Goal: Task Accomplishment & Management: Complete application form

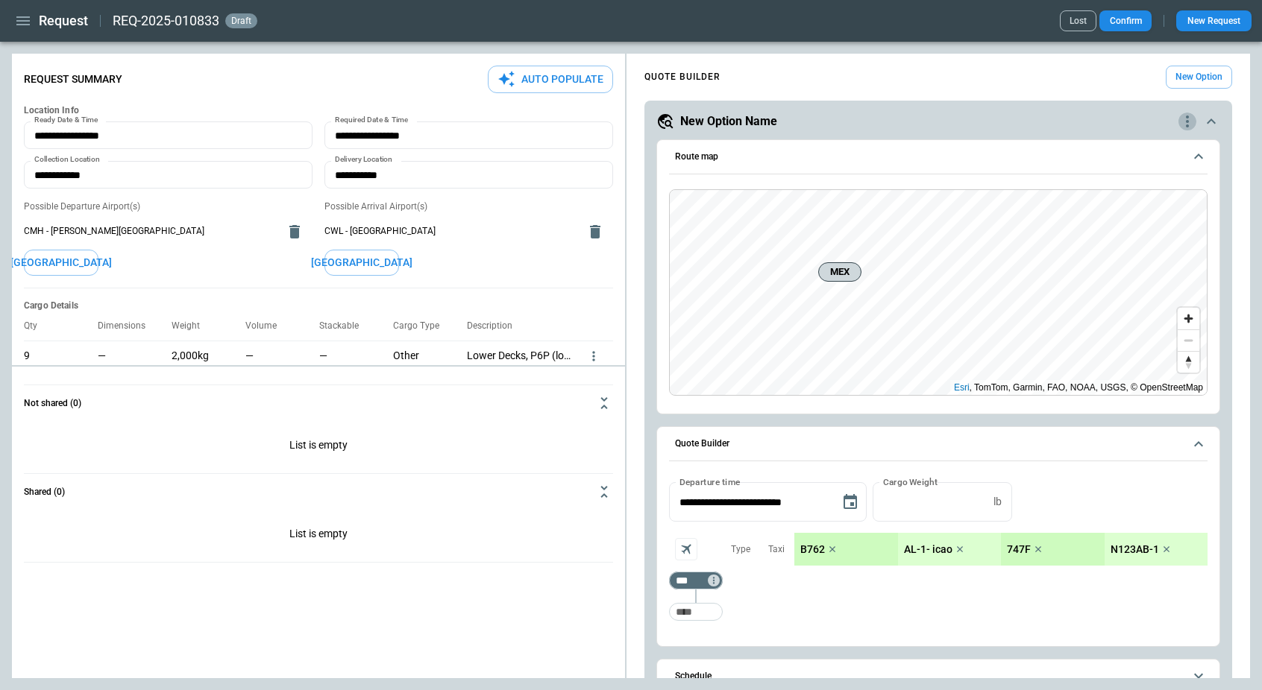
click at [1189, 123] on icon "quote-option-actions" at bounding box center [1187, 122] width 18 height 18
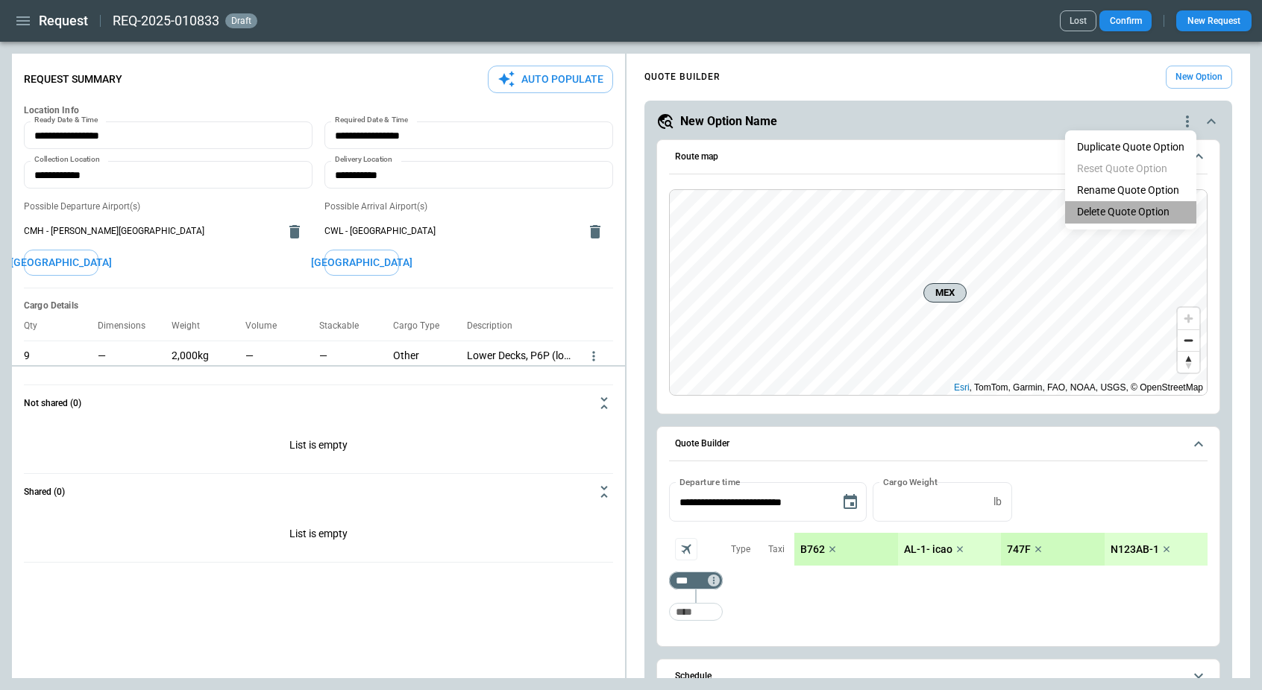
click at [1113, 212] on li "Delete Quote Option" at bounding box center [1130, 212] width 131 height 22
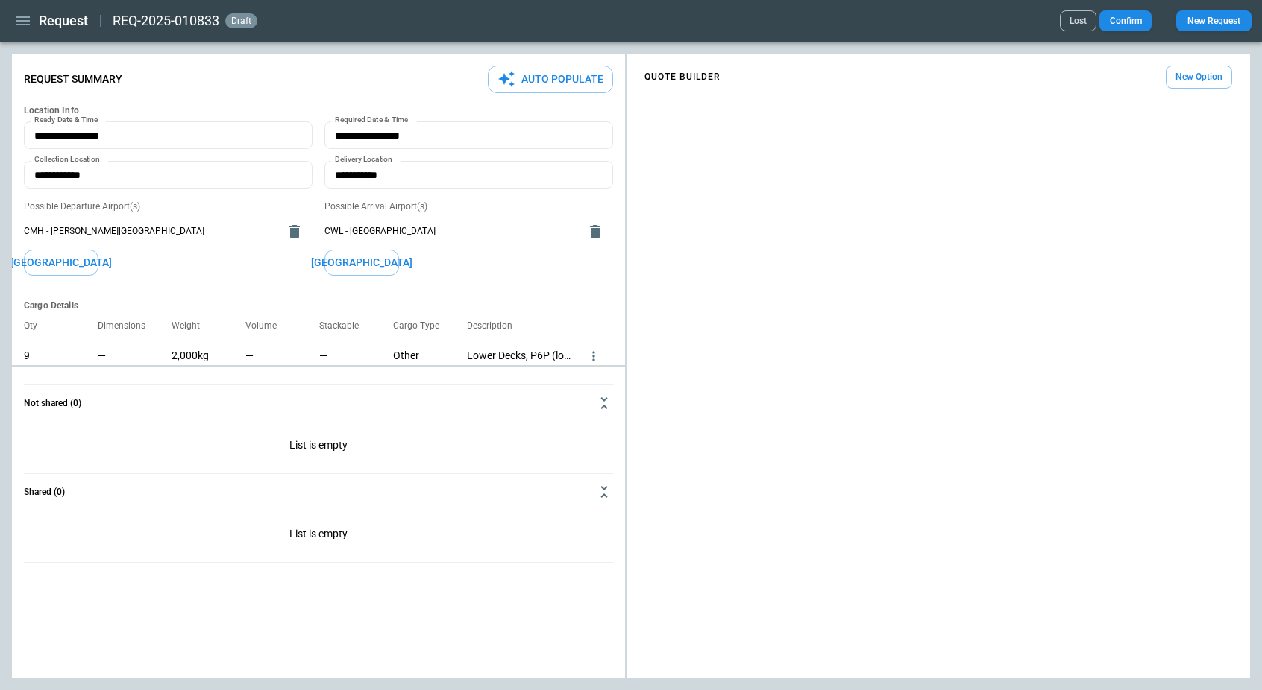
click at [1183, 75] on button "New Option" at bounding box center [1198, 77] width 66 height 23
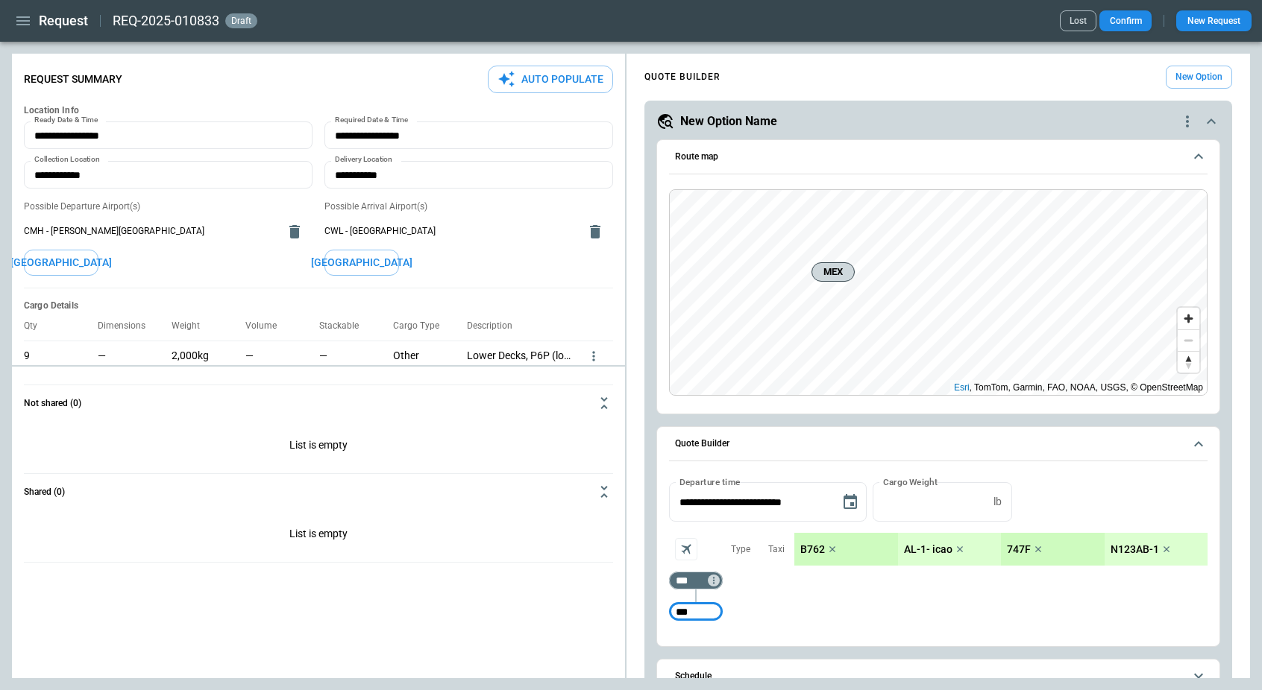
type input "***"
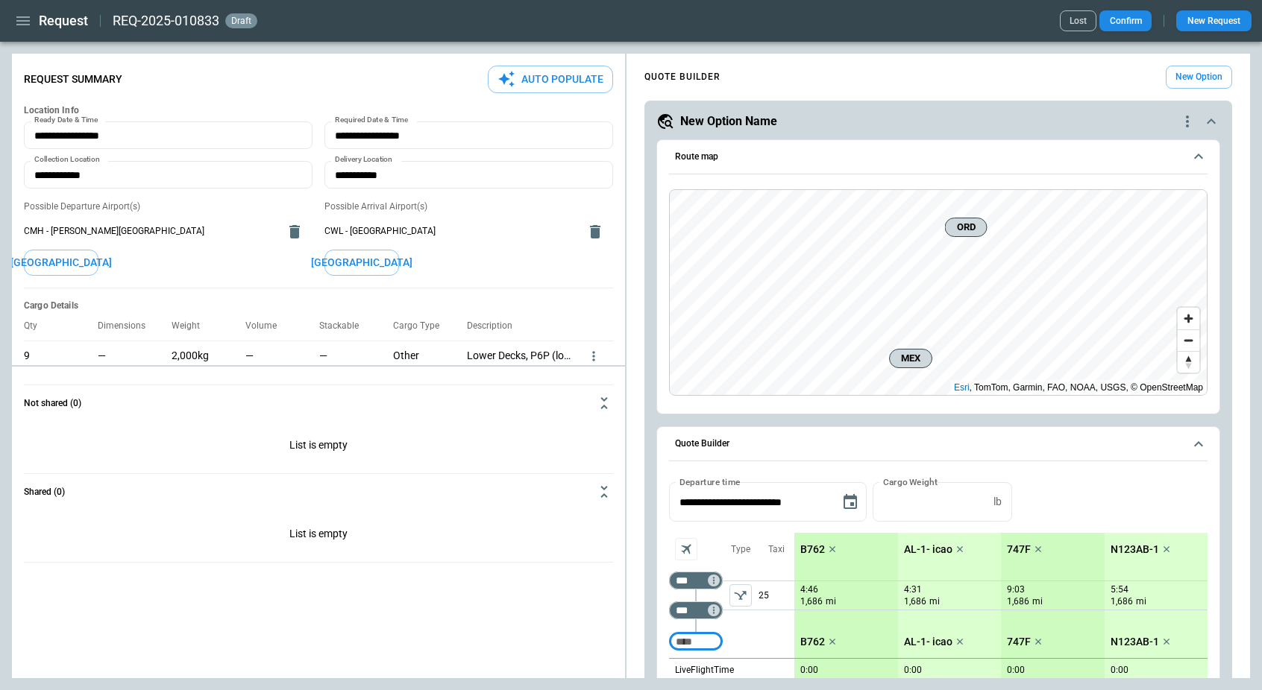
click at [22, 24] on icon "button" at bounding box center [22, 20] width 13 height 9
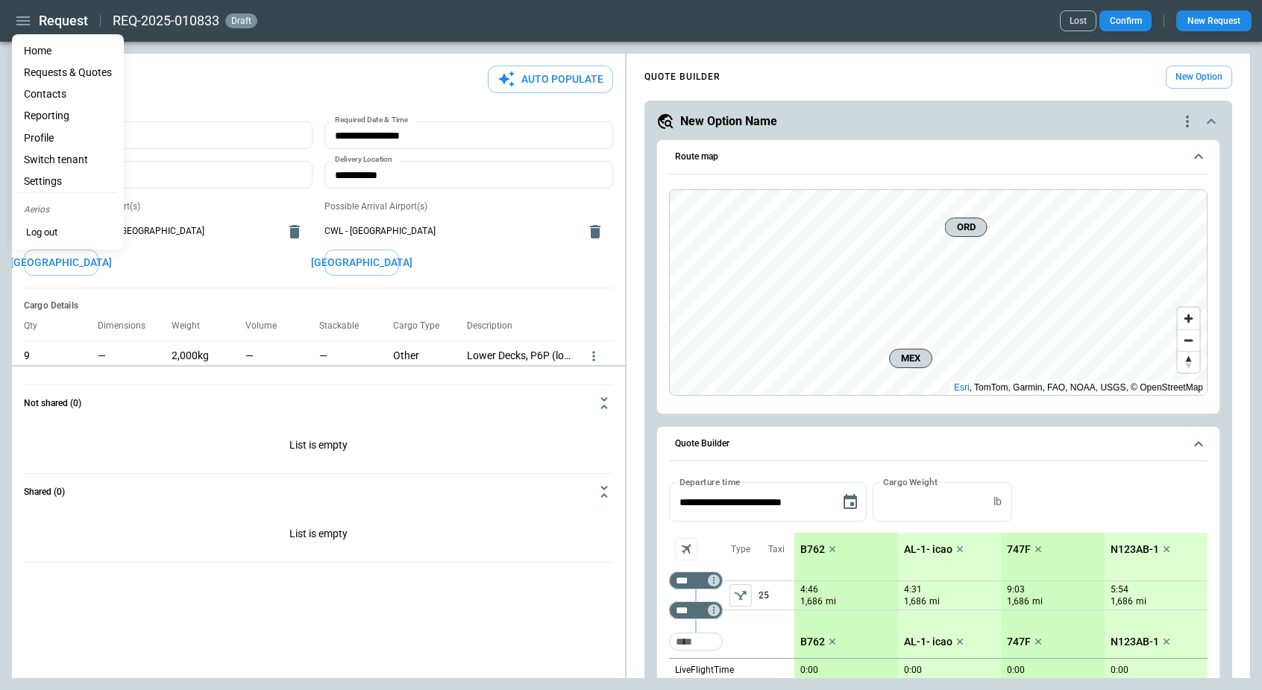
click at [35, 48] on li "Home" at bounding box center [68, 51] width 100 height 22
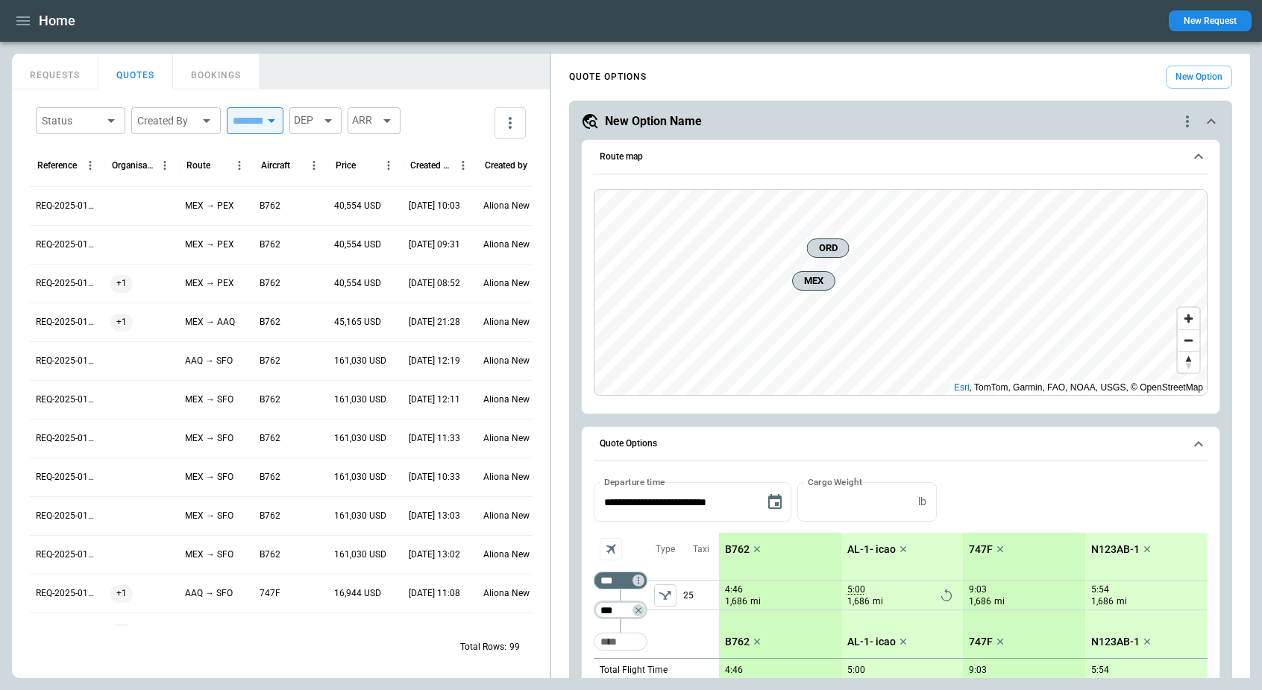
click at [620, 612] on input "***" at bounding box center [618, 610] width 42 height 15
click at [666, 601] on icon "left aligned" at bounding box center [665, 595] width 15 height 15
click at [616, 604] on input "***" at bounding box center [618, 610] width 42 height 15
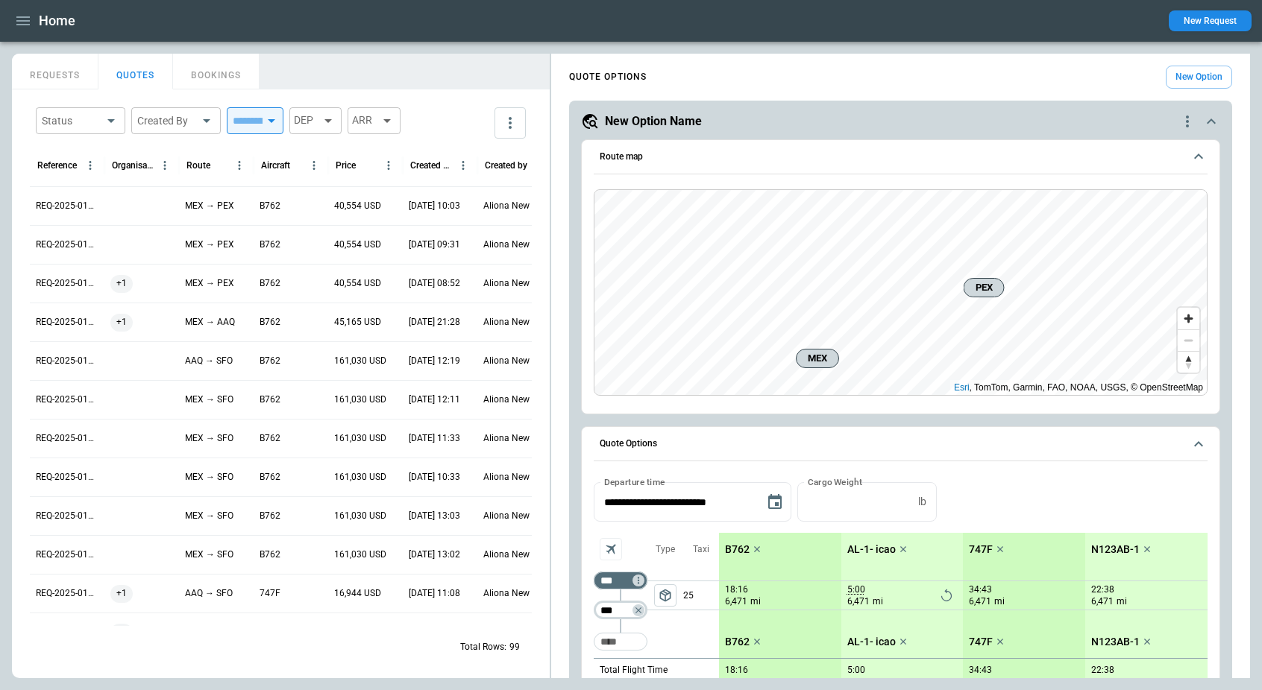
click at [616, 604] on input "***" at bounding box center [618, 610] width 42 height 15
type input "***"
click at [620, 566] on div "scrollable content" at bounding box center [621, 566] width 54 height 0
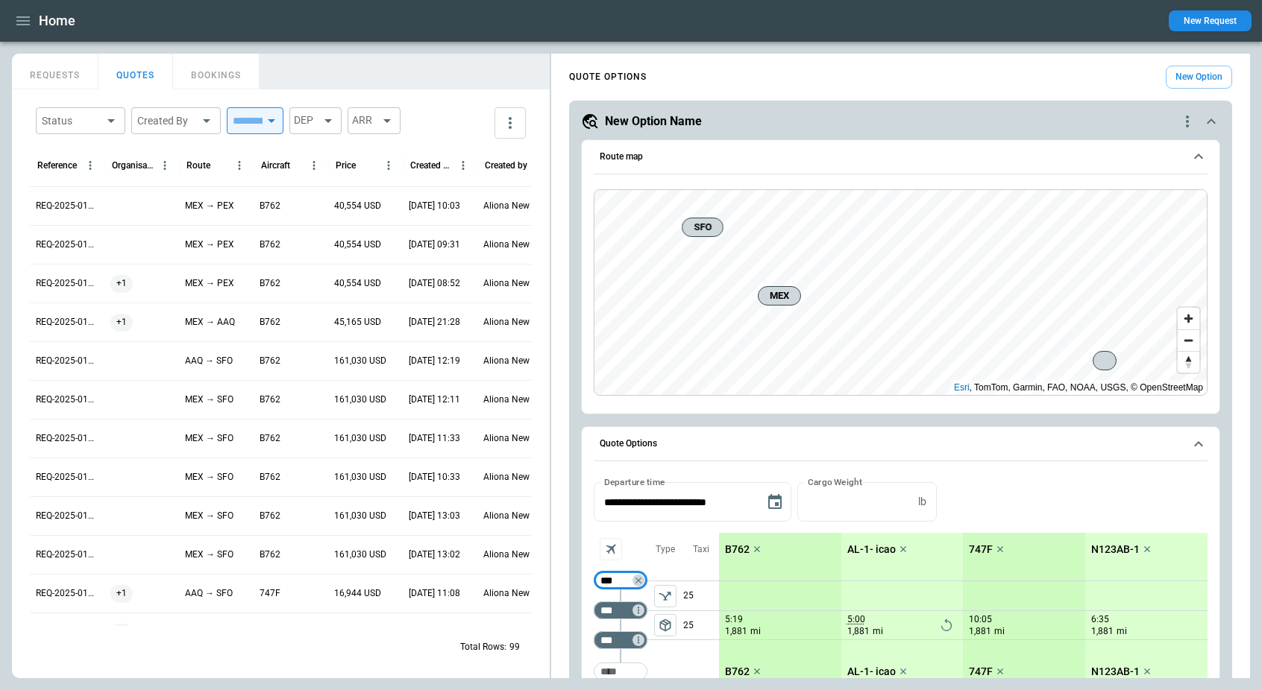
type input "***"
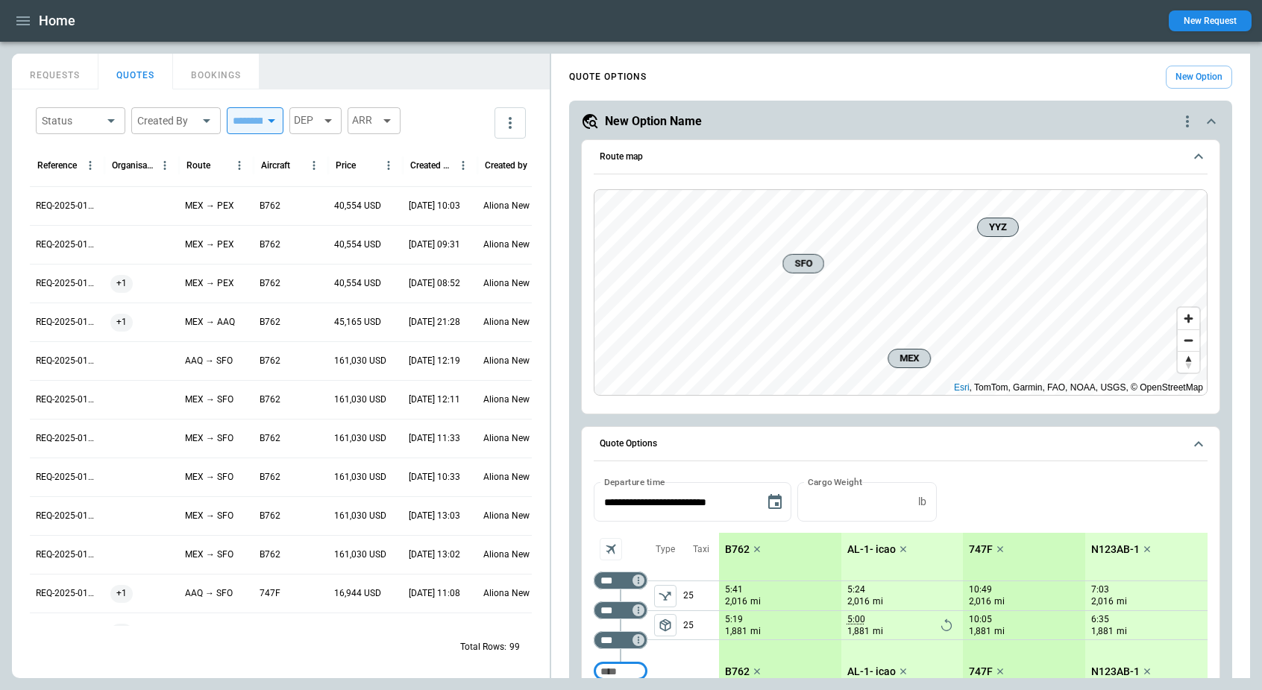
click at [620, 674] on input "Too short" at bounding box center [621, 671] width 48 height 27
type input "***"
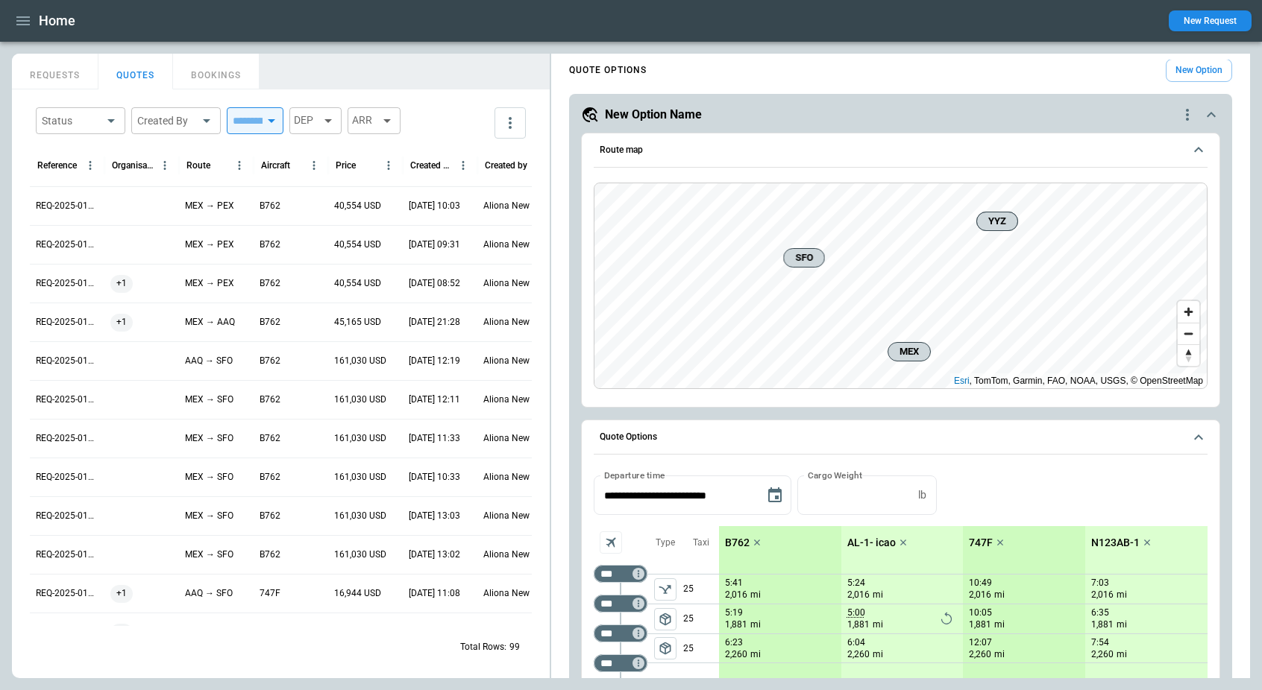
click at [668, 655] on span "package_2" at bounding box center [665, 648] width 15 height 15
click at [667, 653] on icon "left aligned" at bounding box center [665, 648] width 15 height 15
click at [666, 653] on span "package_2" at bounding box center [665, 648] width 15 height 15
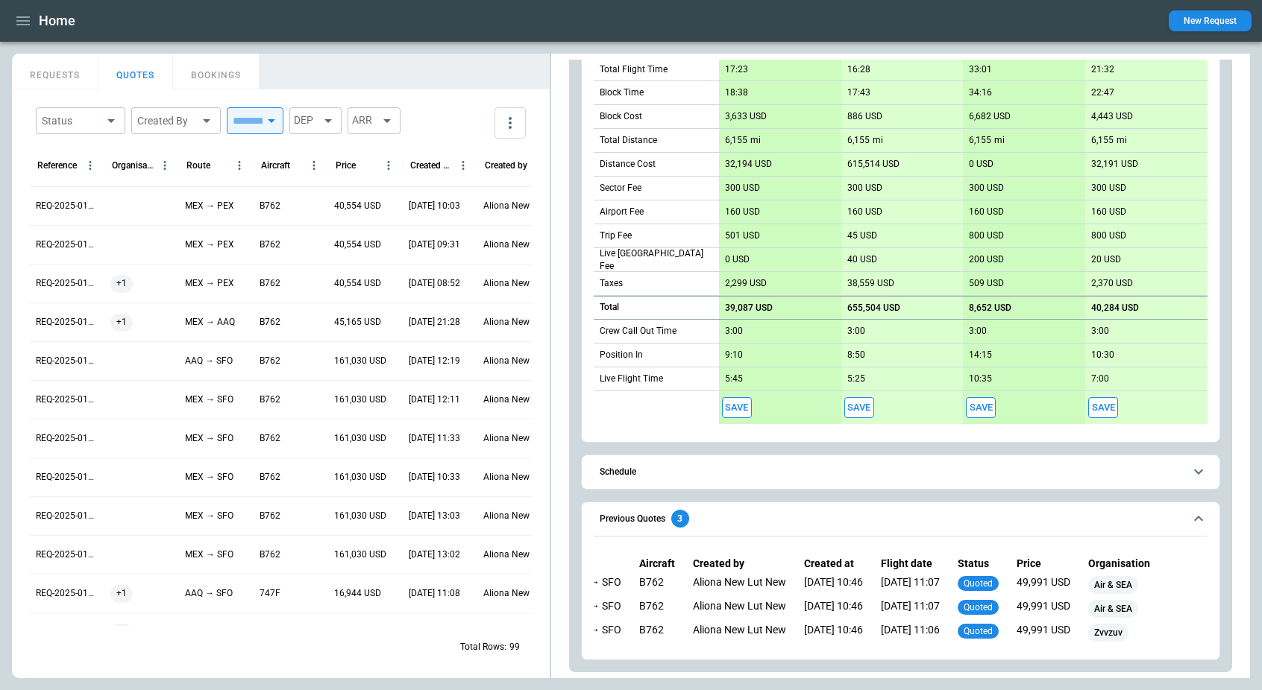
scroll to position [0, 0]
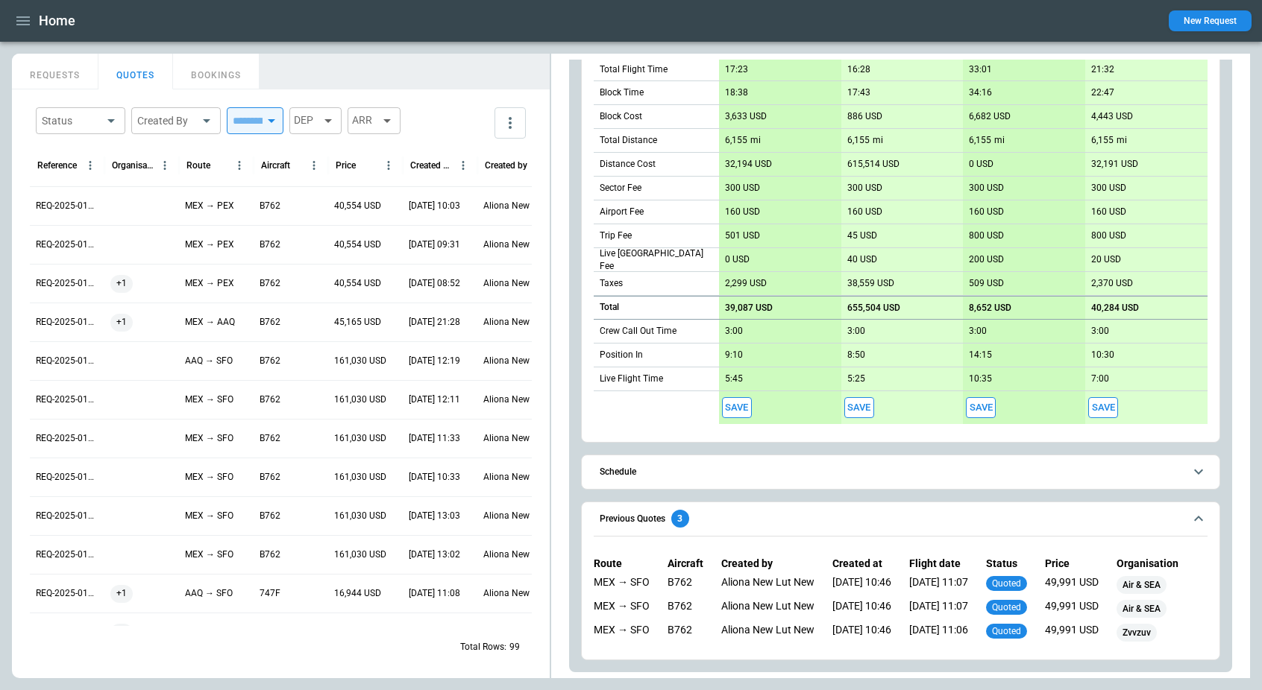
click at [943, 482] on button "Schedule" at bounding box center [901, 473] width 614 height 34
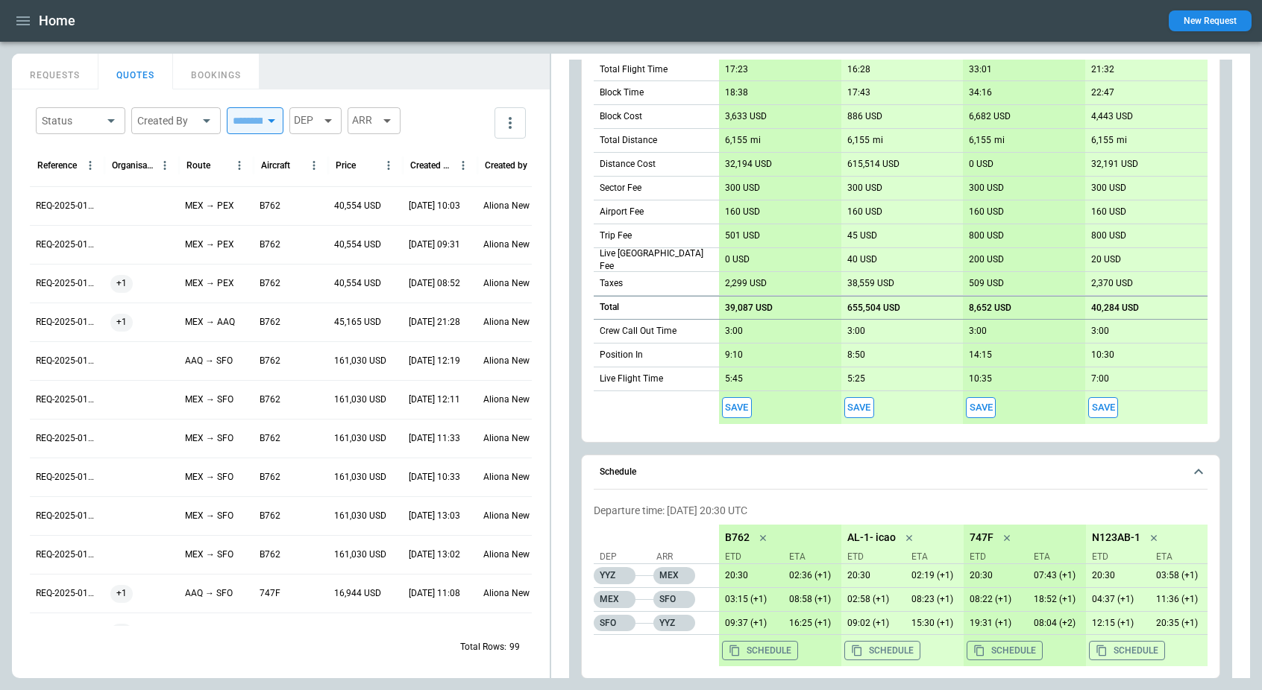
click at [943, 482] on button "Schedule" at bounding box center [901, 473] width 614 height 34
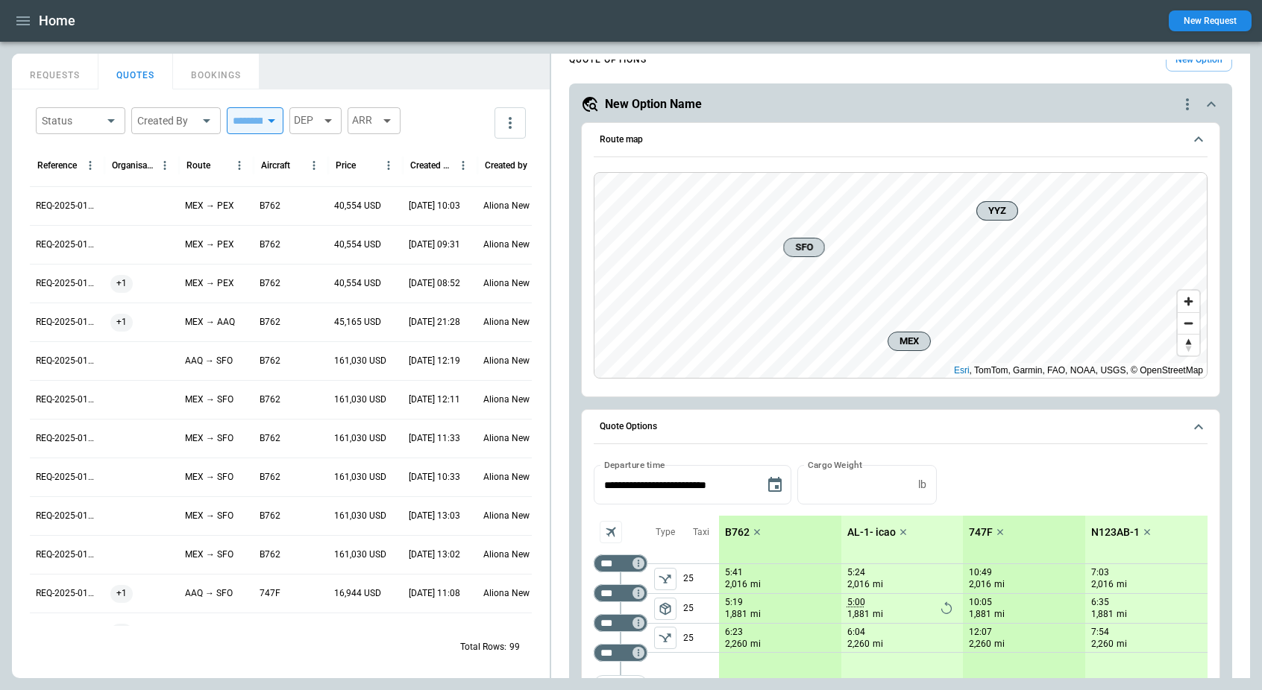
scroll to position [22, 0]
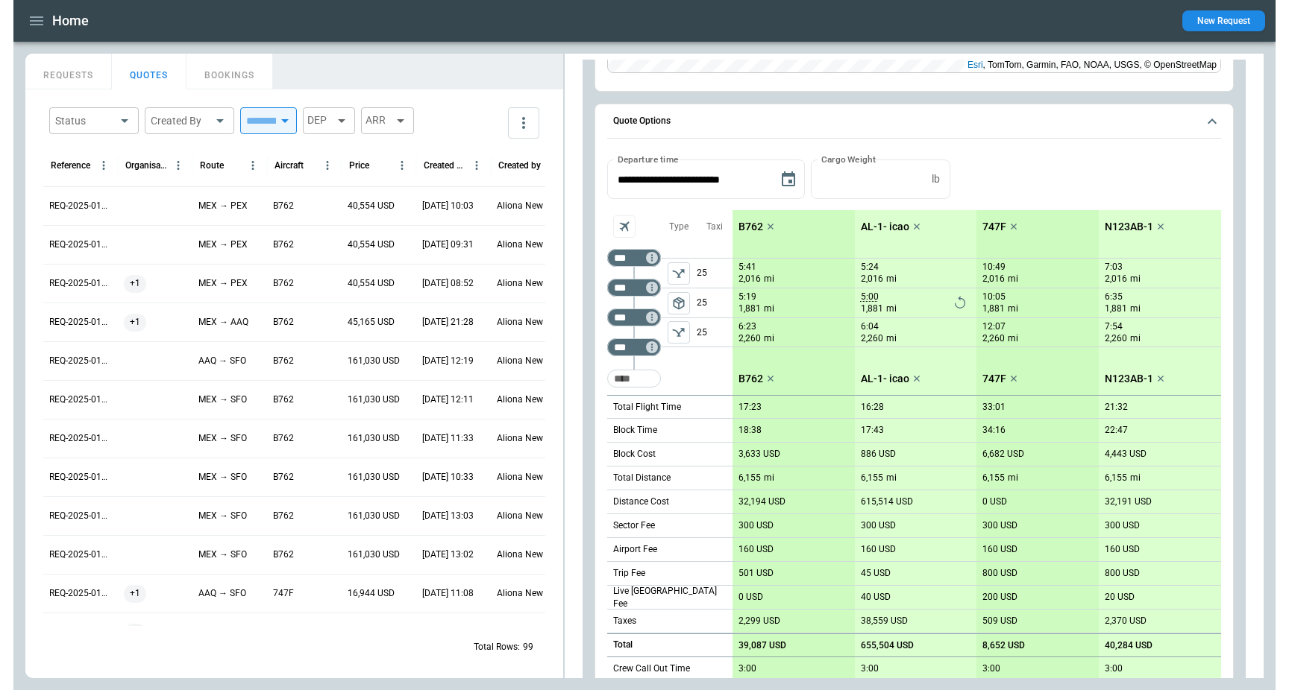
scroll to position [0, 0]
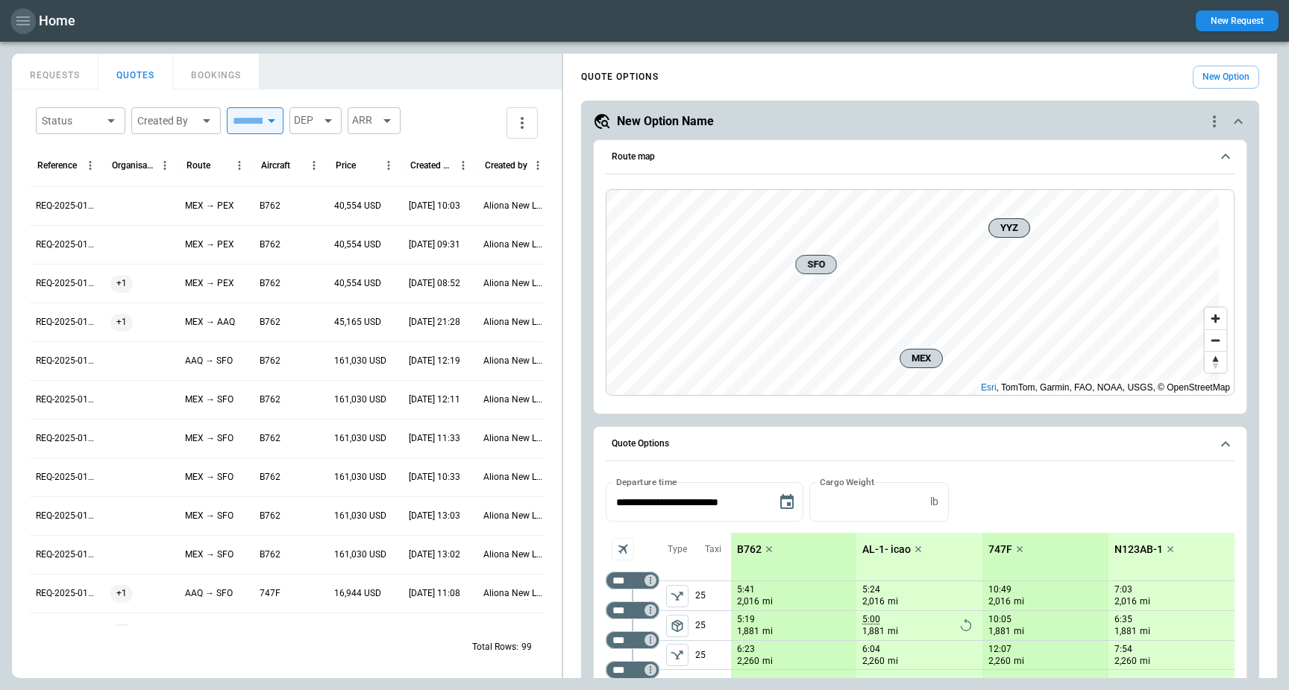
click at [22, 22] on icon "button" at bounding box center [23, 21] width 18 height 18
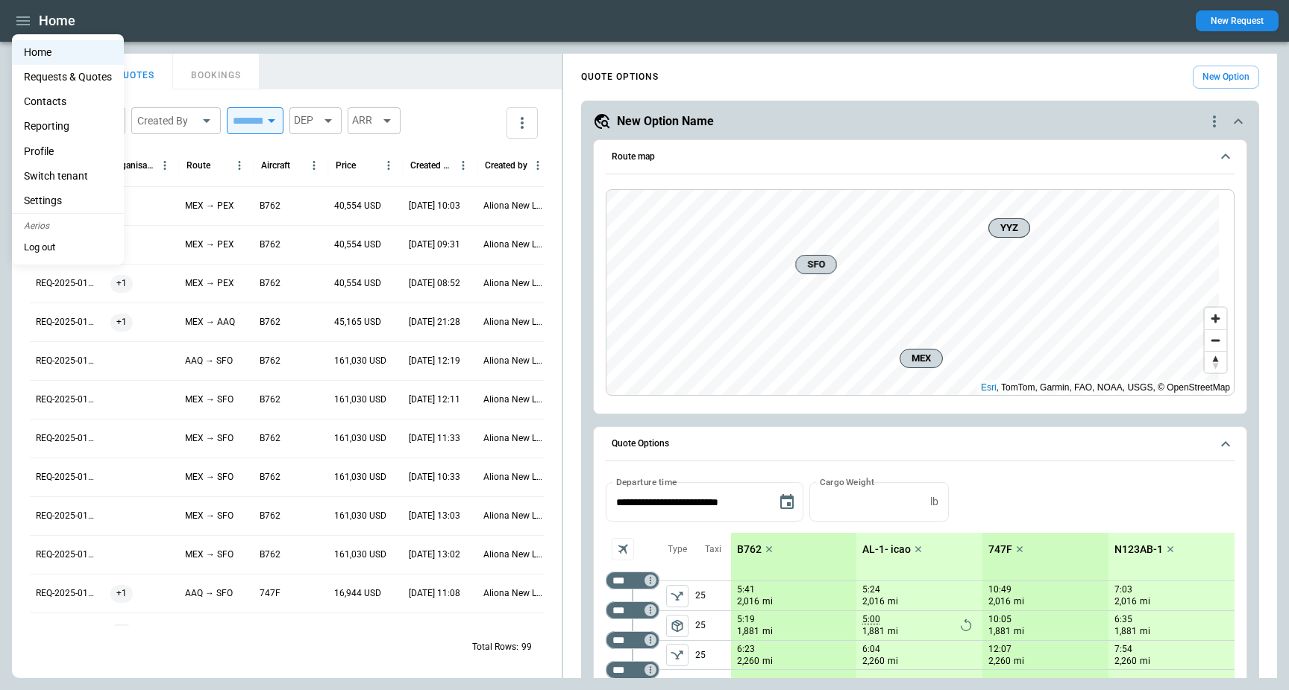
click at [366, 25] on div at bounding box center [644, 345] width 1289 height 690
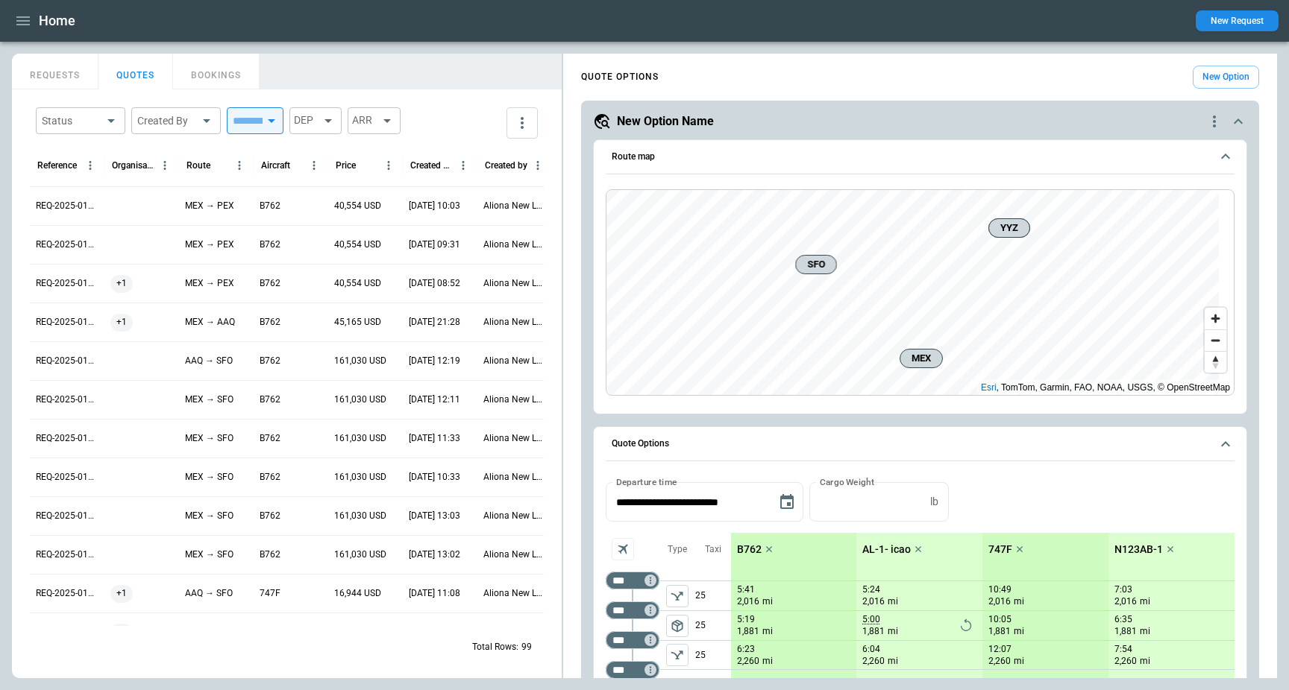
click at [1218, 160] on icon "scrollable content" at bounding box center [1225, 157] width 18 height 18
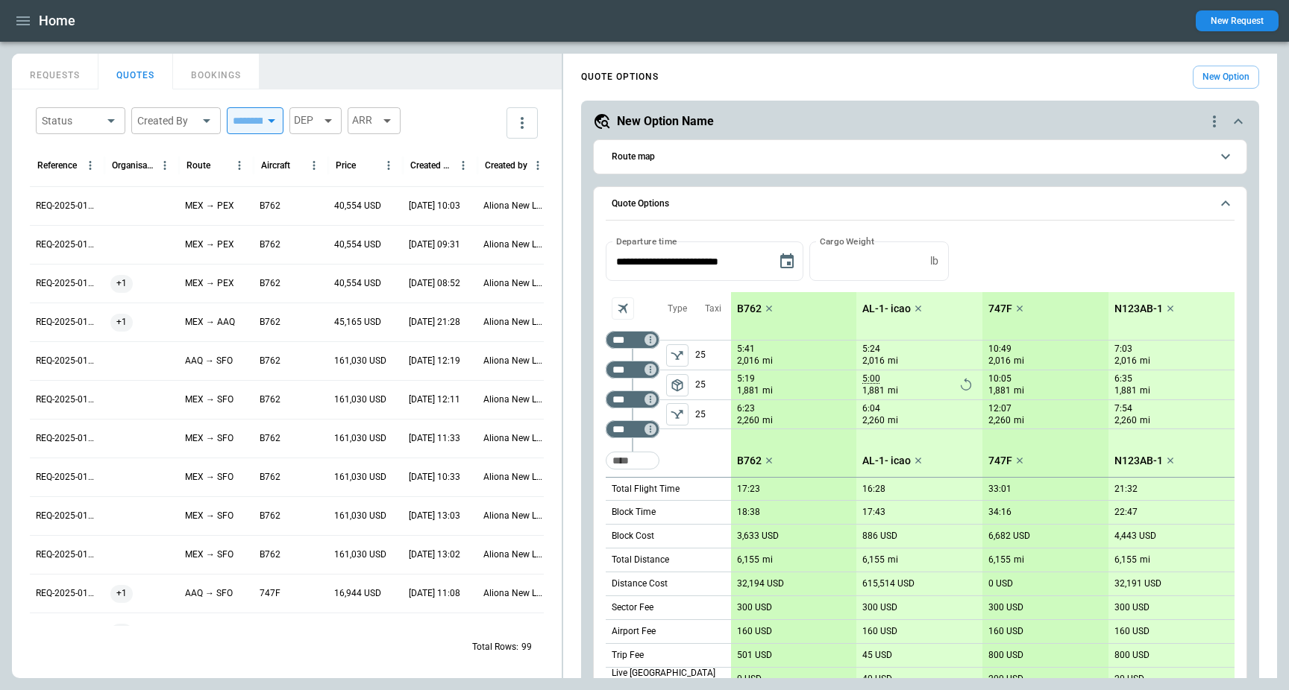
click at [1218, 160] on icon "scrollable content" at bounding box center [1225, 157] width 18 height 18
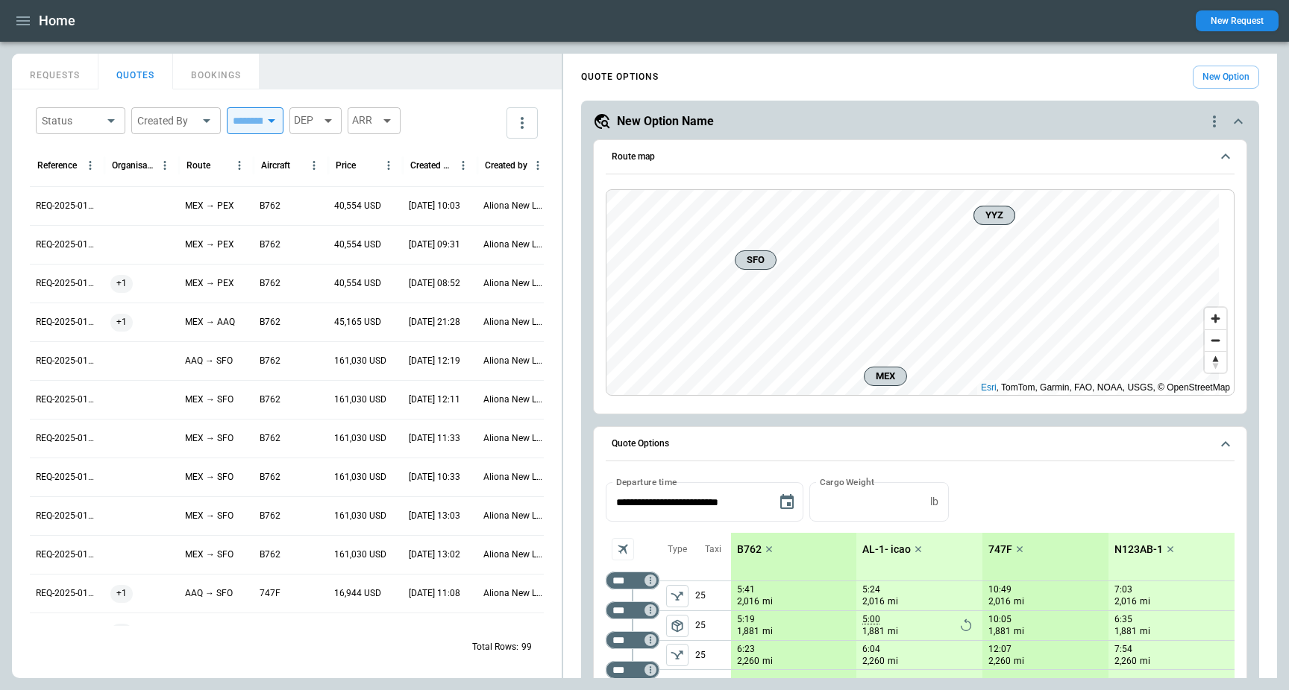
click at [1234, 160] on div "Route map MEX SFO YYZ YYZ Esri , TomTom, Garmin, FAO, NOAA, USGS, © OpenStreetM…" at bounding box center [920, 276] width 654 height 275
click at [1043, 145] on button "Route map" at bounding box center [919, 157] width 629 height 34
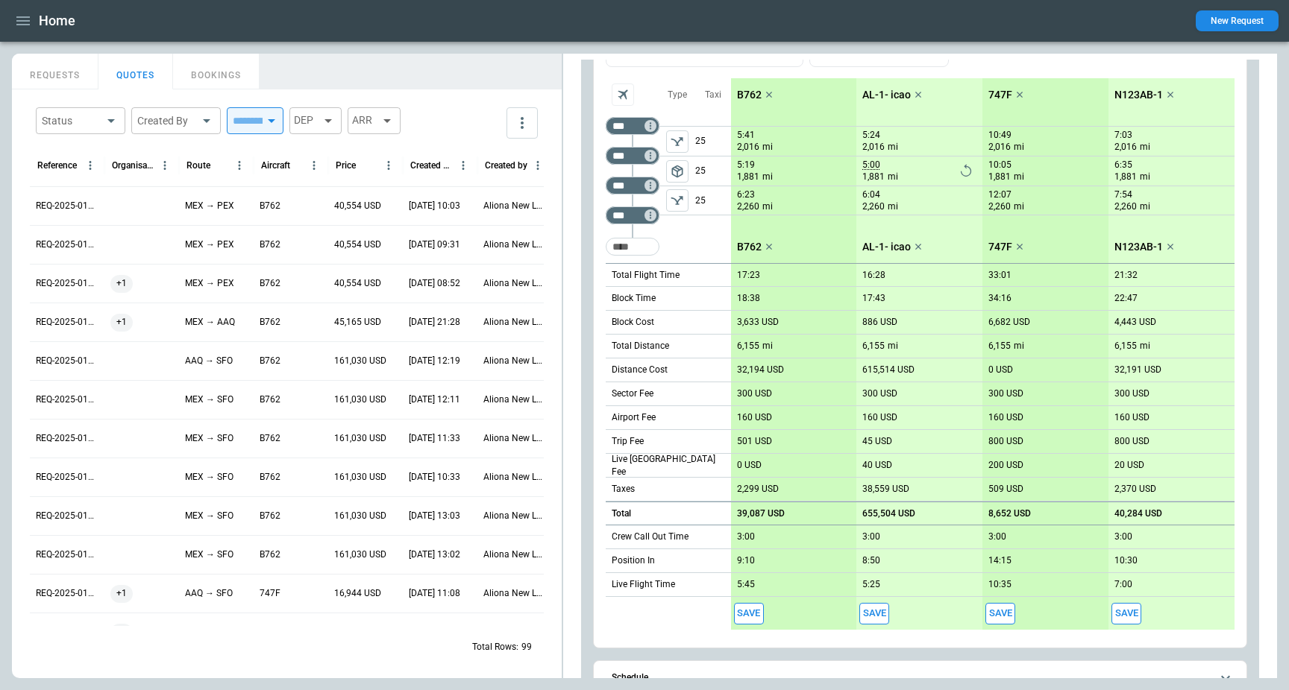
scroll to position [420, 0]
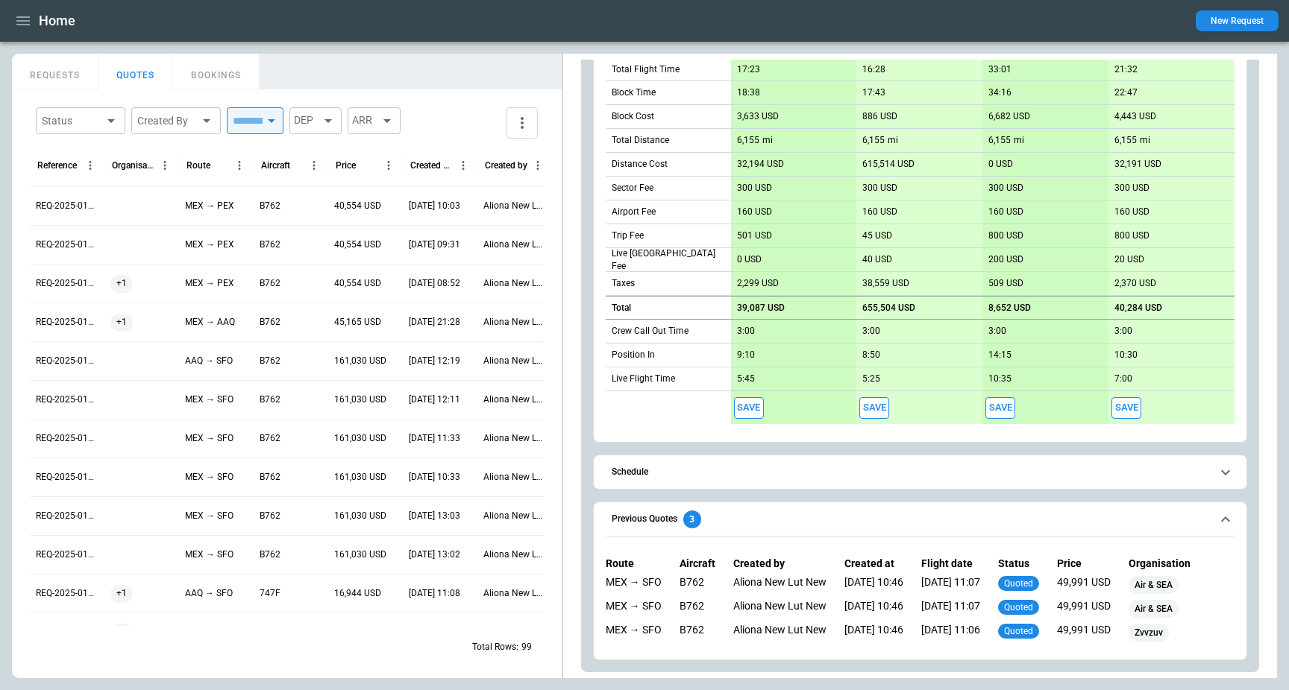
click at [746, 517] on span "Previous Quotes 3" at bounding box center [910, 520] width 599 height 18
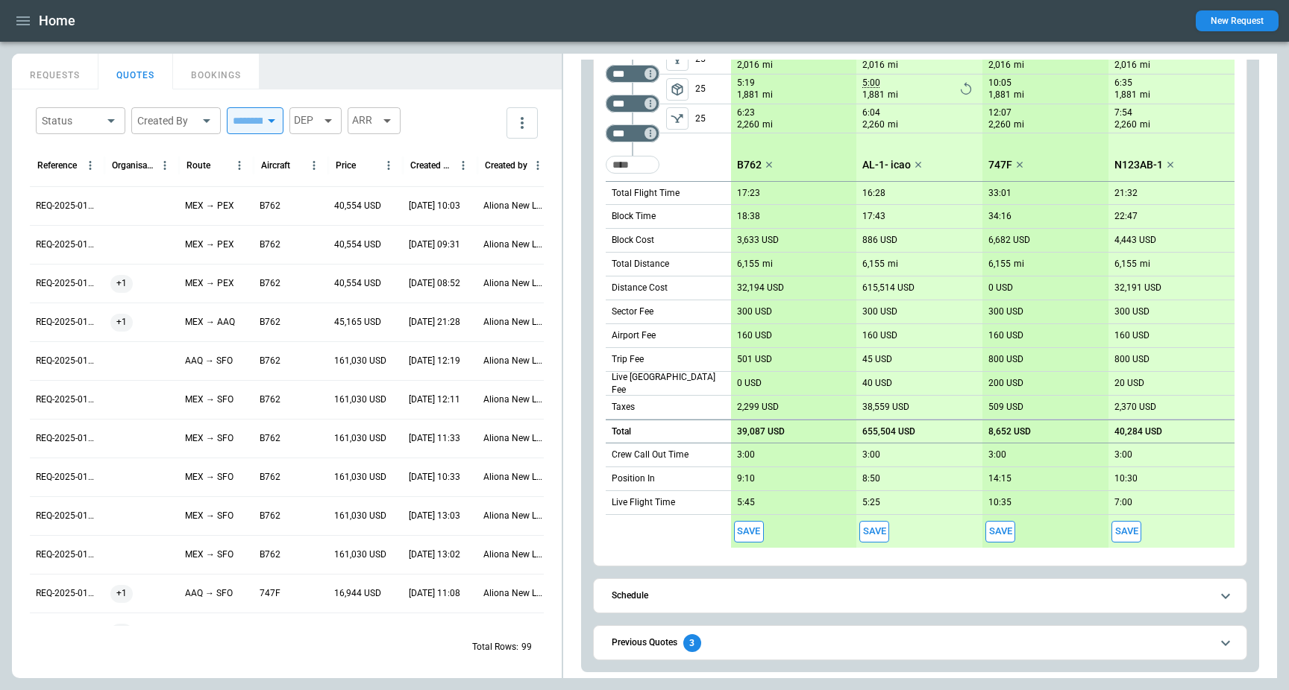
click at [645, 643] on h6 "Previous Quotes" at bounding box center [644, 643] width 66 height 10
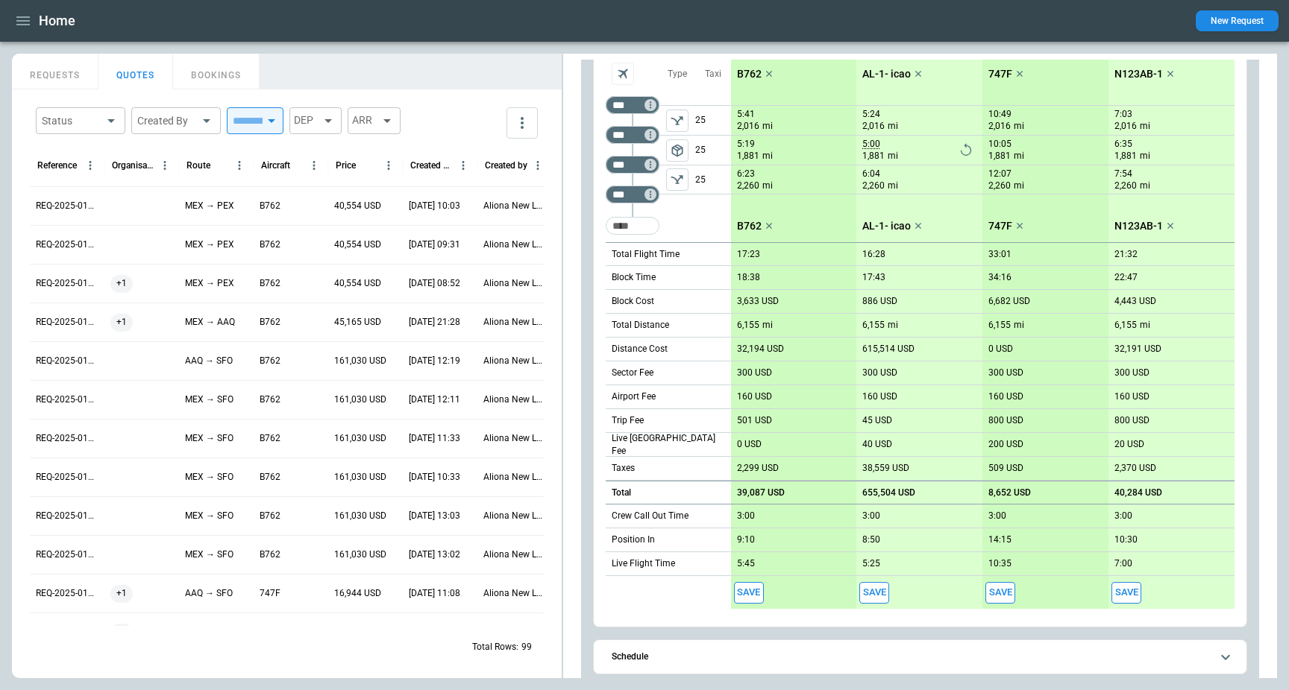
scroll to position [210, 0]
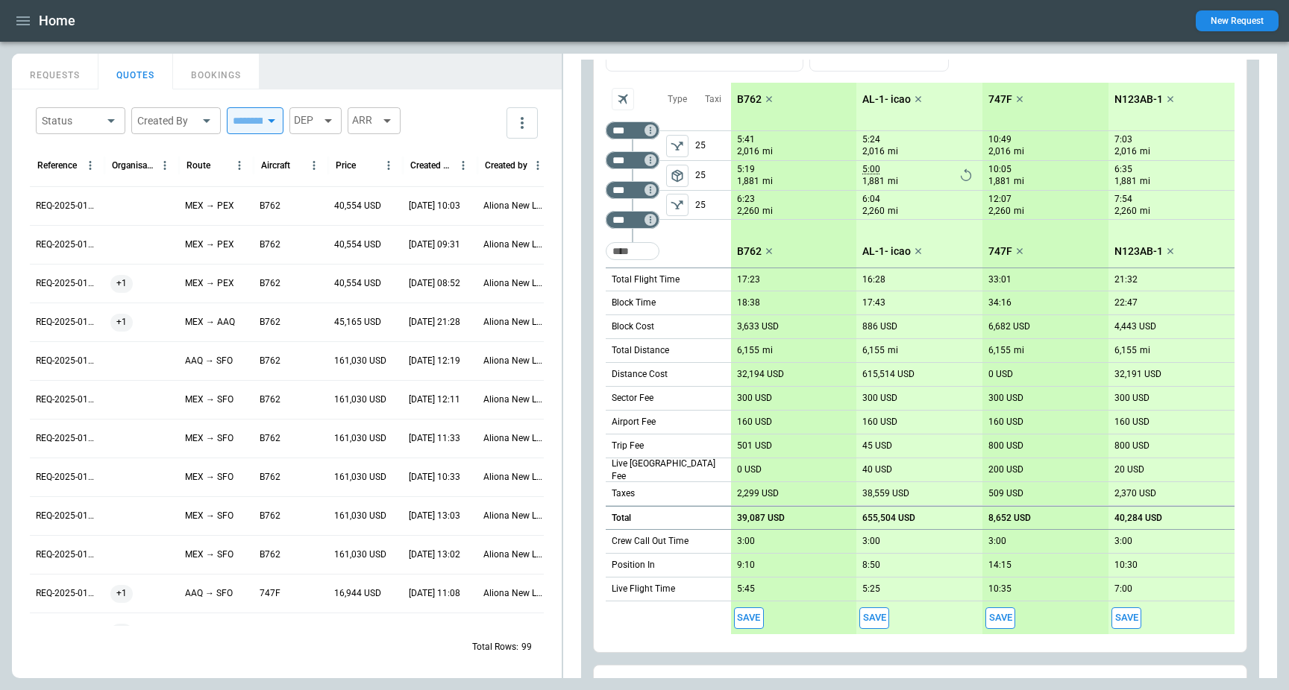
click at [752, 515] on p "39,087 USD" at bounding box center [761, 518] width 48 height 11
click at [588, 520] on div "**********" at bounding box center [920, 387] width 678 height 992
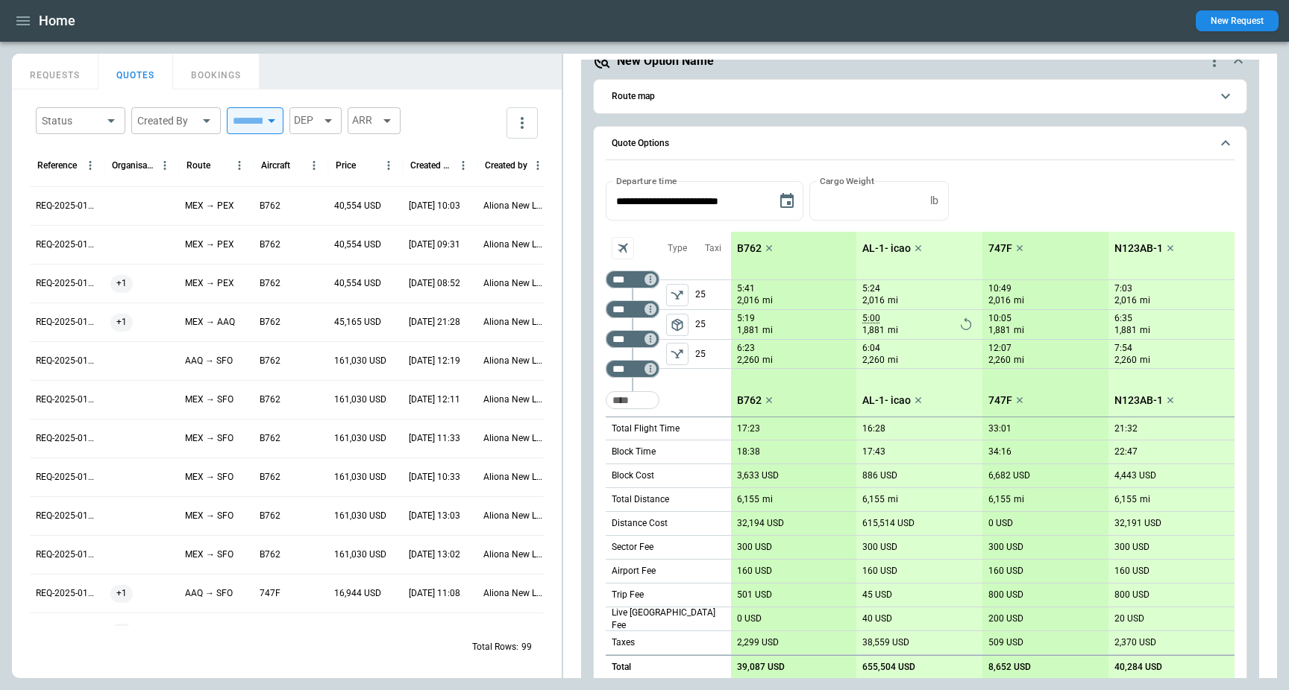
scroll to position [56, 0]
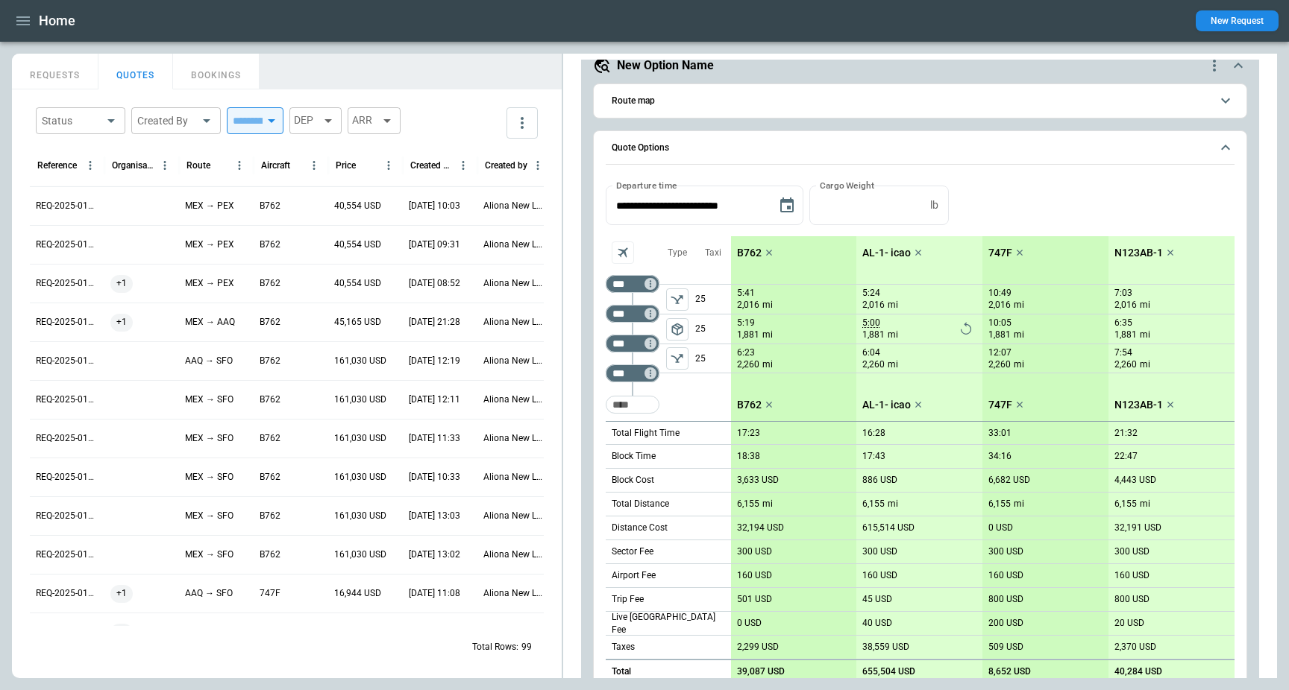
click at [943, 34] on div "Home New Request" at bounding box center [644, 21] width 1289 height 42
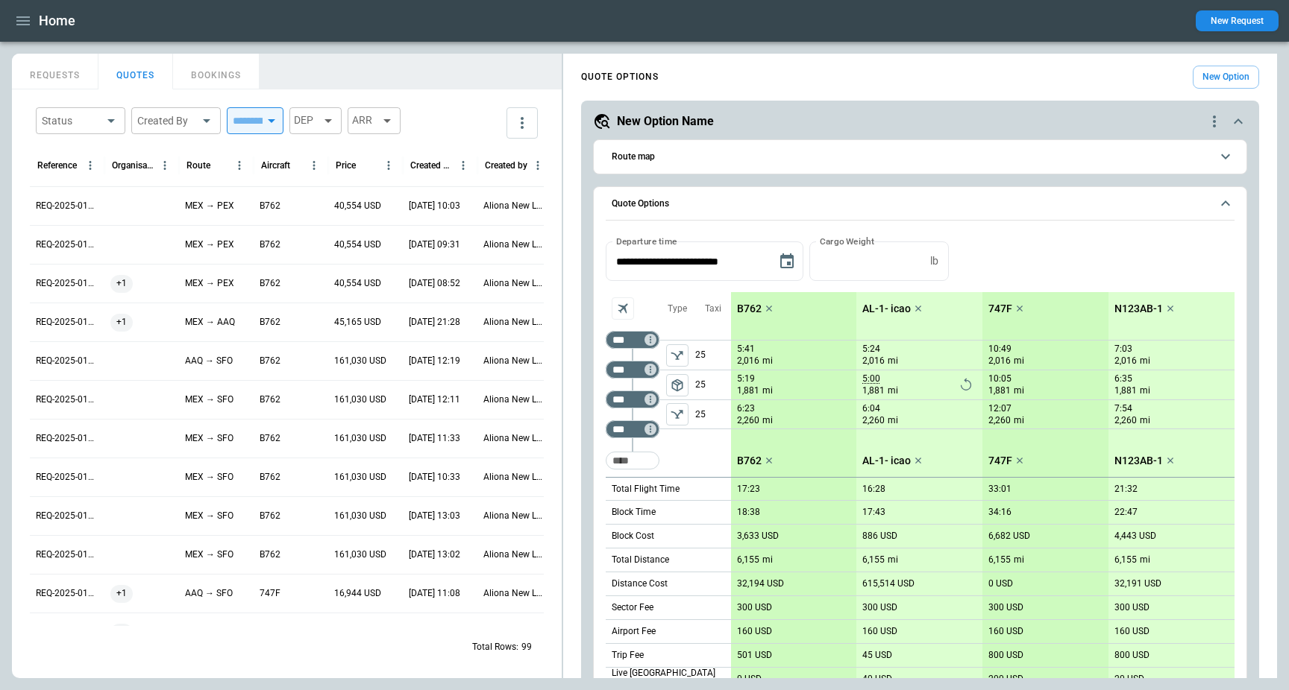
click at [569, 167] on div "**********" at bounding box center [920, 579] width 714 height 1039
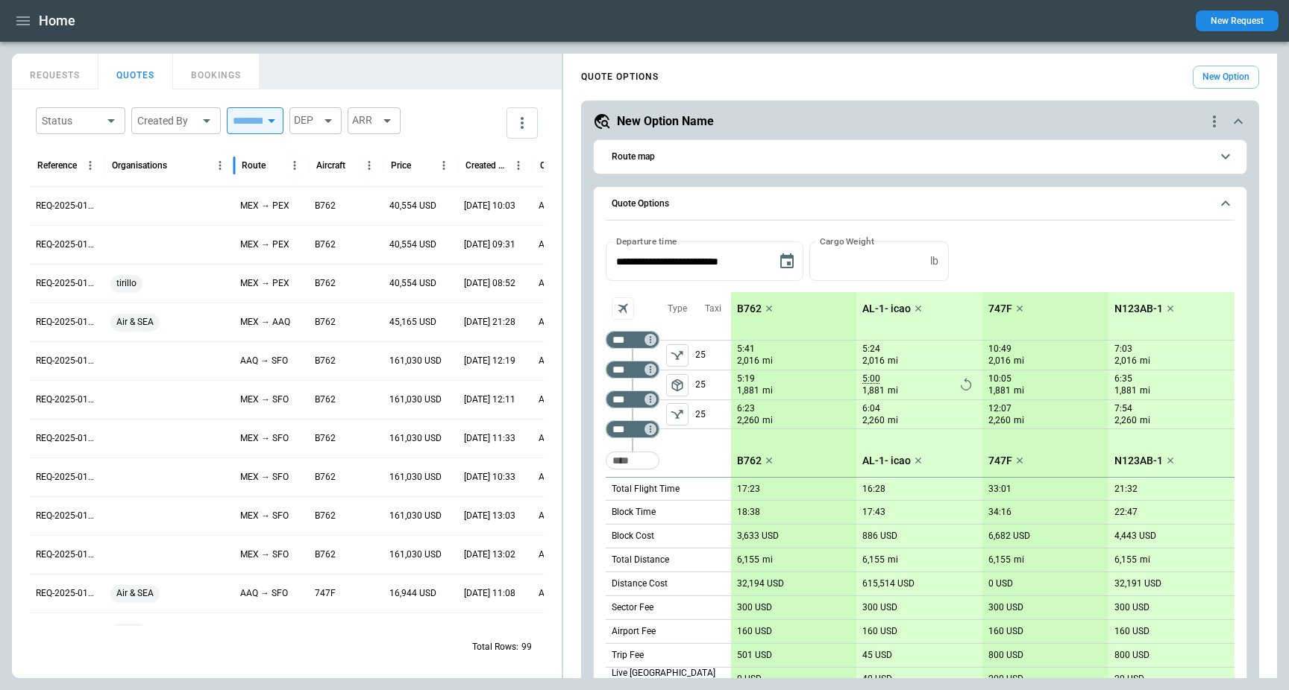
drag, startPoint x: 177, startPoint y: 166, endPoint x: 231, endPoint y: 166, distance: 54.4
click at [231, 166] on div at bounding box center [233, 166] width 7 height 42
click at [383, 28] on div "Home New Request" at bounding box center [644, 21] width 1289 height 42
click at [803, 155] on span "Route map" at bounding box center [910, 157] width 599 height 10
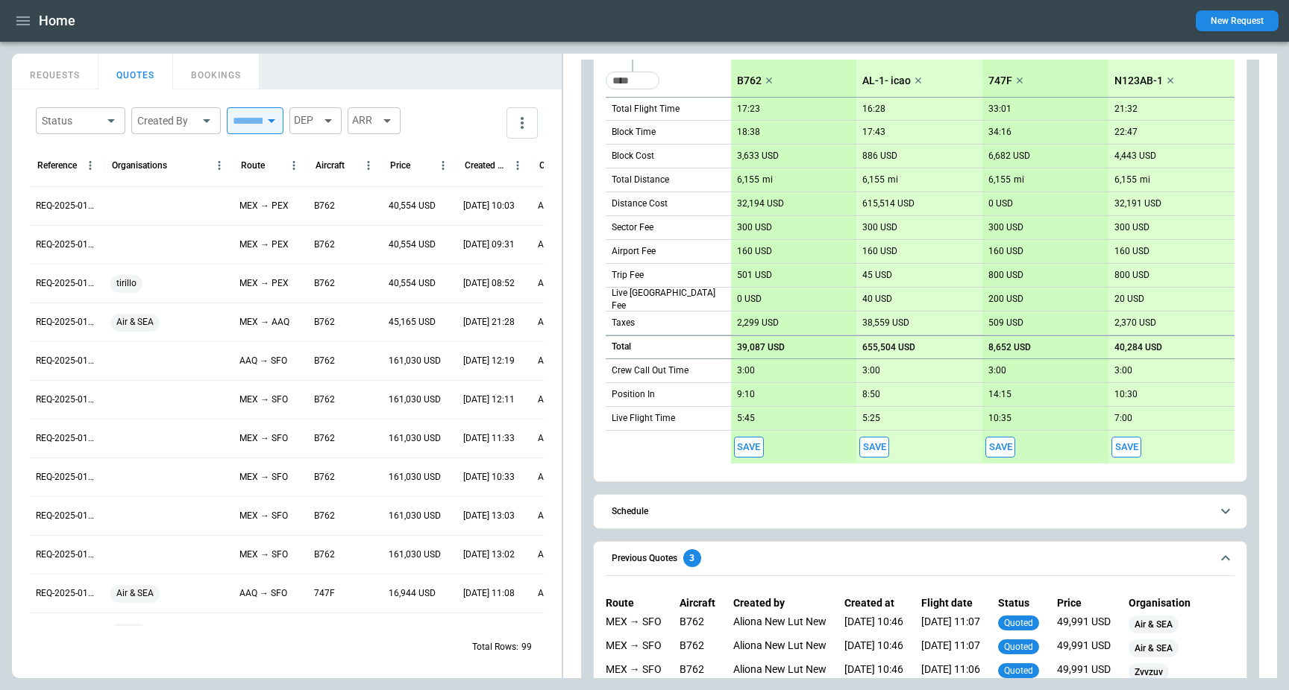
scroll to position [661, 0]
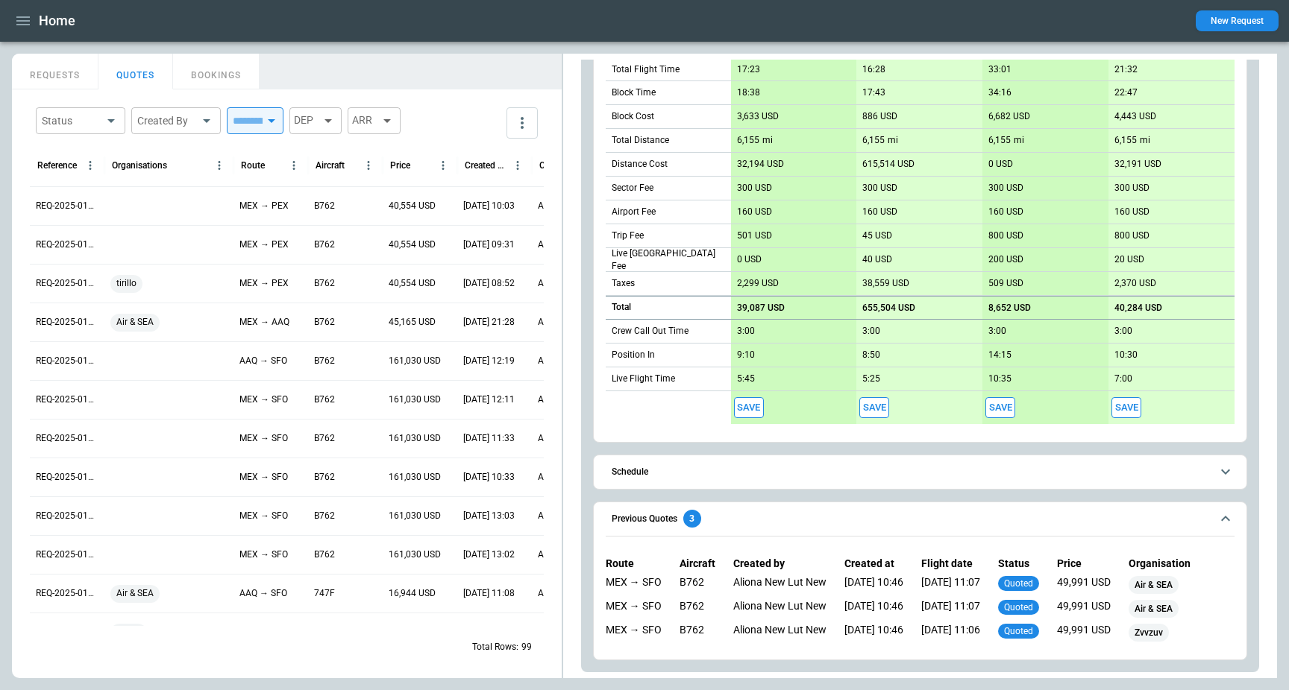
click at [588, 491] on div "**********" at bounding box center [920, 56] width 678 height 1233
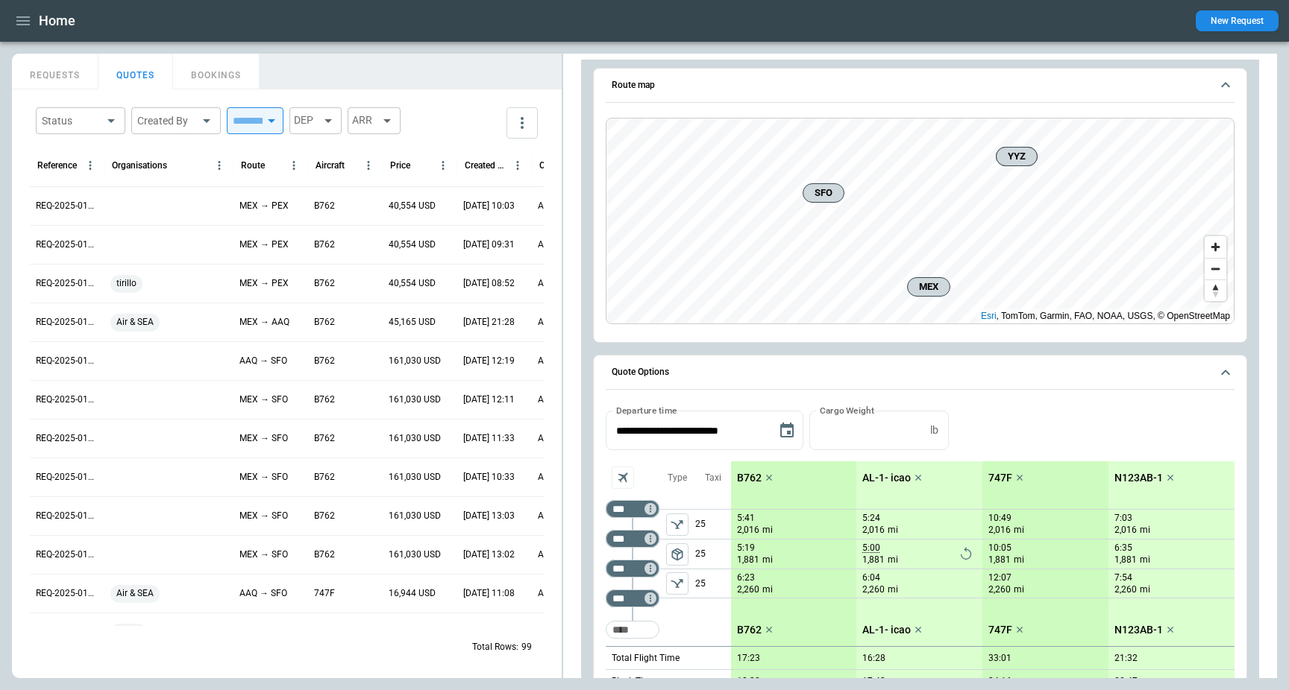
scroll to position [72, 0]
click at [353, 48] on main "FindBorderBarSize REQUESTS QUOTES BOOKINGS Status ​ Created By ​ ​ DEP ARR Refe…" at bounding box center [644, 366] width 1289 height 649
click at [1221, 26] on button "New Request" at bounding box center [1236, 20] width 83 height 21
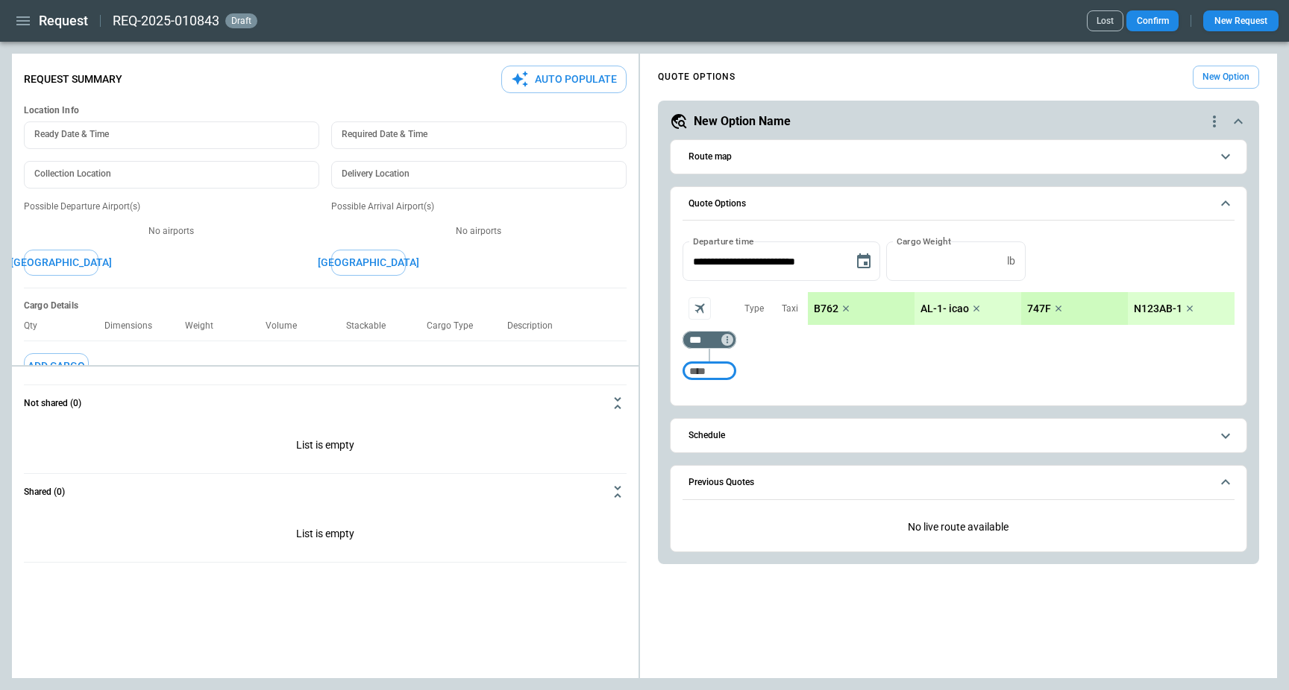
click at [548, 82] on button "Auto Populate" at bounding box center [563, 80] width 125 height 28
type textarea "*"
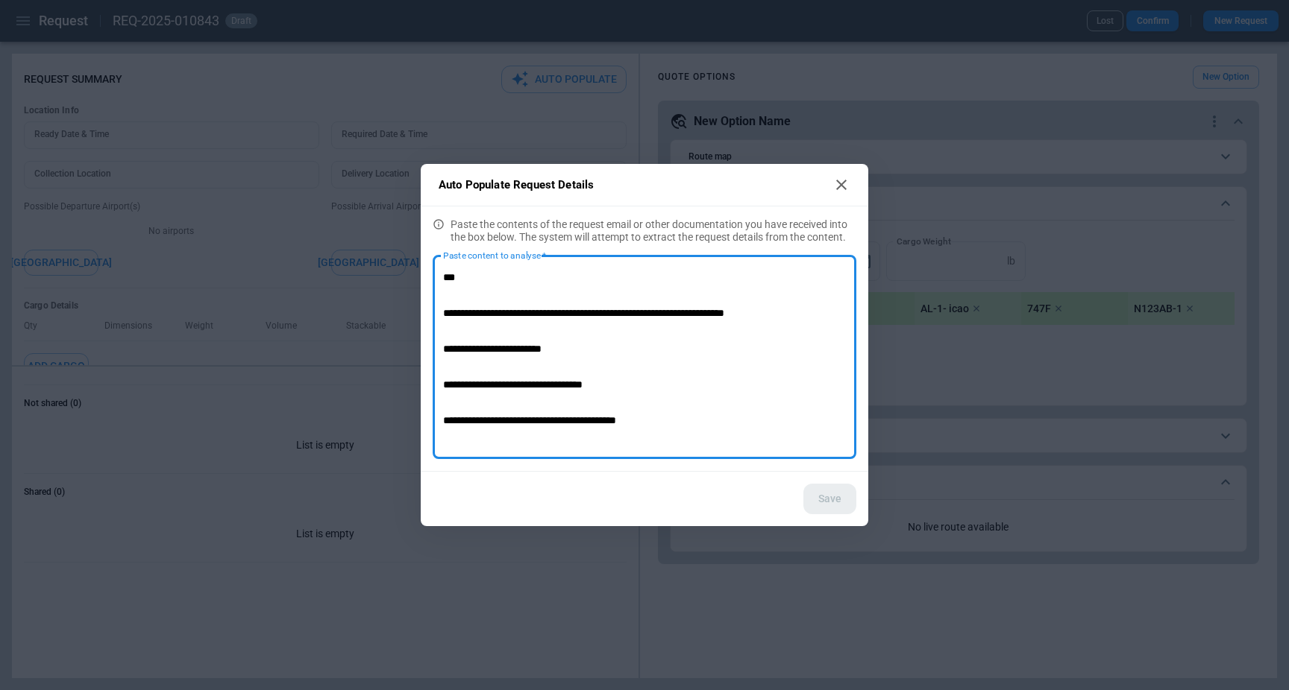
scroll to position [158, 0]
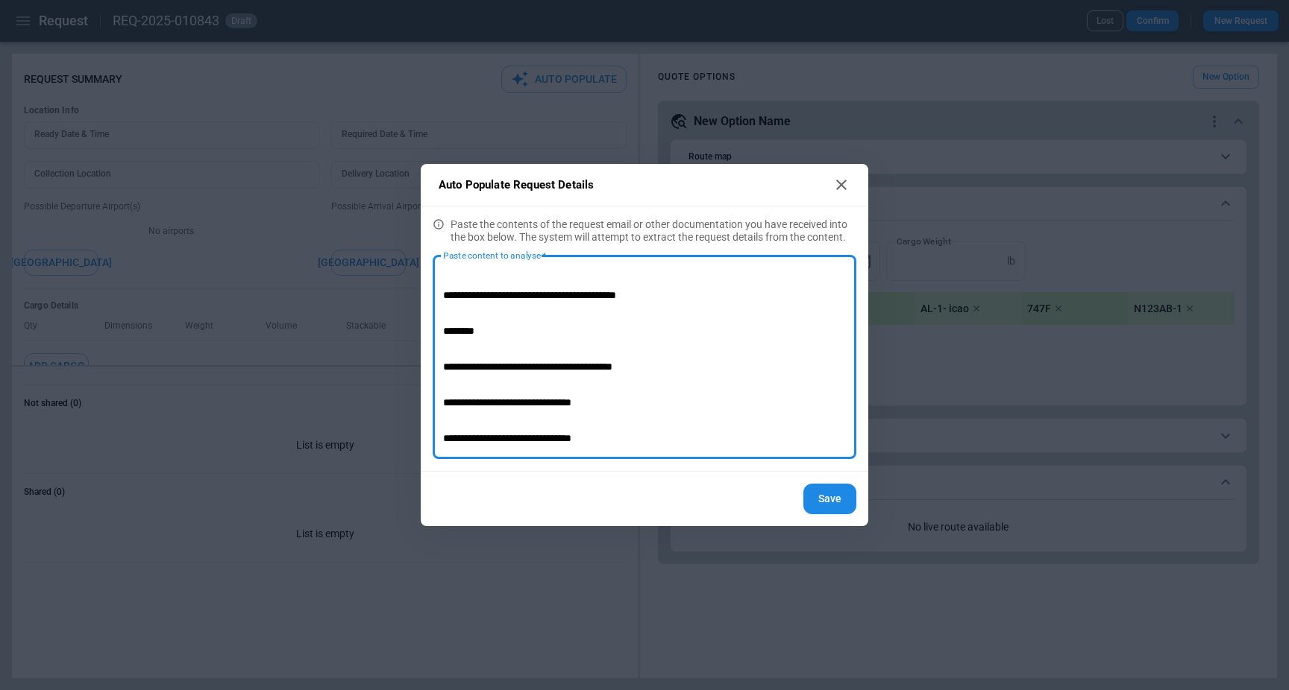
type textarea "**********"
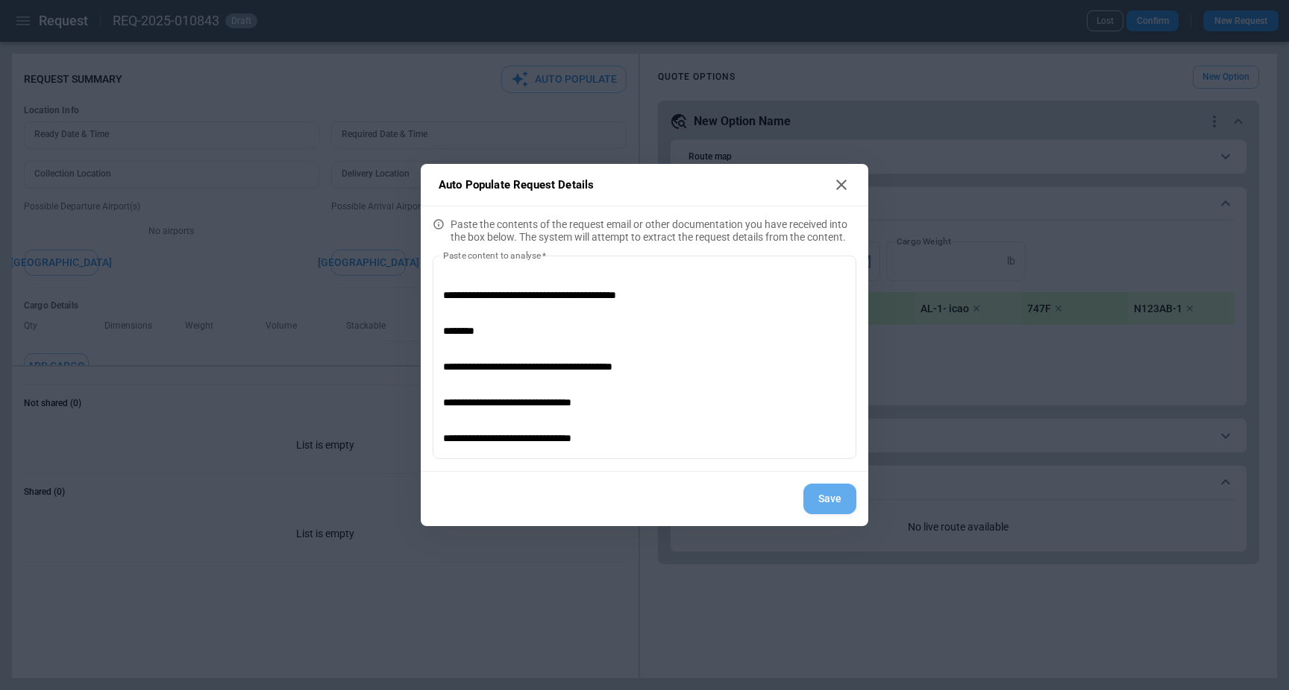
click at [835, 501] on button "Save" at bounding box center [829, 499] width 53 height 31
click at [840, 182] on icon at bounding box center [841, 185] width 18 height 18
type textarea "*"
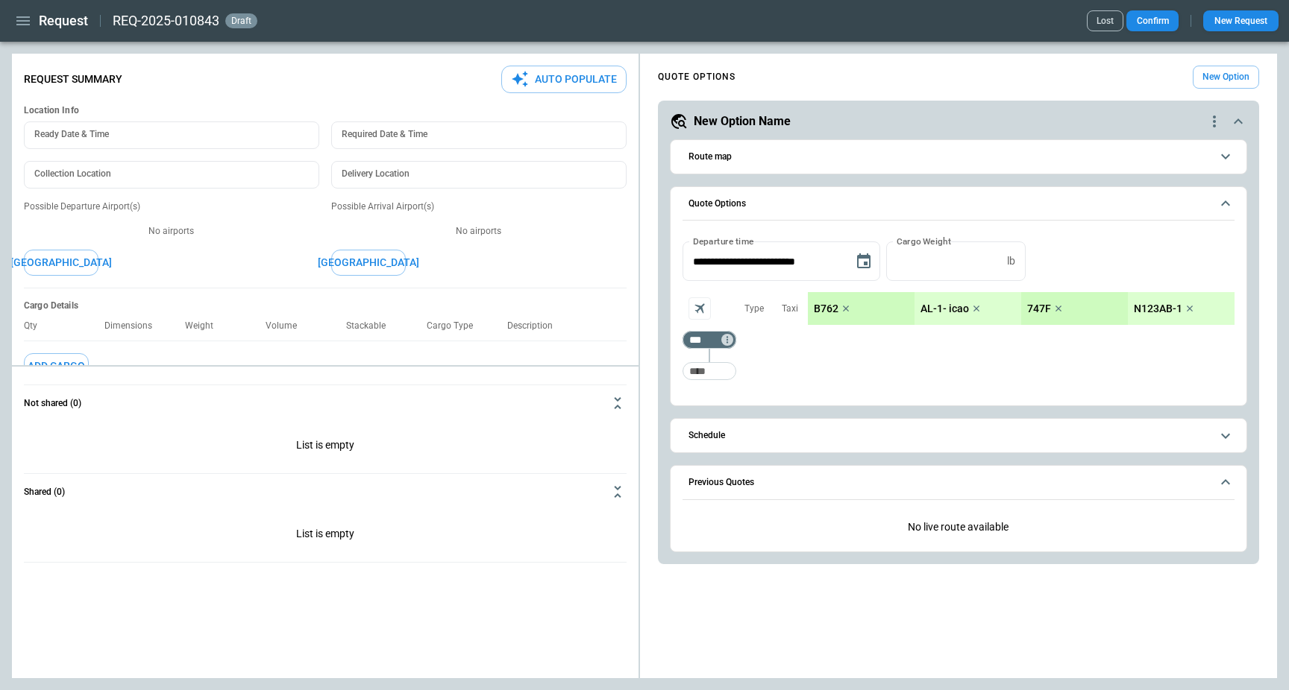
scroll to position [0, 0]
click at [277, 259] on div "Possible Departure Airport(s) No airports Add Airport" at bounding box center [171, 238] width 295 height 75
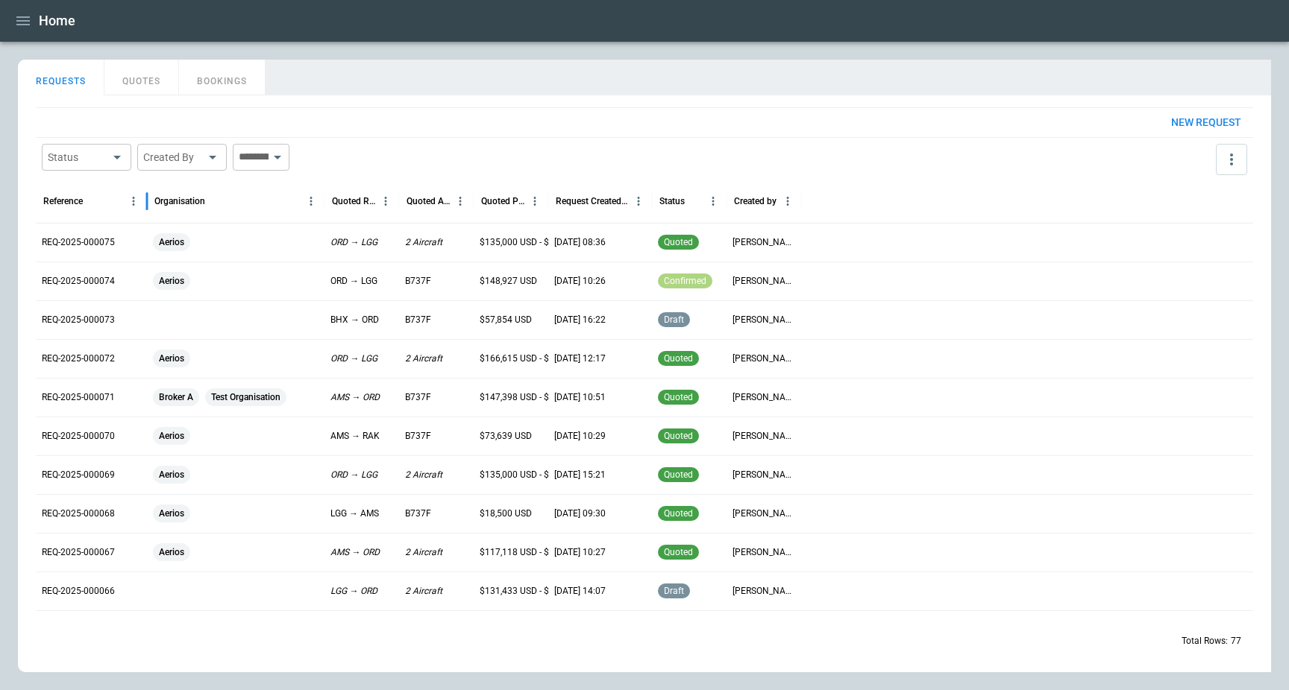
drag, startPoint x: 111, startPoint y: 195, endPoint x: 148, endPoint y: 195, distance: 37.3
click at [148, 195] on div at bounding box center [146, 201] width 7 height 42
click at [98, 246] on p "REQ-2025-000075" at bounding box center [78, 242] width 73 height 13
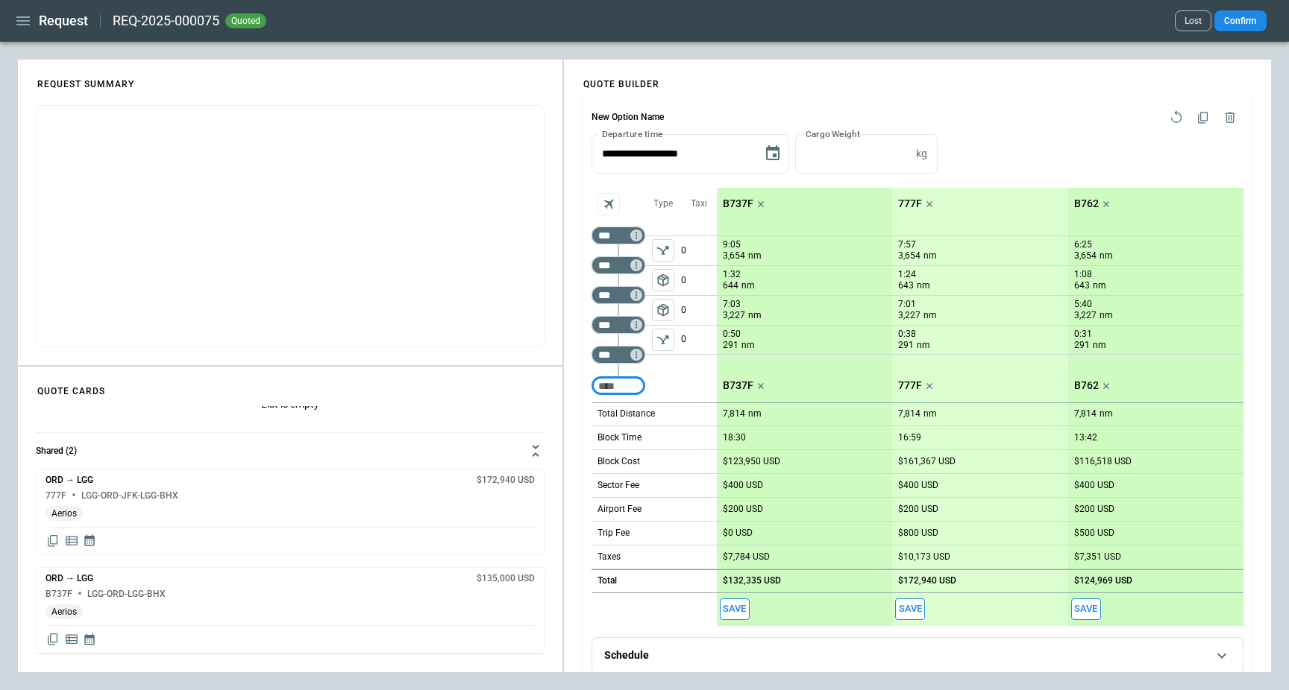
scroll to position [658, 0]
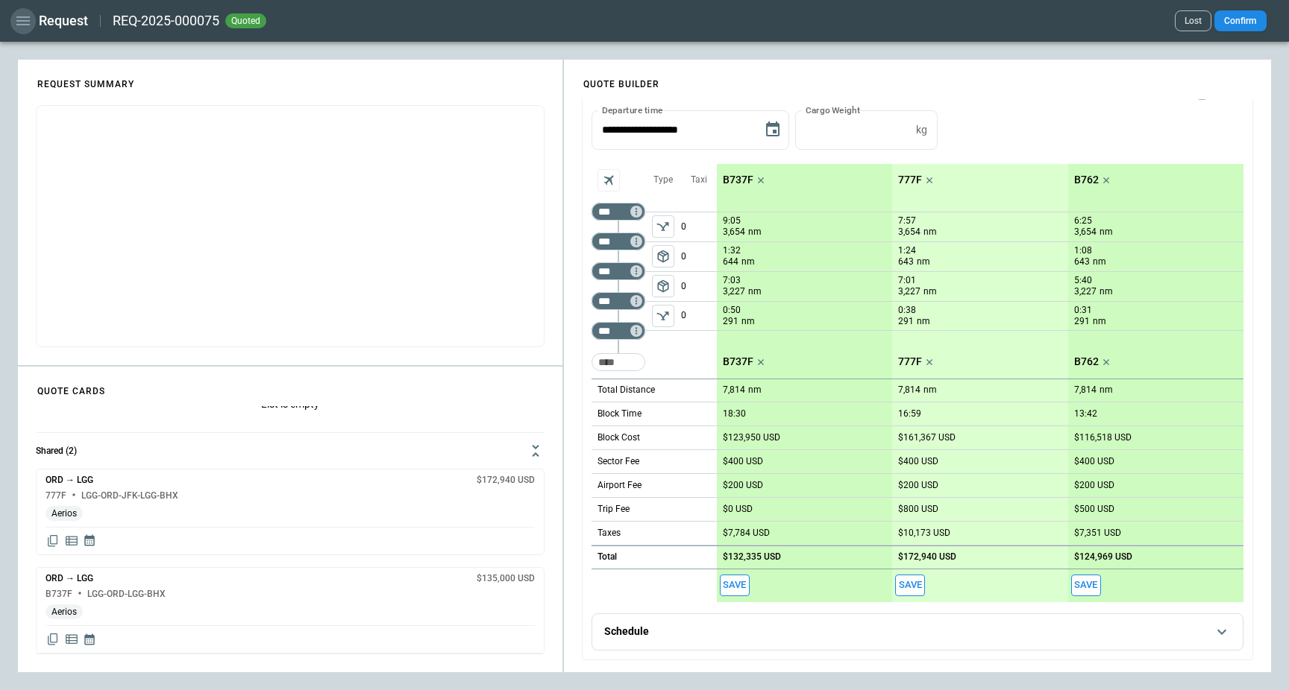
click at [31, 16] on icon "button" at bounding box center [23, 21] width 18 height 18
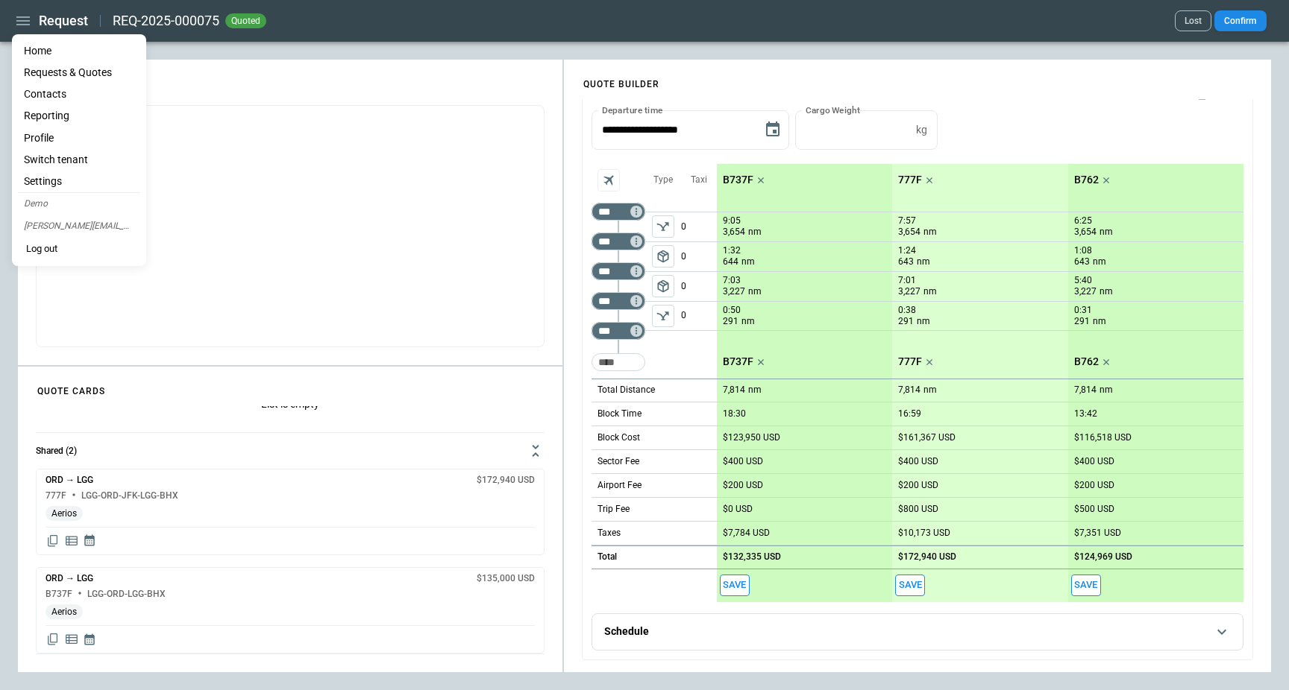
click at [40, 46] on li "Home" at bounding box center [79, 51] width 122 height 22
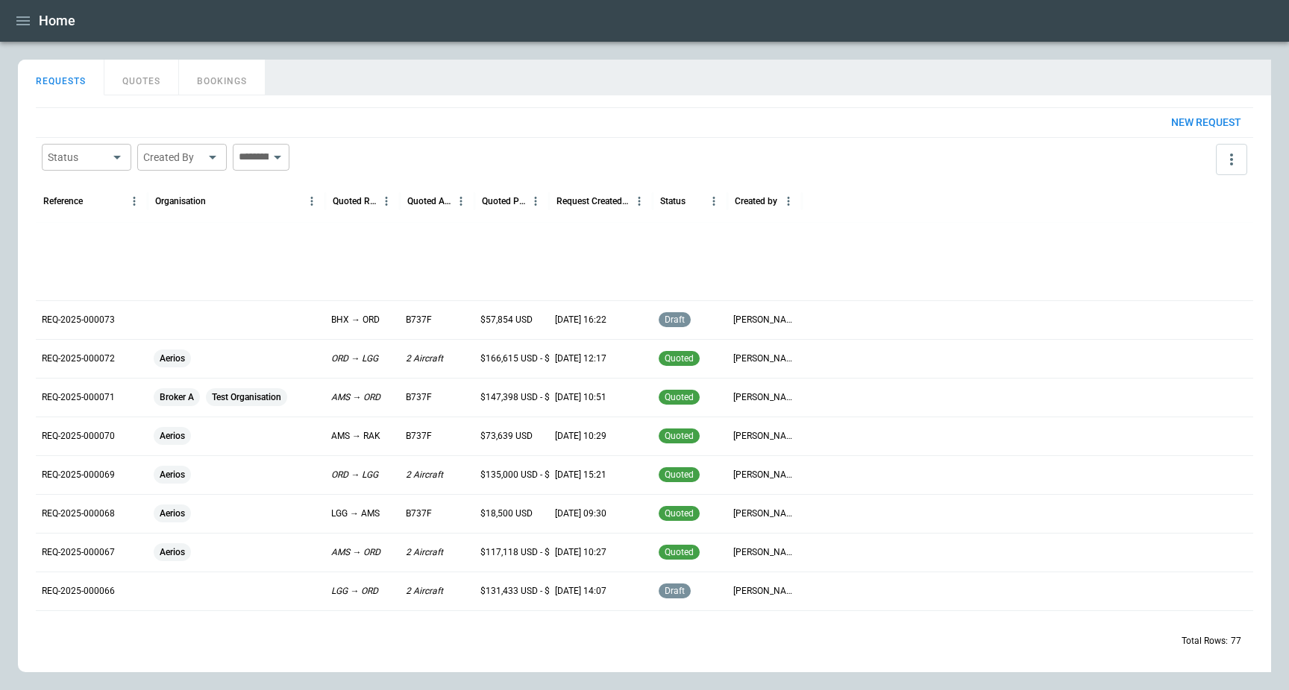
scroll to position [344, 0]
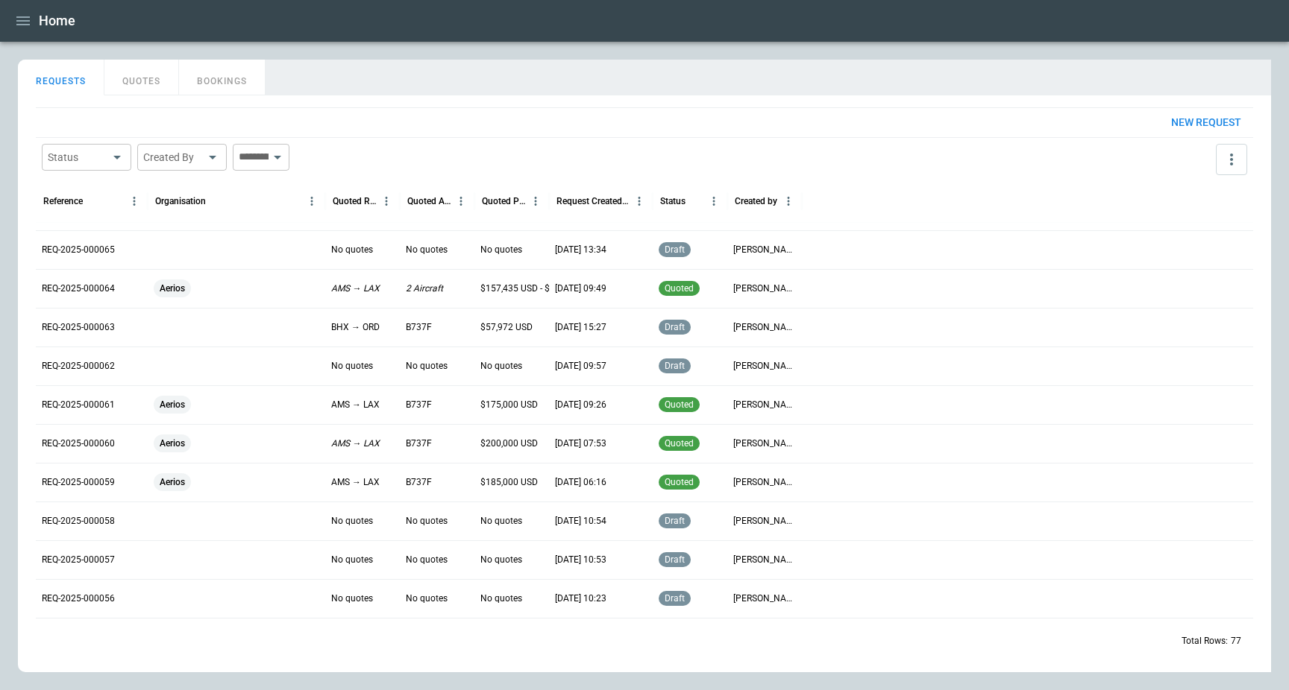
click at [150, 78] on button "QUOTES" at bounding box center [141, 78] width 75 height 36
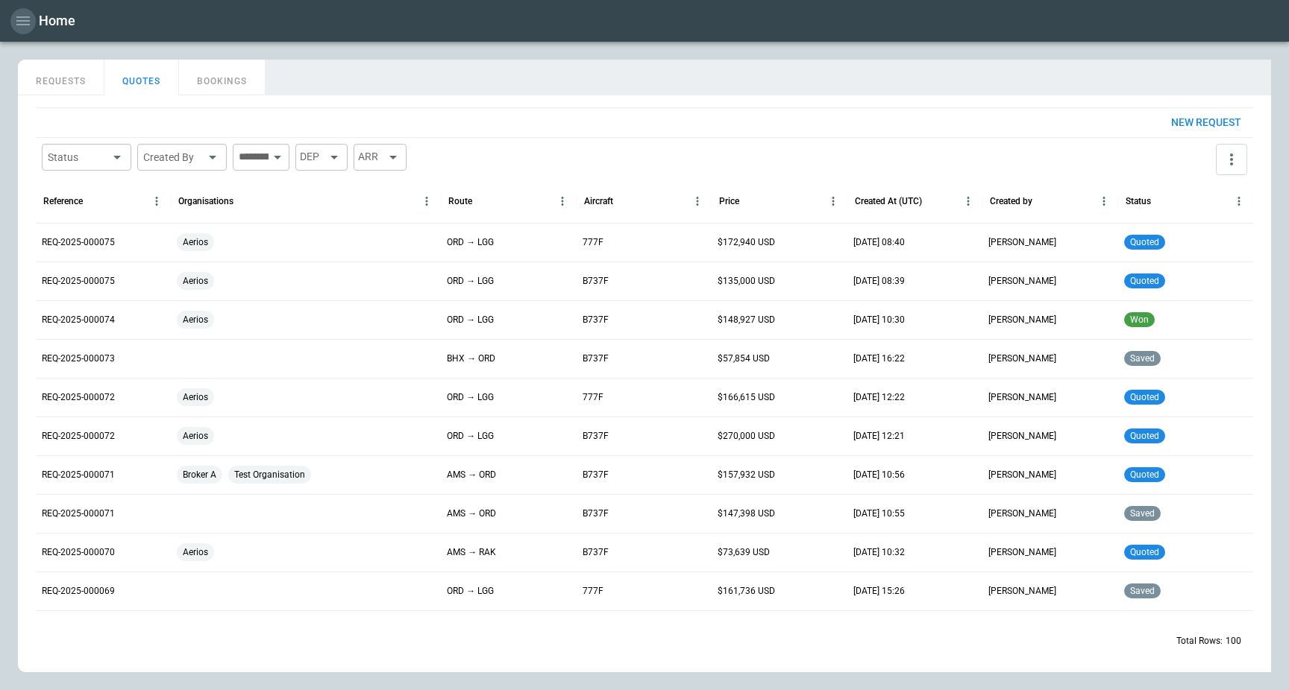
click at [24, 26] on icon "button" at bounding box center [23, 21] width 18 height 18
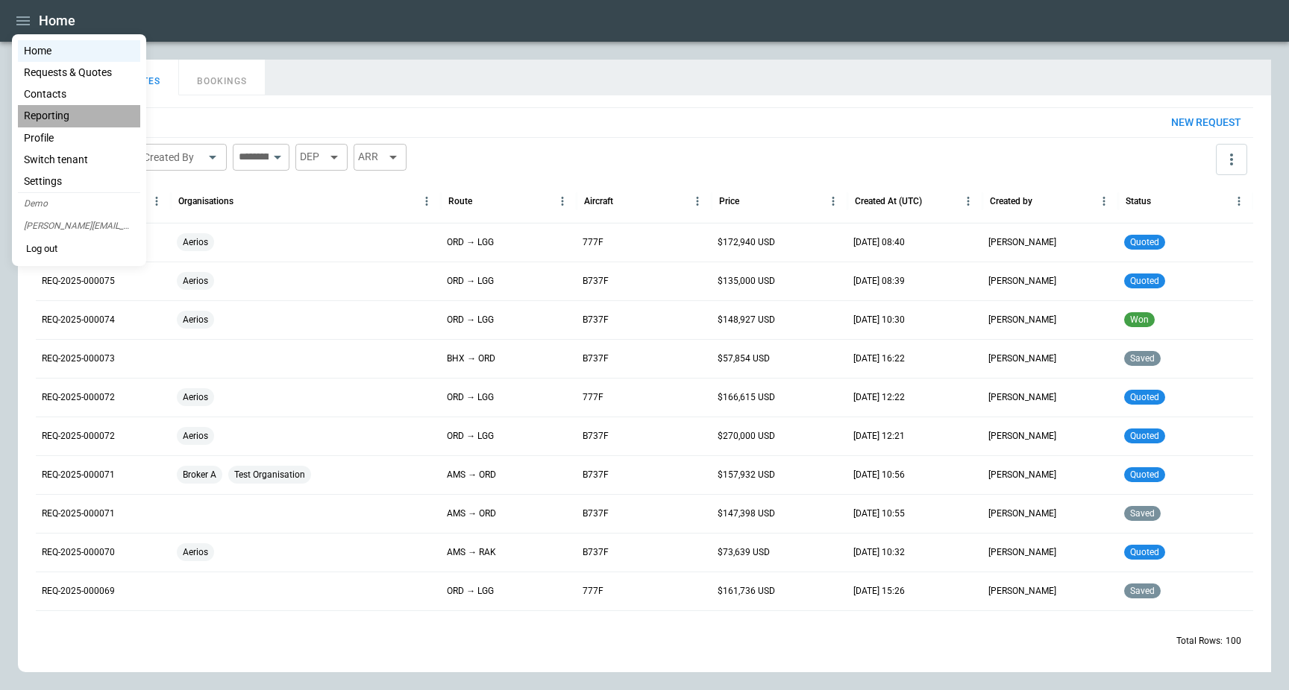
click at [90, 116] on li "Reporting" at bounding box center [79, 116] width 122 height 22
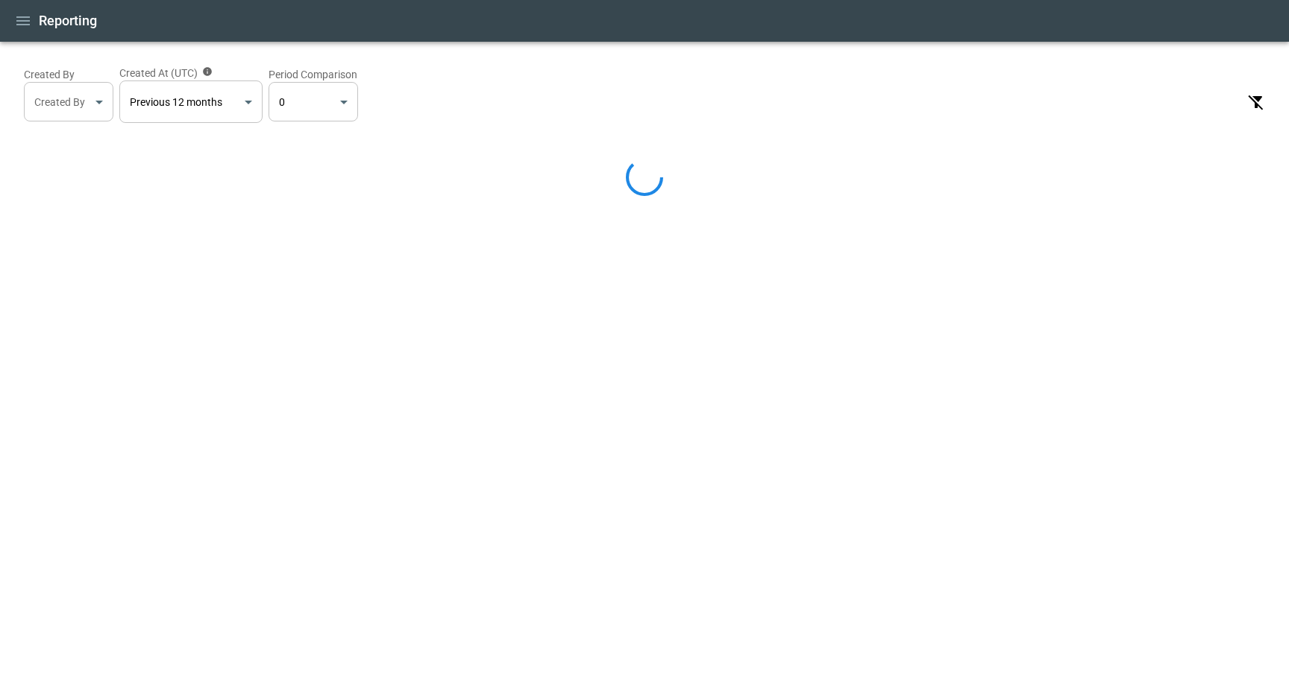
select select "*****"
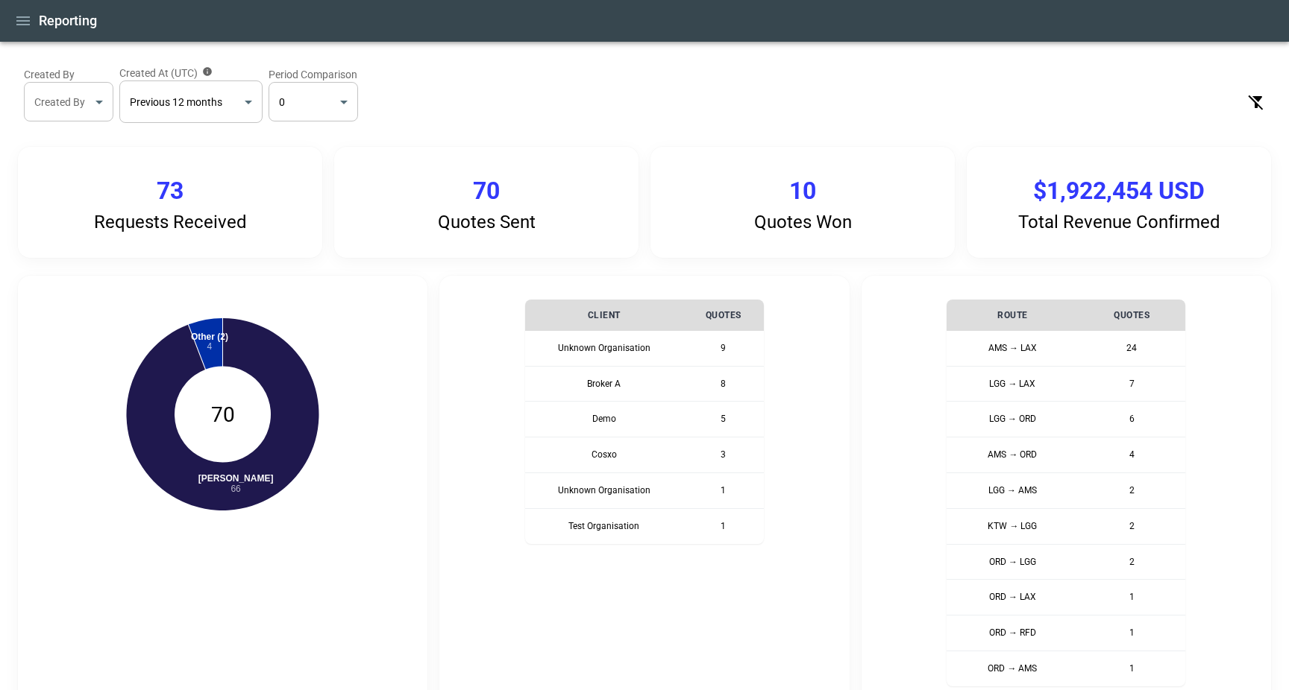
click at [22, 19] on icon "button" at bounding box center [23, 21] width 18 height 18
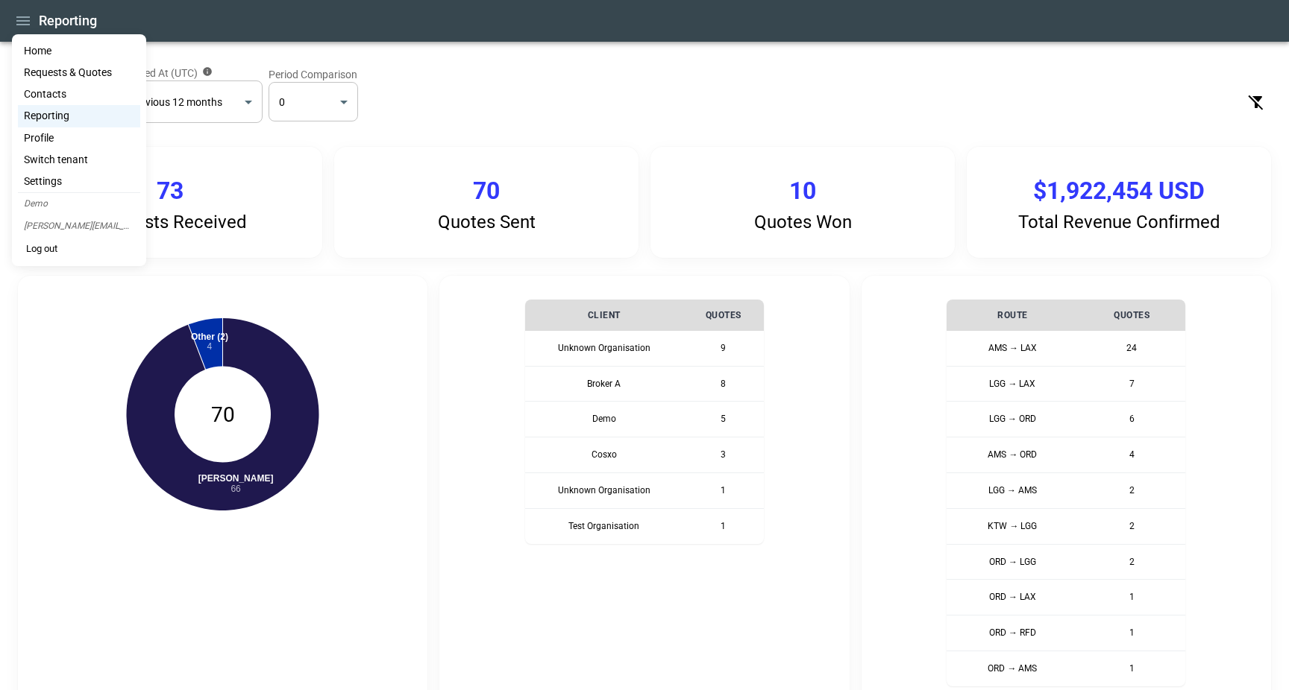
click at [57, 90] on li "Contacts" at bounding box center [79, 95] width 122 height 22
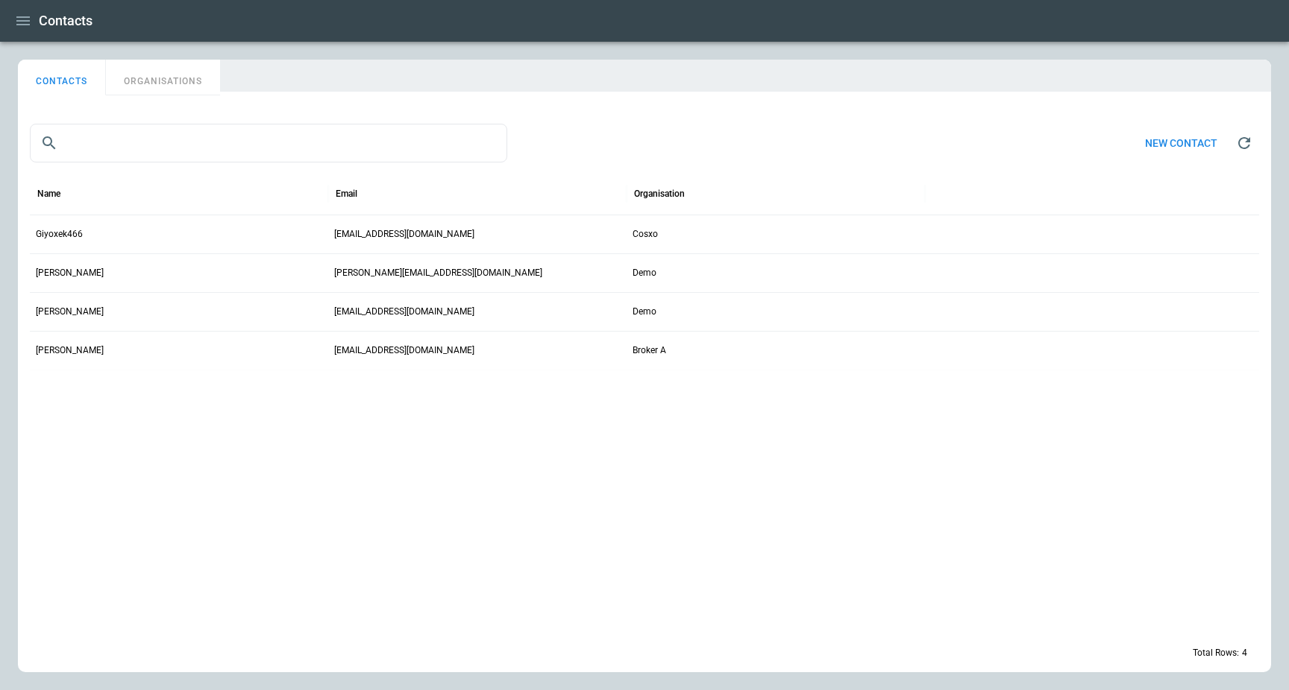
click at [167, 75] on button "ORGANISATIONS" at bounding box center [163, 78] width 114 height 36
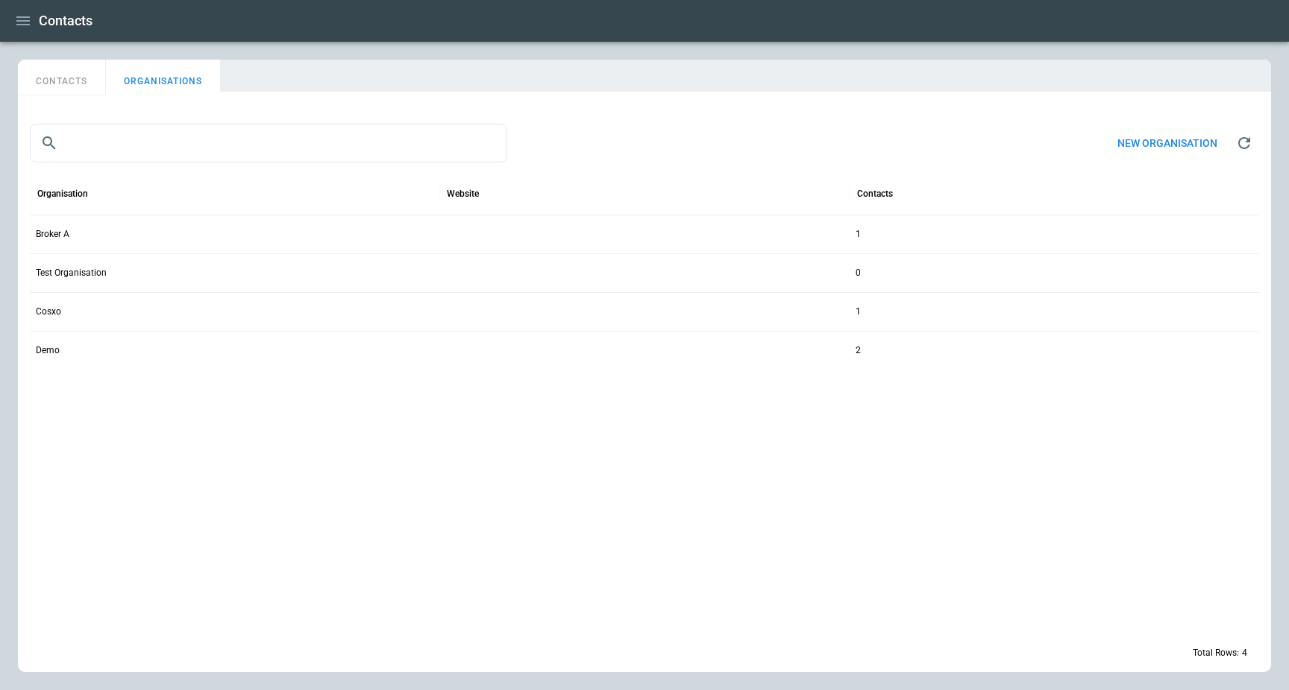
click at [96, 340] on div "Demo" at bounding box center [234, 350] width 409 height 39
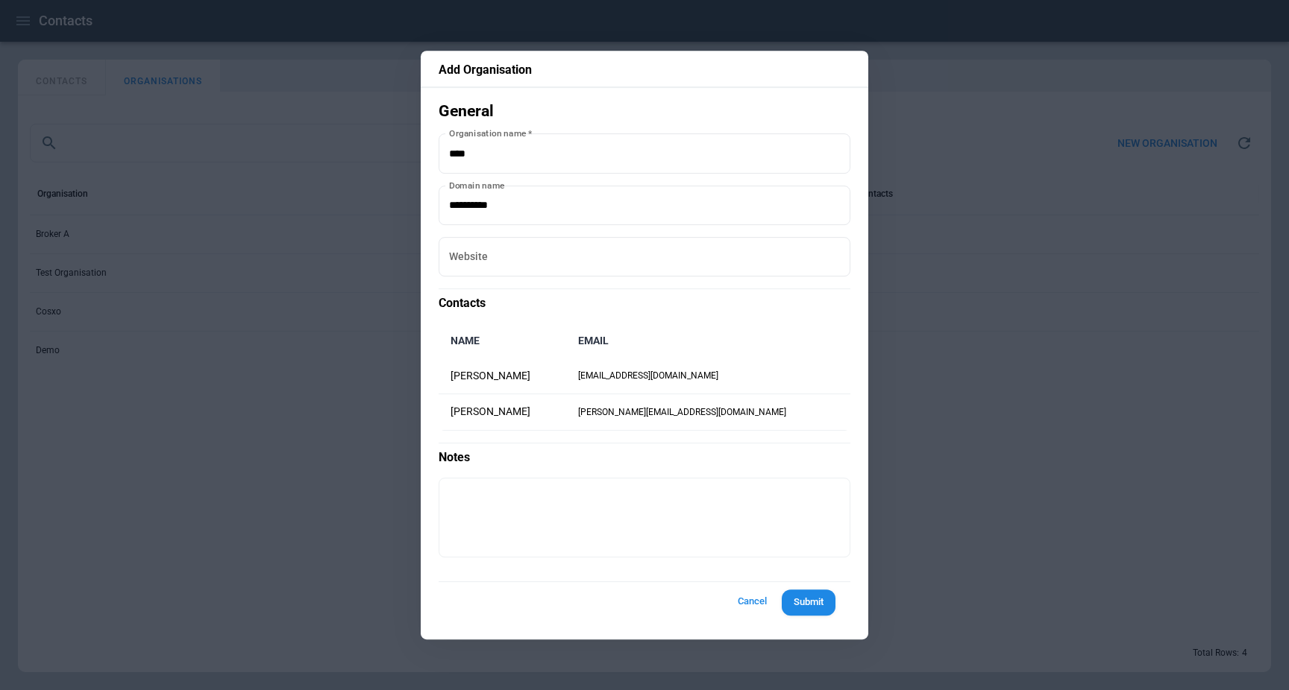
click at [361, 468] on div at bounding box center [644, 345] width 1289 height 690
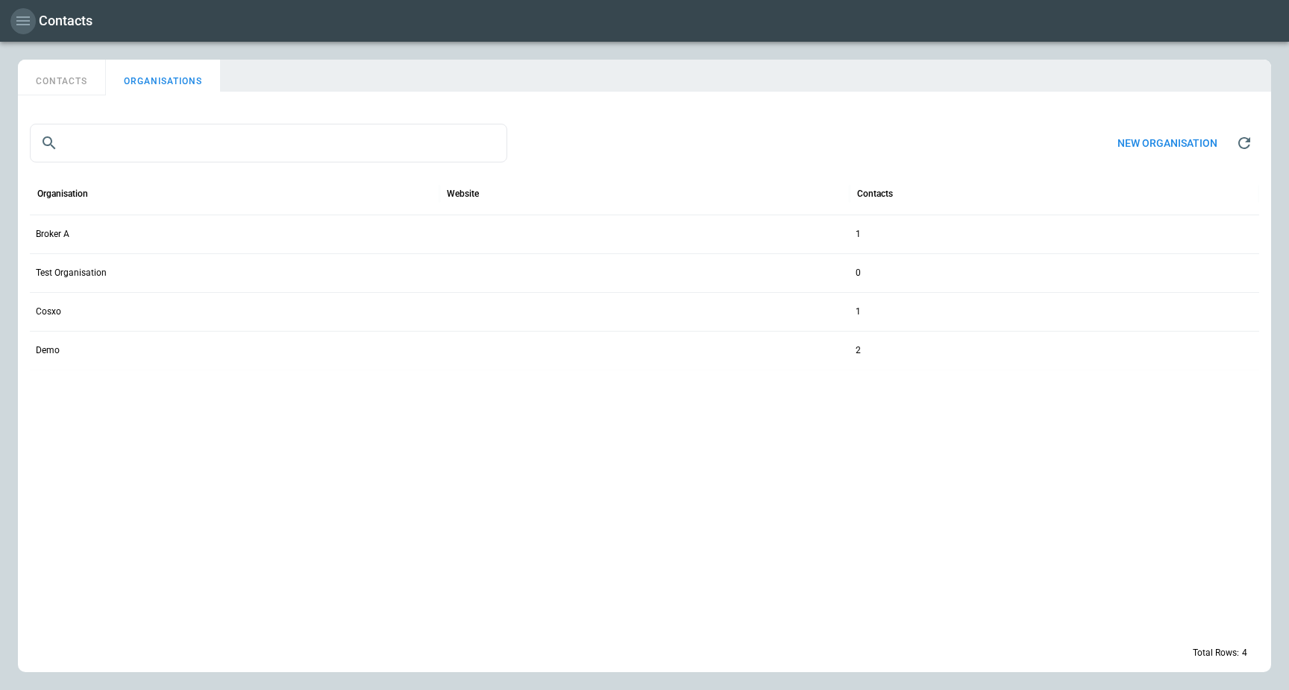
click at [19, 13] on icon "button" at bounding box center [23, 21] width 18 height 18
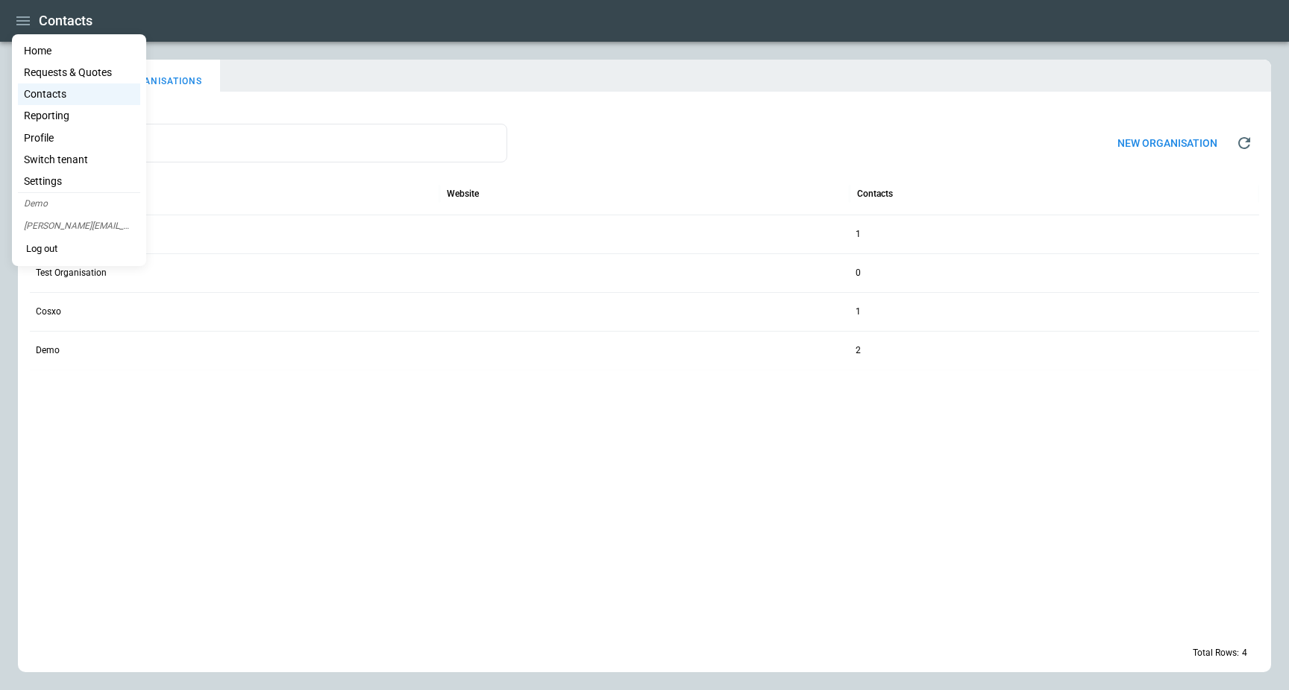
click at [72, 48] on li "Home" at bounding box center [79, 51] width 122 height 22
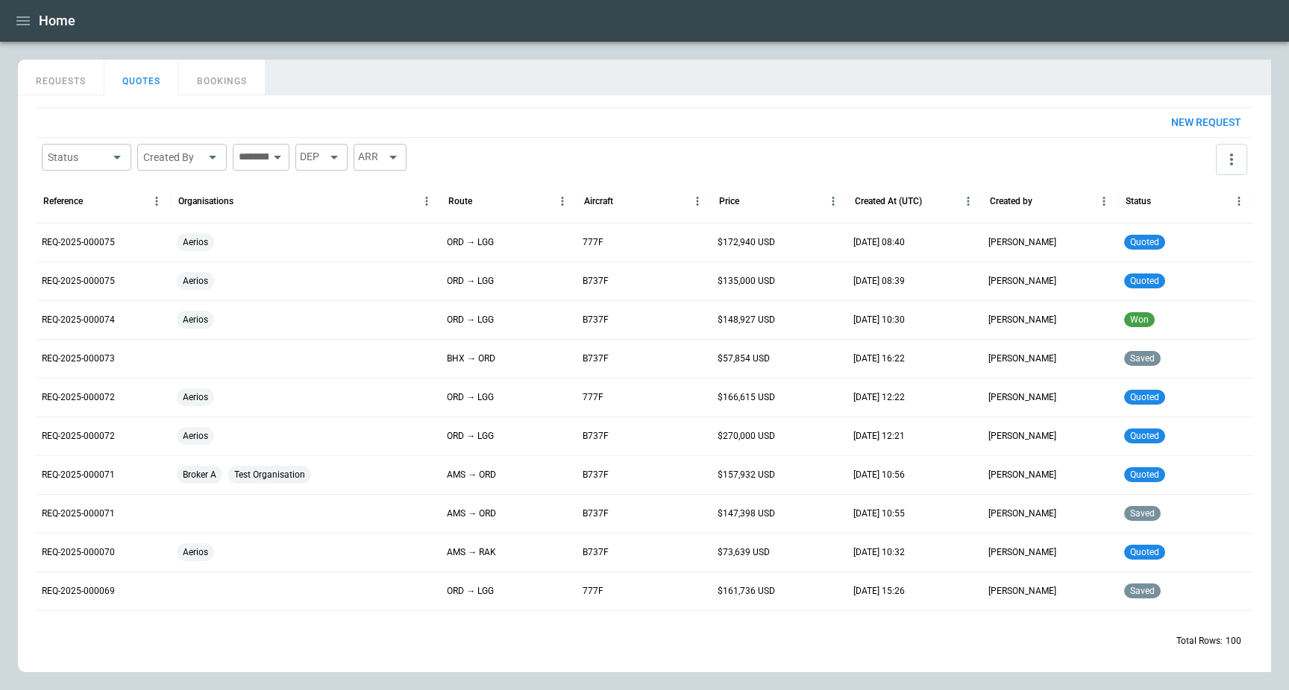
click at [69, 84] on button "REQUESTS" at bounding box center [61, 78] width 86 height 36
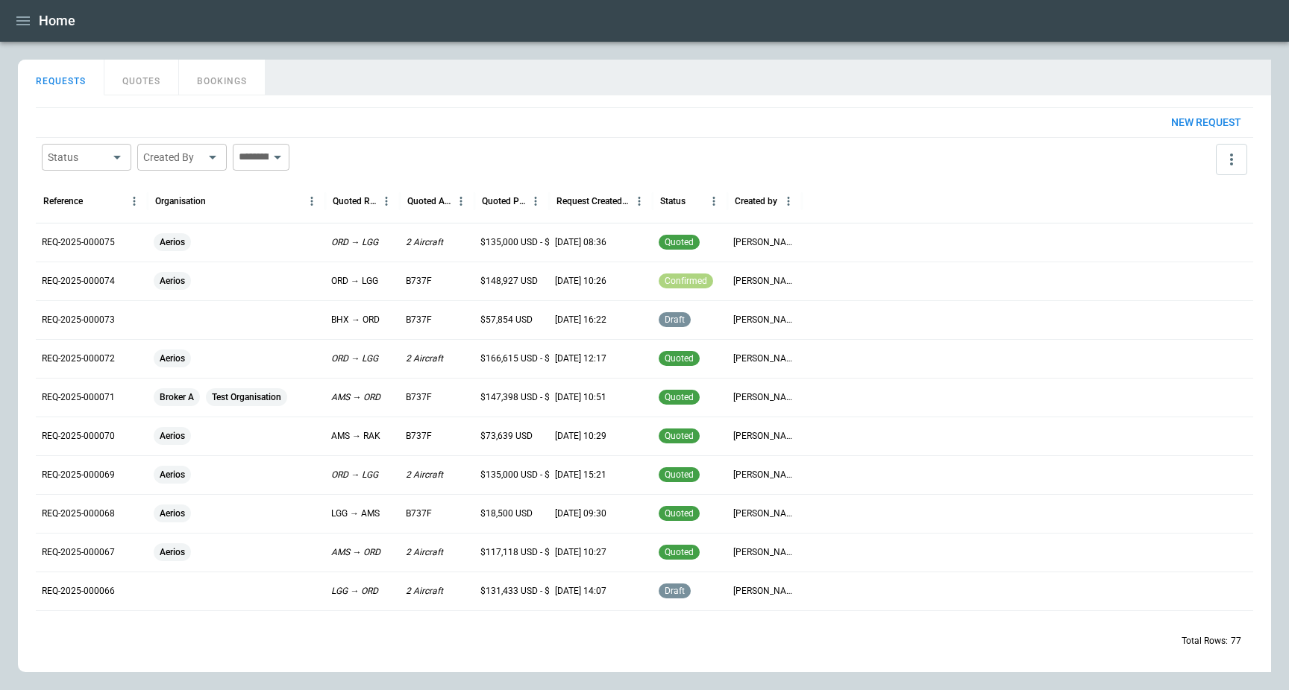
click at [591, 49] on main "FindBorderBarSize REQUESTS QUOTES BOOKINGS New request Status ​ Created By ​ ​ …" at bounding box center [644, 366] width 1289 height 649
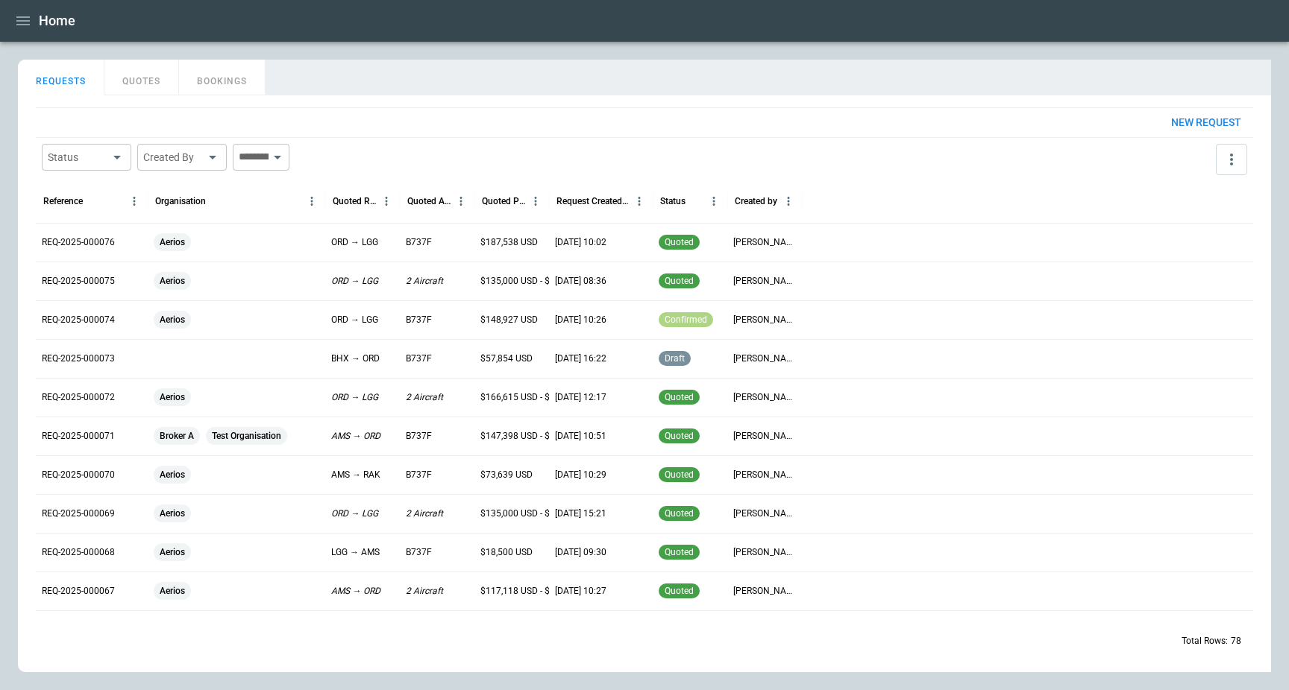
click at [101, 239] on p "REQ-2025-000076" at bounding box center [78, 242] width 73 height 13
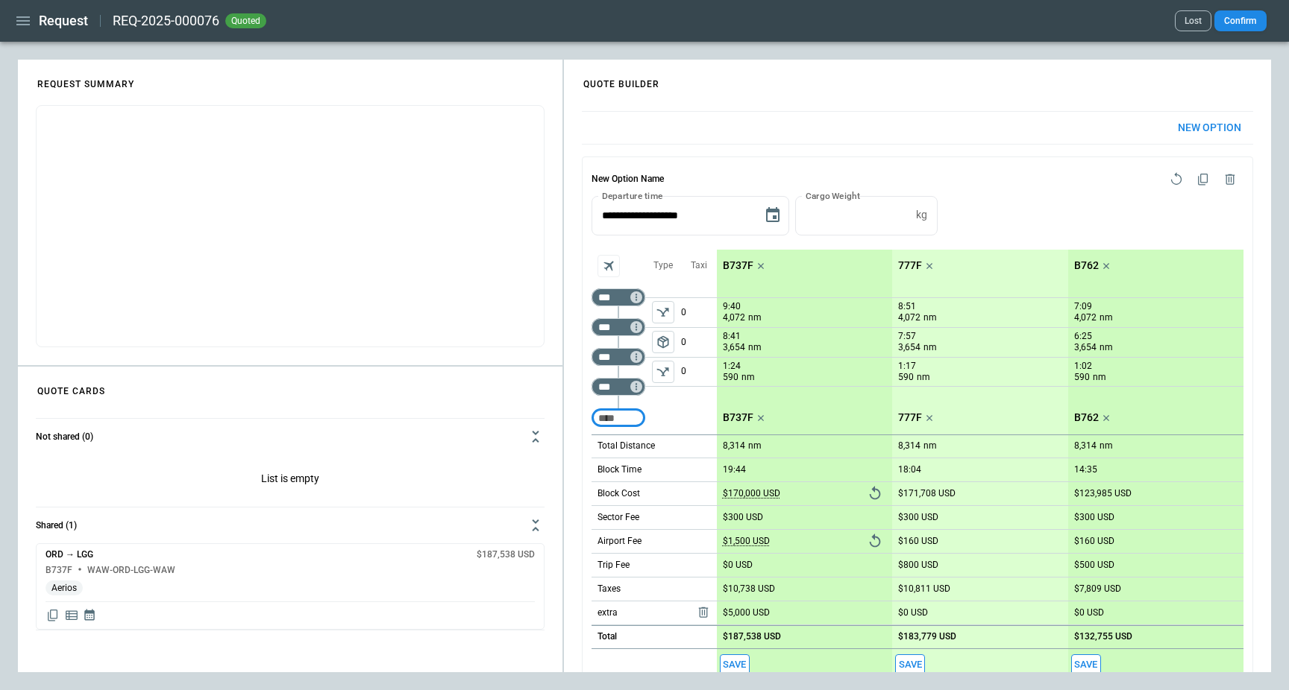
scroll to position [79, 0]
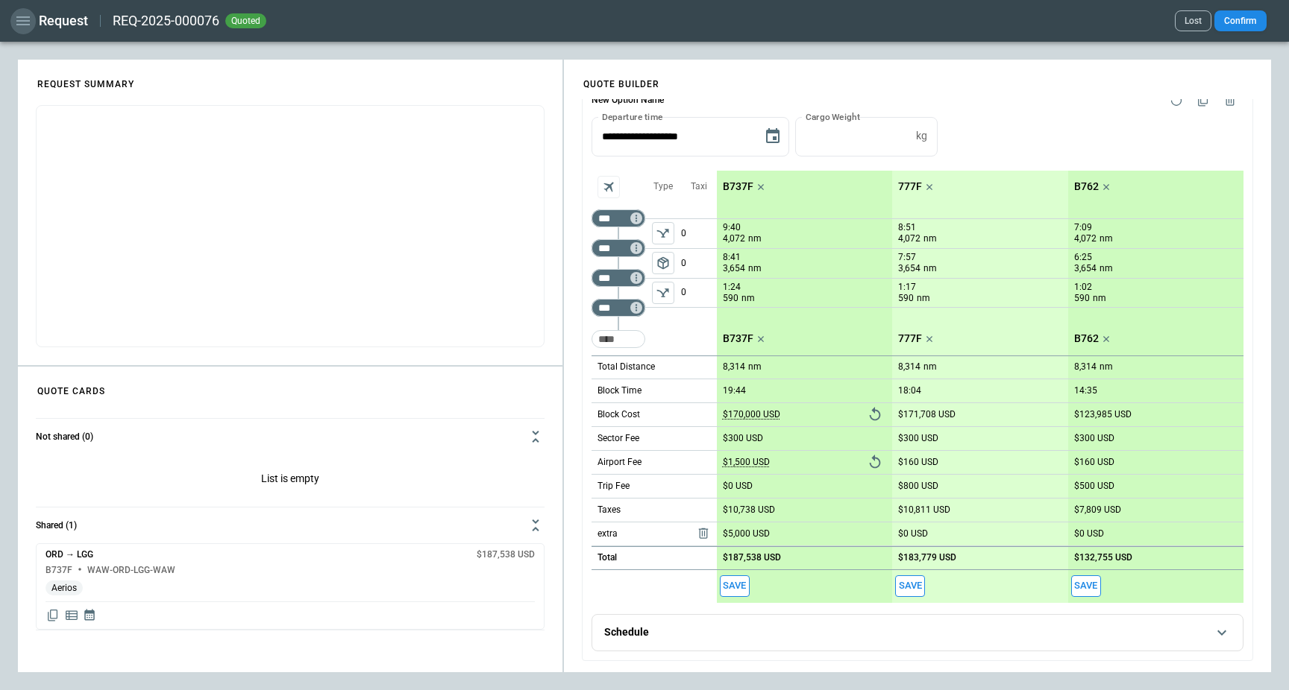
click at [23, 16] on icon "button" at bounding box center [22, 20] width 13 height 9
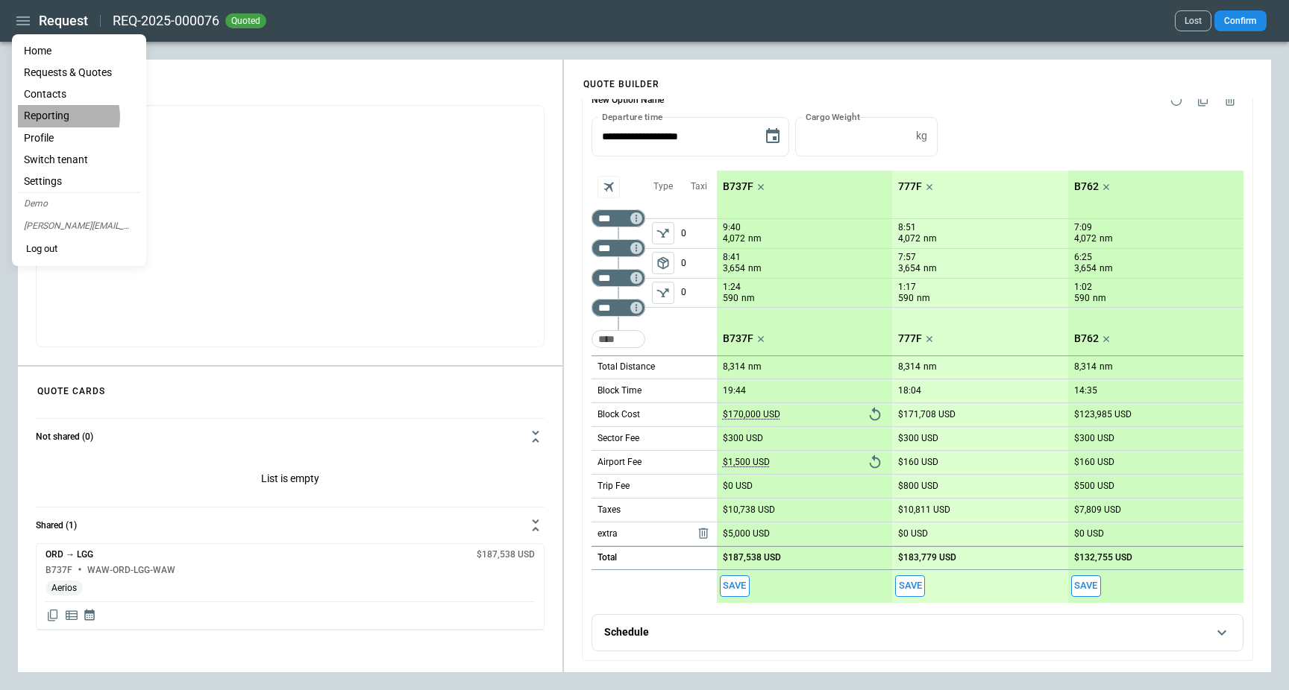
click at [61, 116] on li "Reporting" at bounding box center [79, 116] width 122 height 22
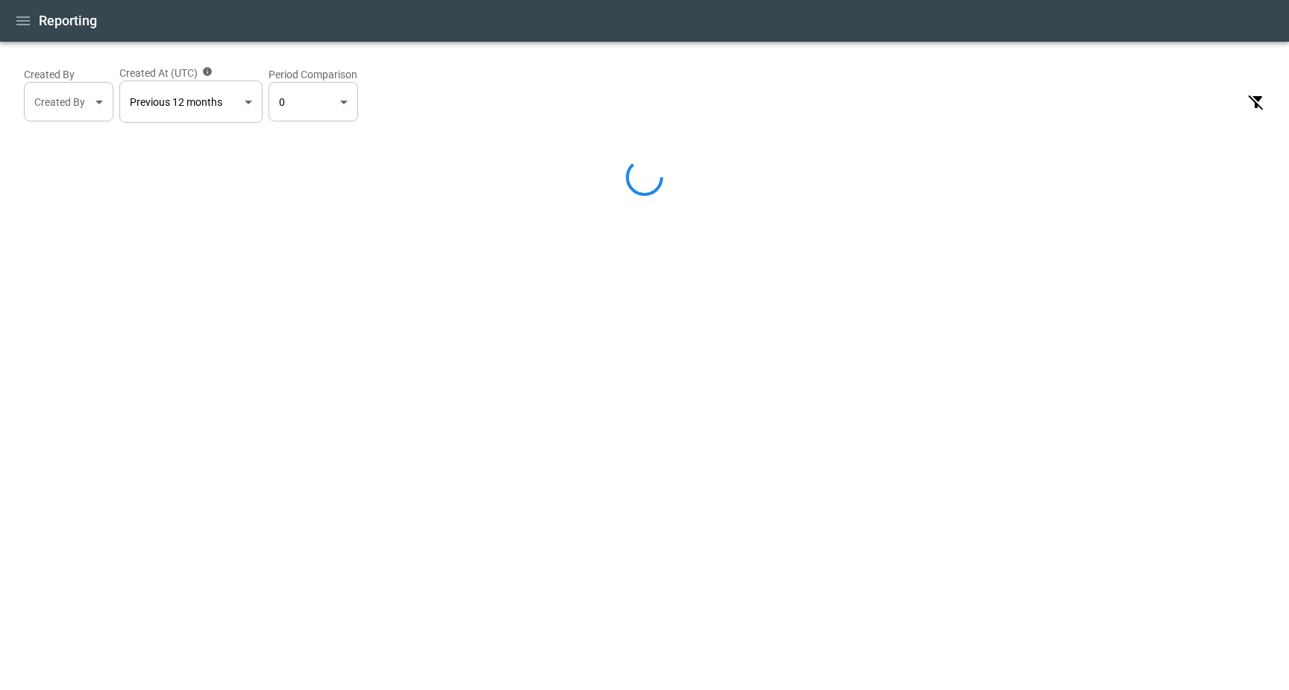
select select "*****"
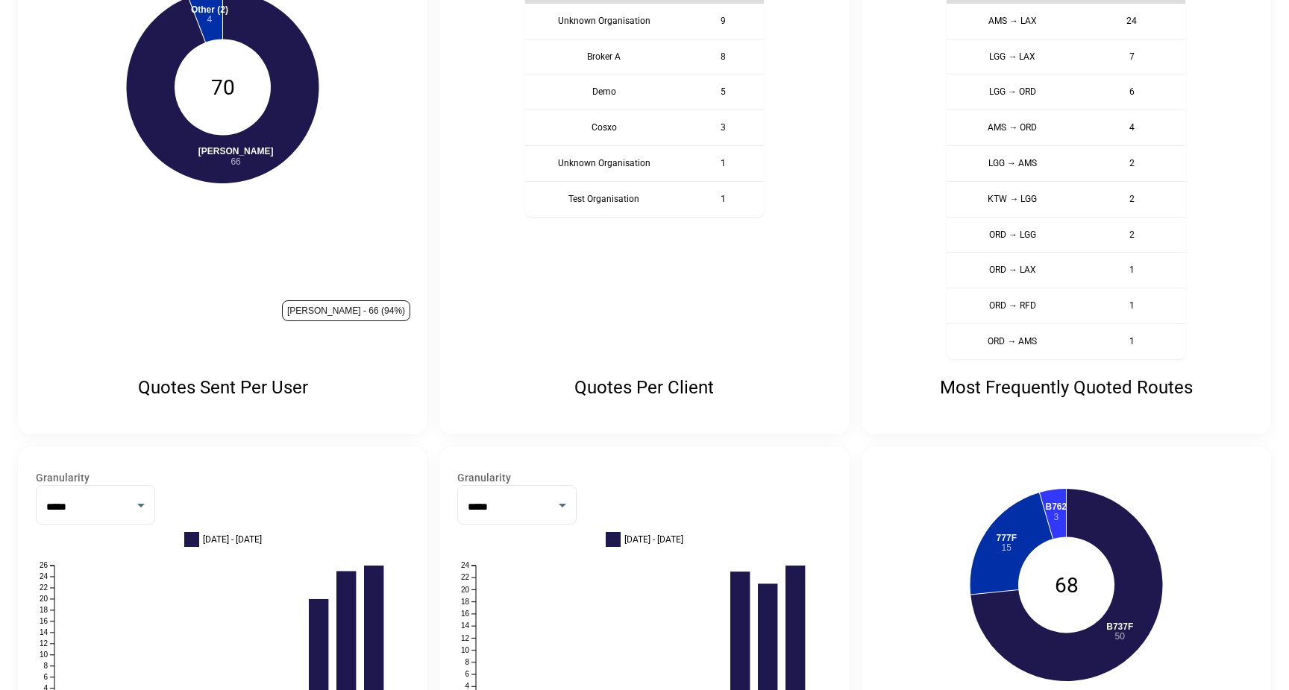
scroll to position [468, 0]
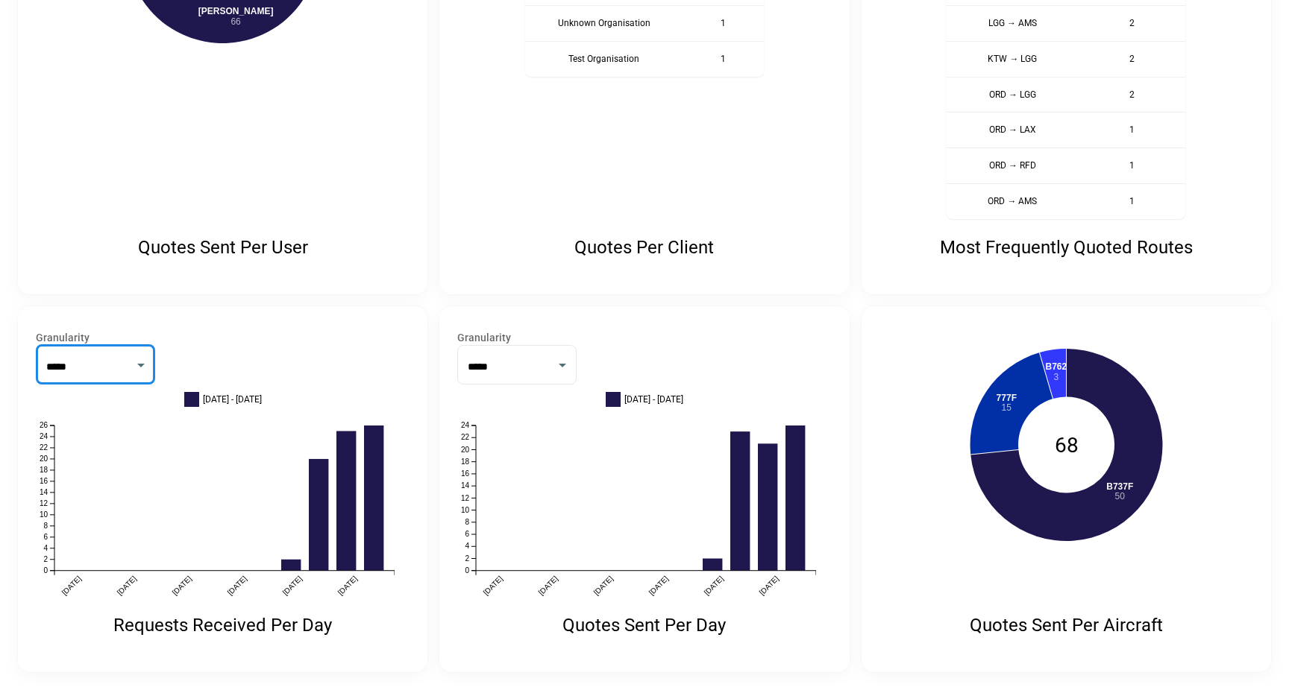
click at [113, 365] on select "*** *****" at bounding box center [95, 365] width 119 height 40
click at [543, 376] on select "*** *****" at bounding box center [516, 365] width 119 height 40
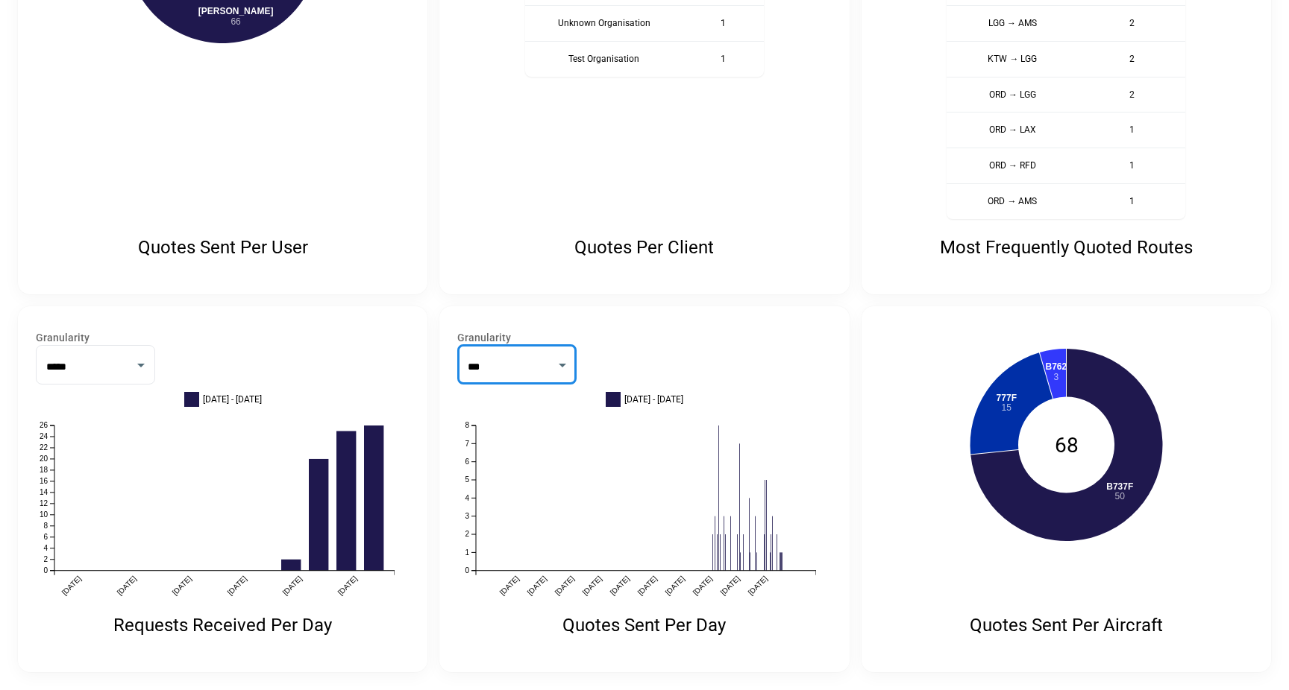
click at [542, 359] on select "*** *****" at bounding box center [516, 365] width 119 height 40
select select "*****"
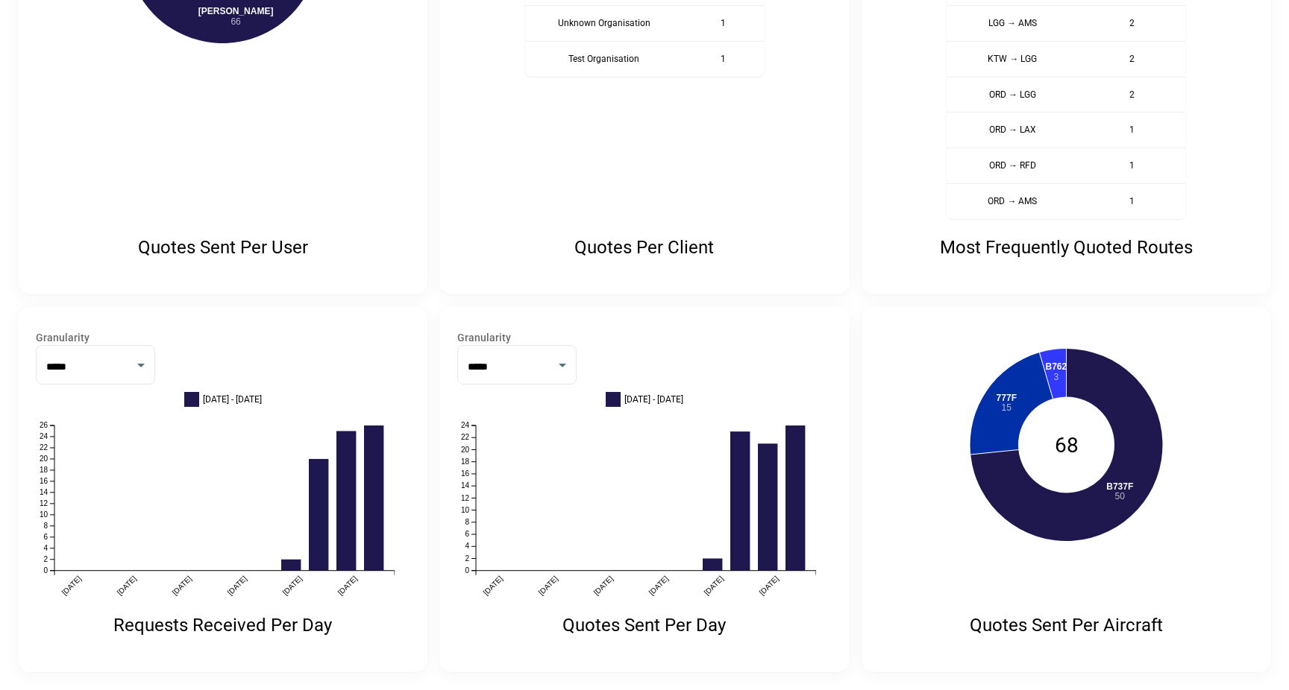
click at [667, 334] on label "Granularity" at bounding box center [644, 337] width 374 height 15
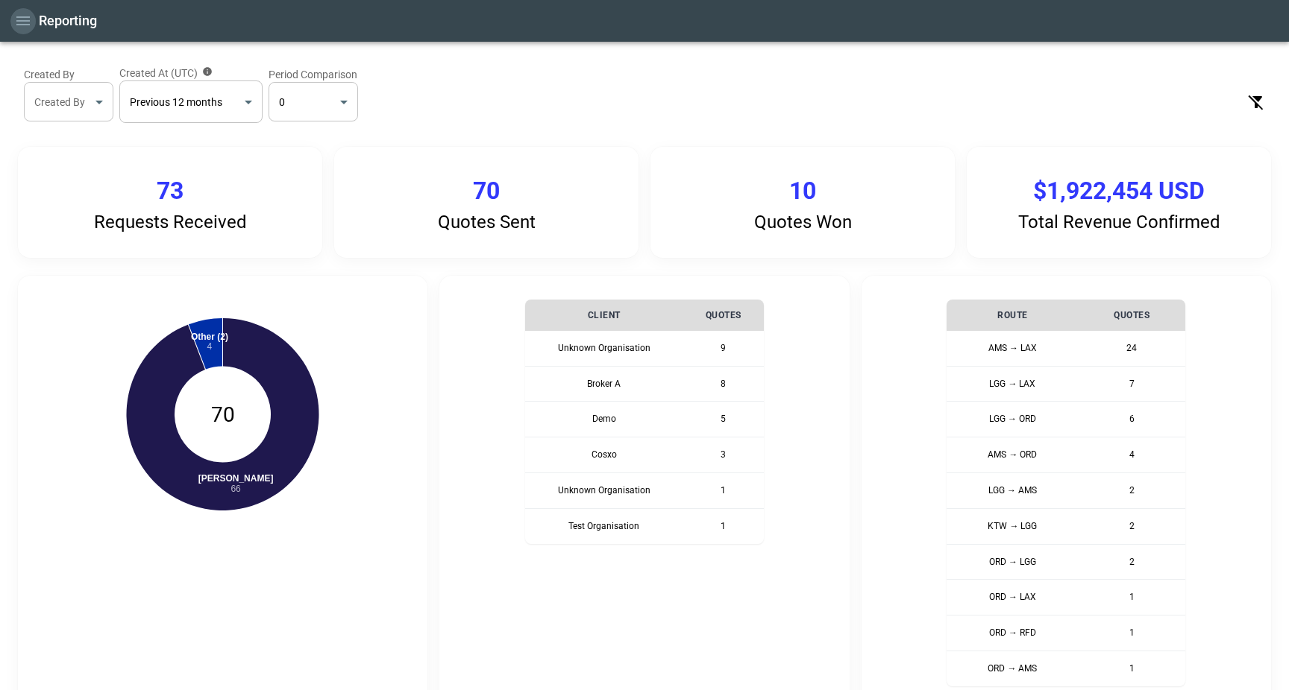
click at [19, 26] on icon "button" at bounding box center [23, 21] width 18 height 18
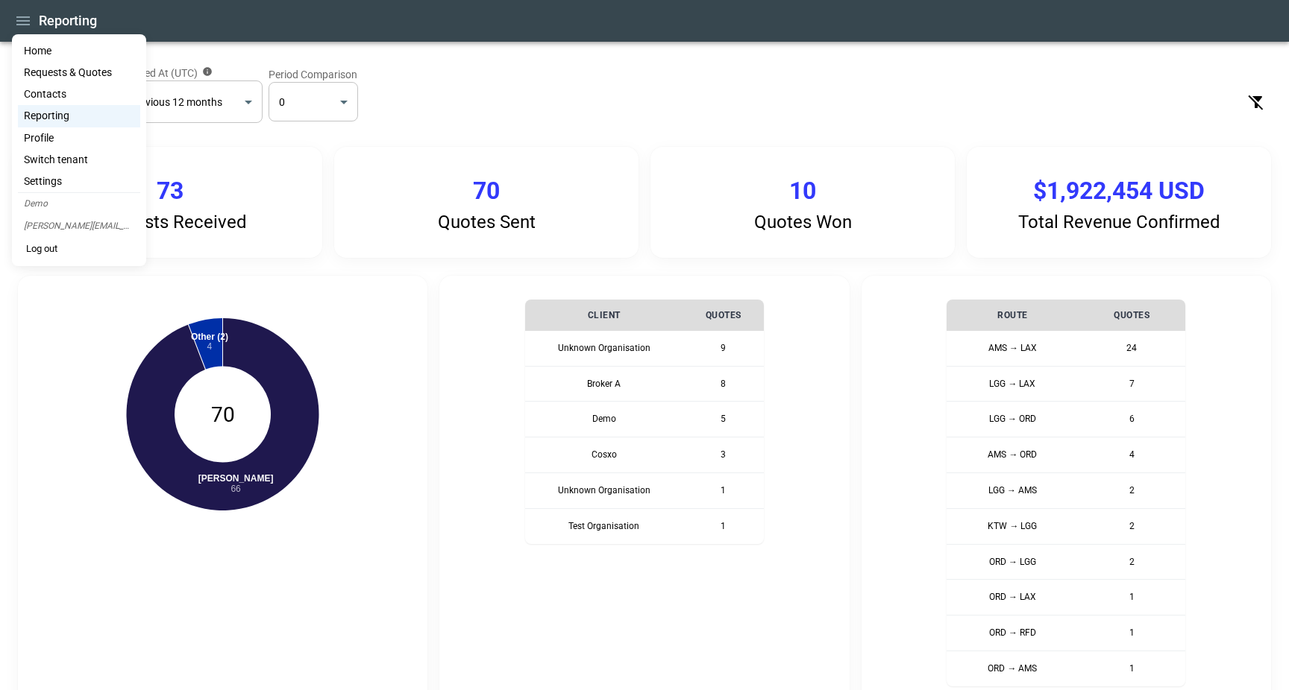
click at [81, 86] on li "Contacts" at bounding box center [79, 95] width 122 height 22
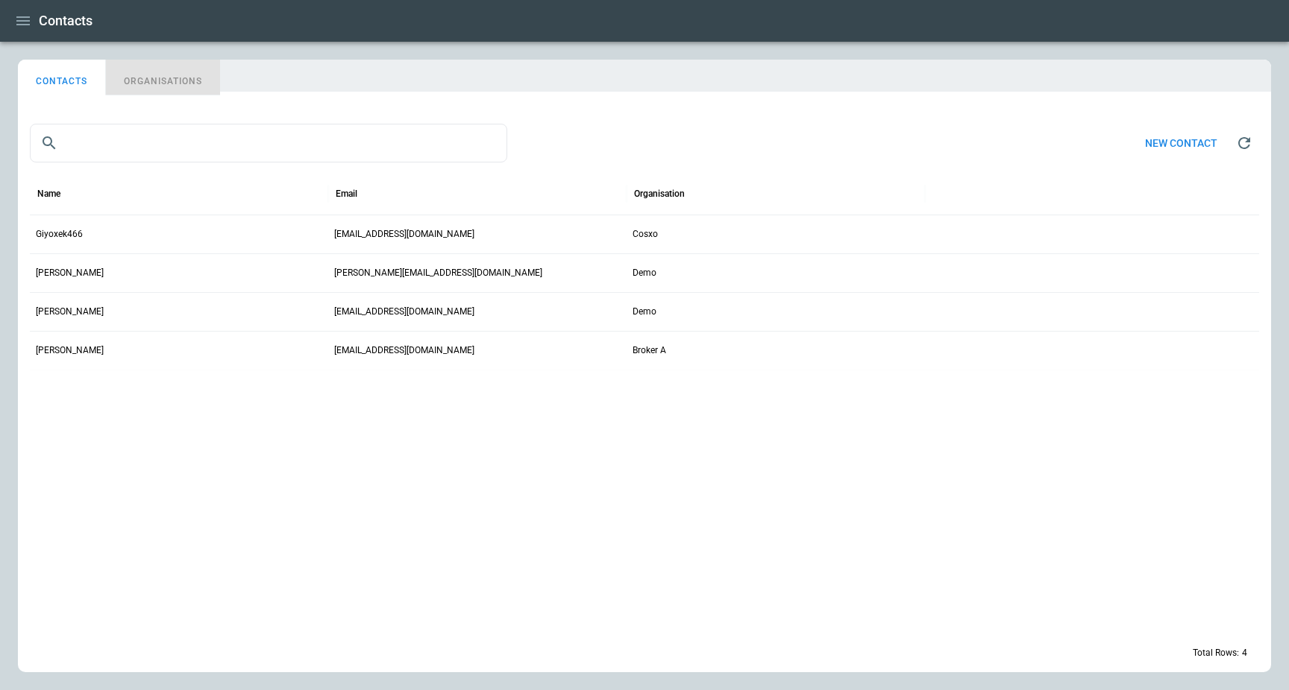
click at [190, 83] on button "ORGANISATIONS" at bounding box center [163, 78] width 114 height 36
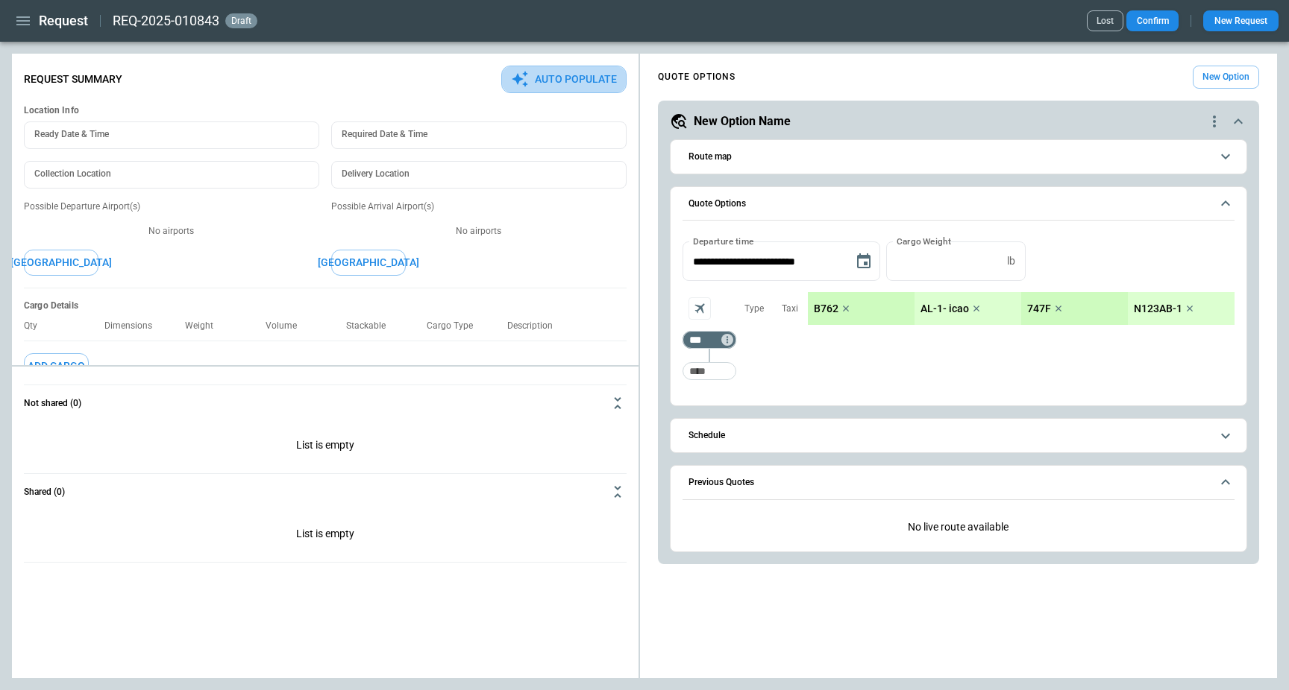
click at [547, 82] on button "Auto Populate" at bounding box center [563, 80] width 125 height 28
type textarea "*"
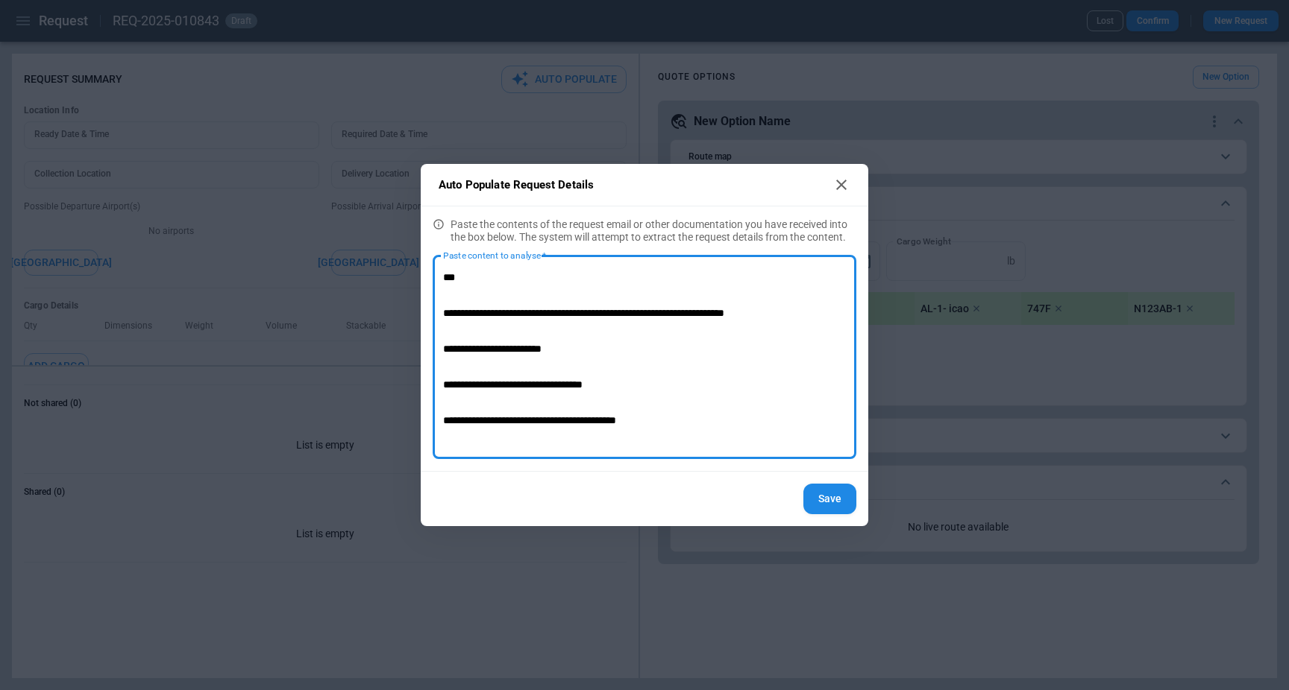
scroll to position [158, 0]
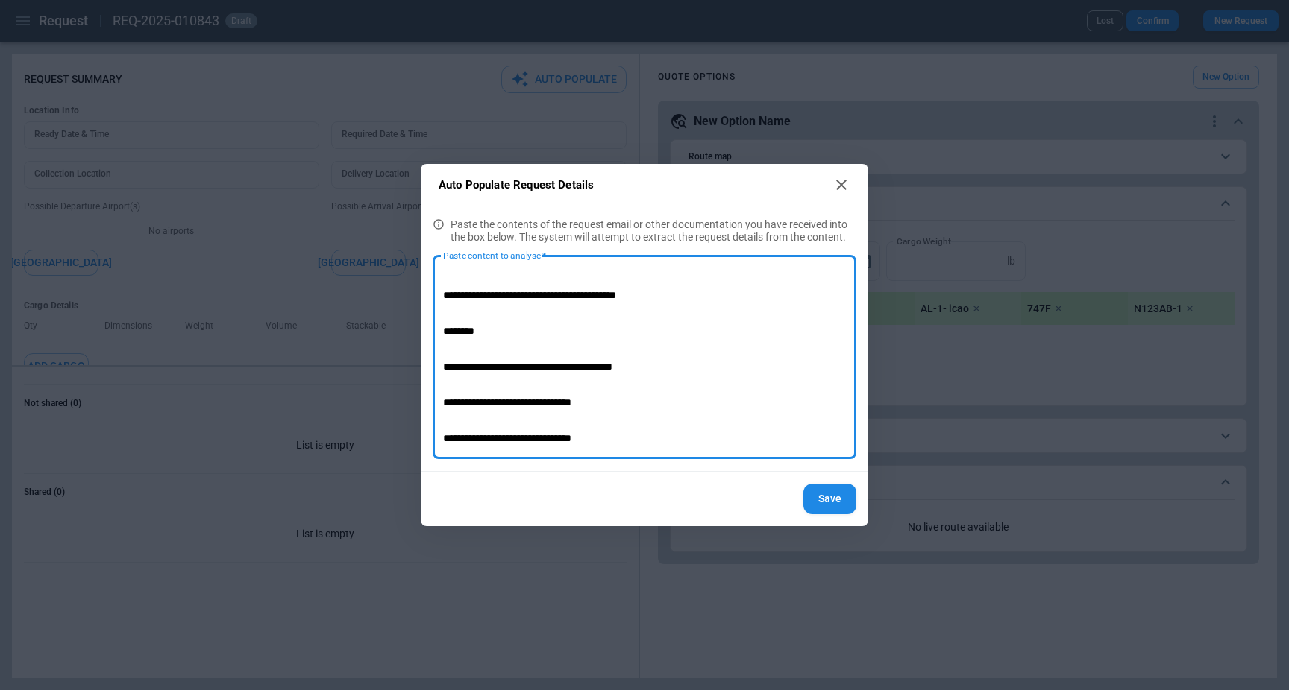
click at [587, 331] on textarea "**********" at bounding box center [644, 357] width 403 height 179
click at [589, 331] on textarea "**********" at bounding box center [644, 357] width 403 height 179
click at [594, 331] on textarea "**********" at bounding box center [644, 357] width 403 height 179
type textarea "**********"
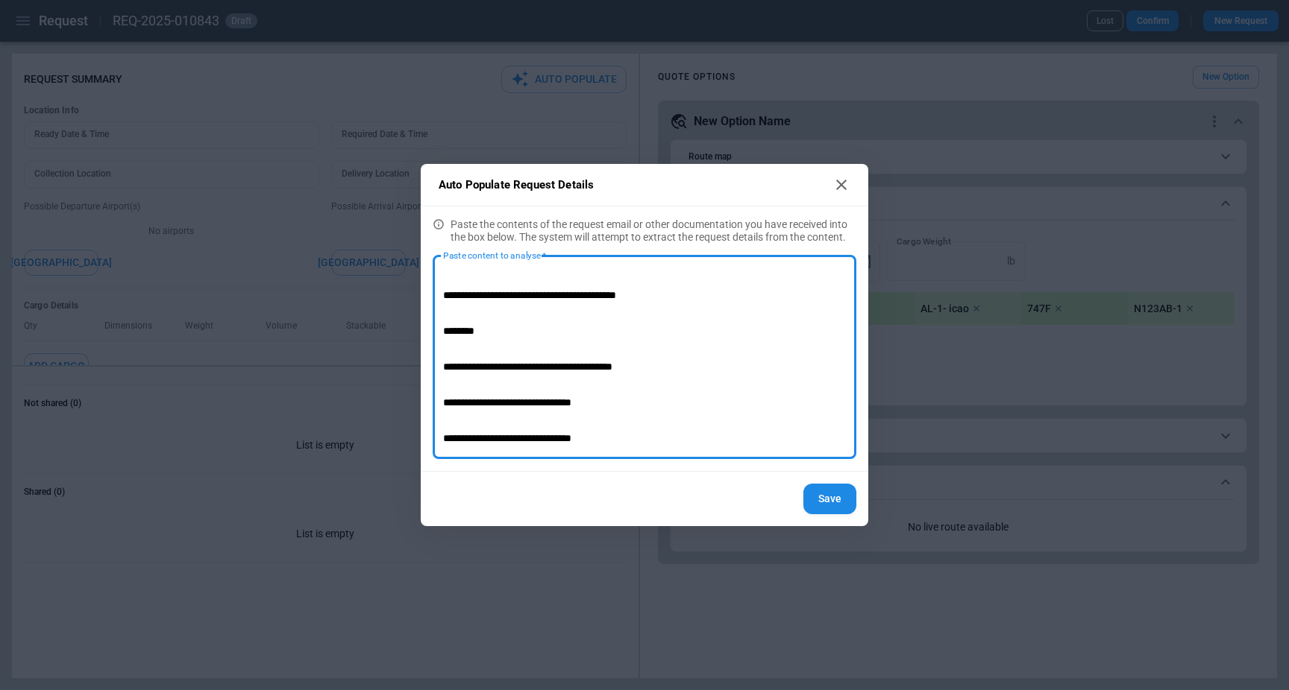
click at [821, 503] on button "Save" at bounding box center [829, 499] width 53 height 31
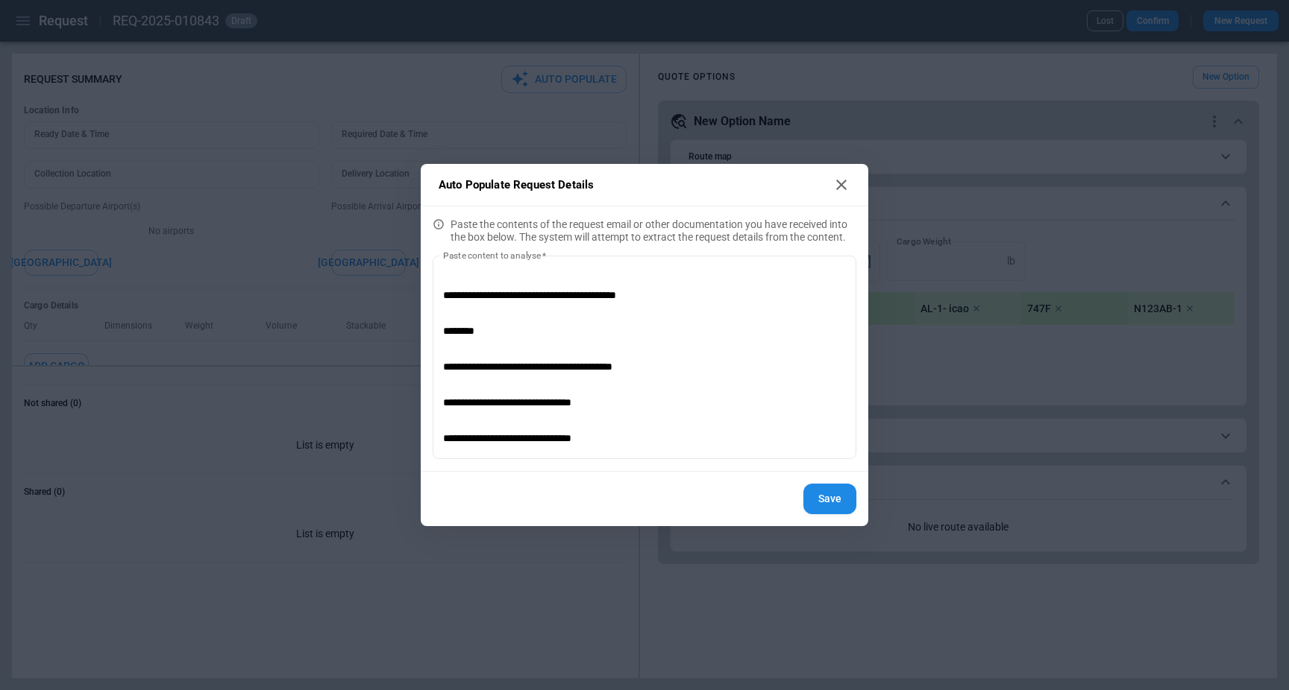
click at [838, 180] on icon at bounding box center [841, 185] width 18 height 18
type textarea "*"
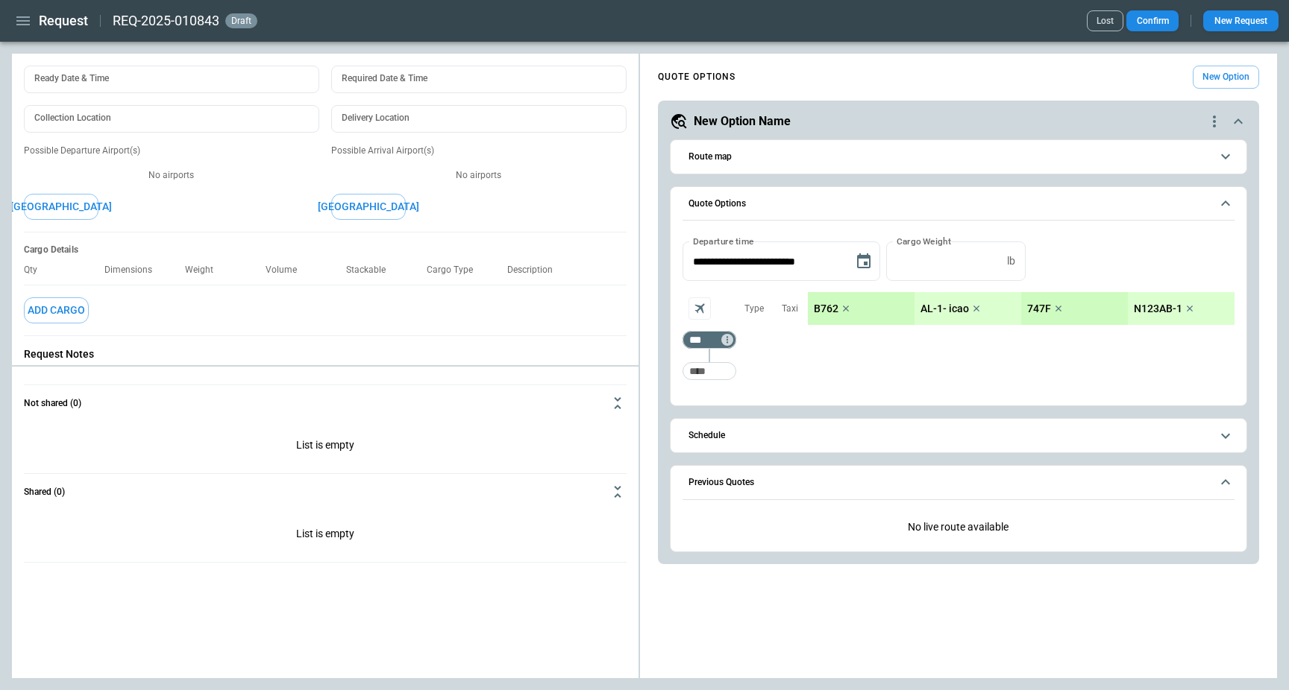
scroll to position [0, 0]
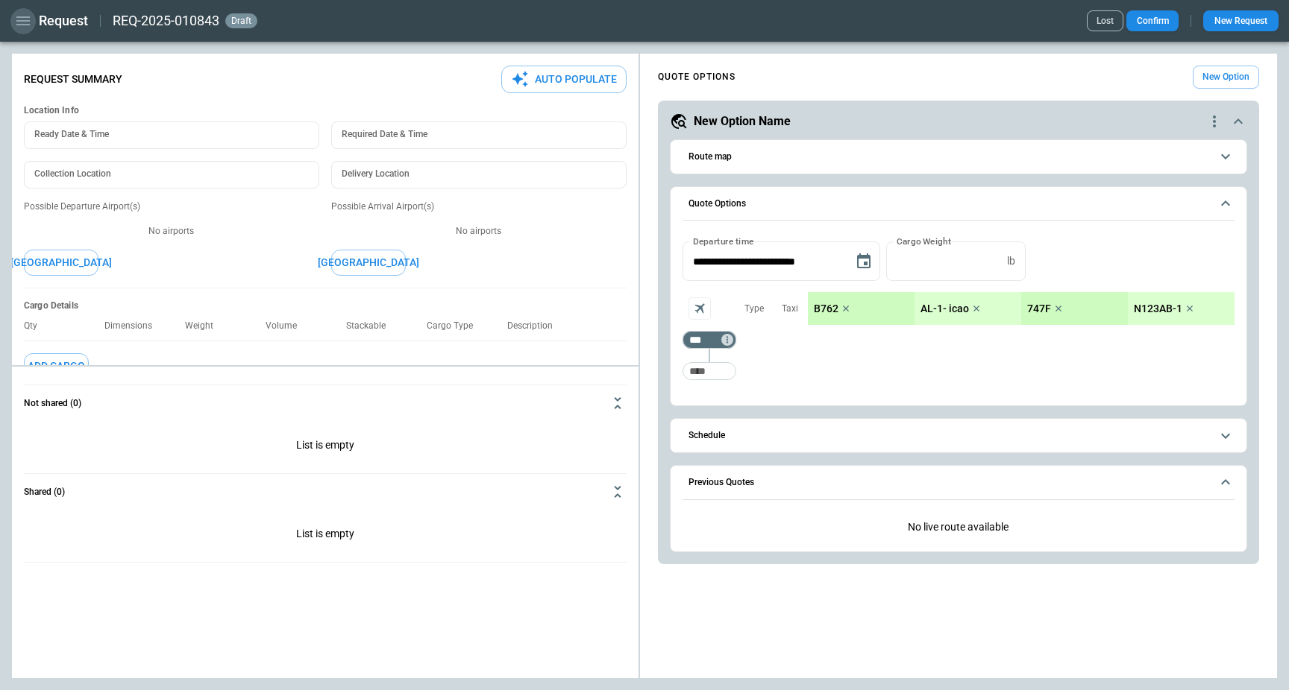
click at [19, 25] on icon "button" at bounding box center [22, 20] width 13 height 9
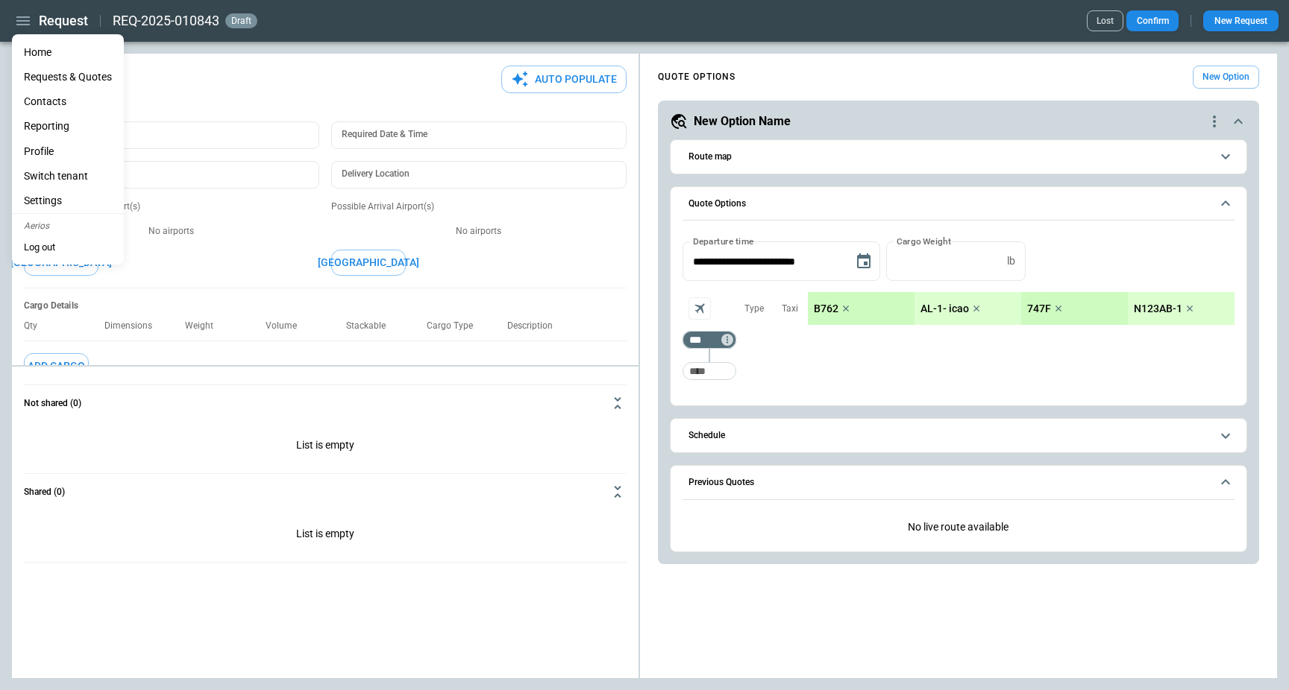
click at [40, 48] on li "Home" at bounding box center [68, 52] width 112 height 25
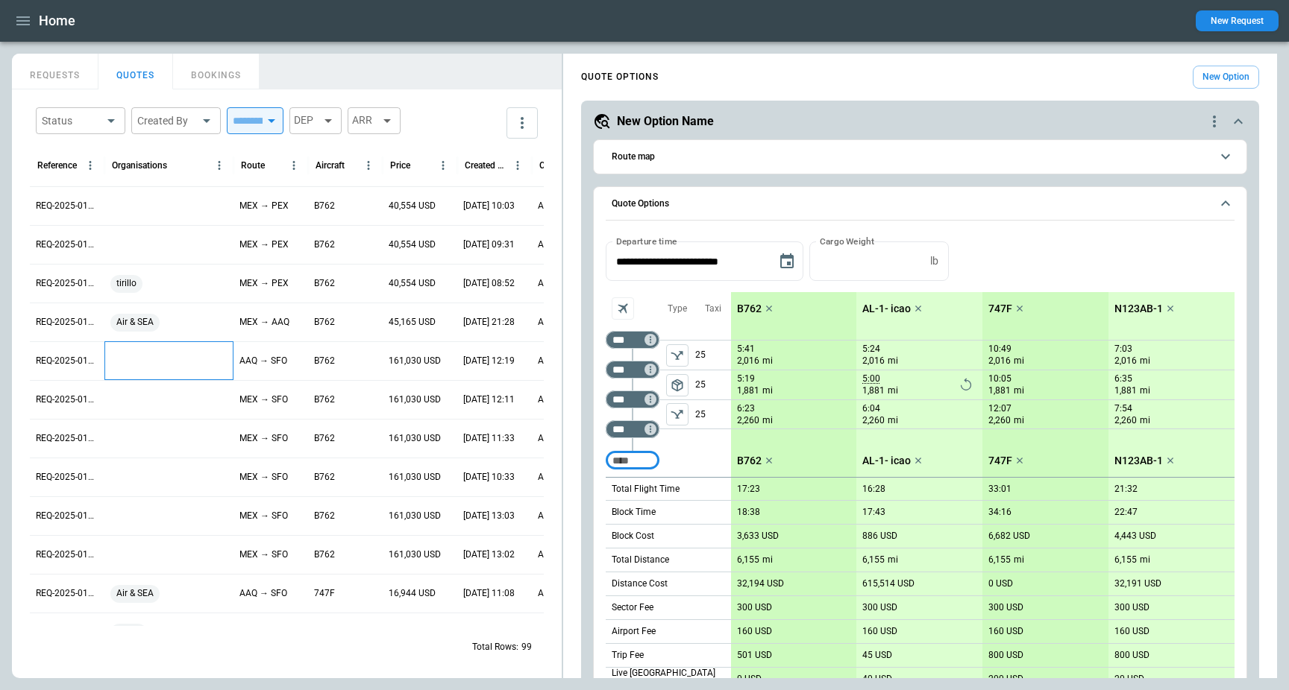
click at [150, 370] on div at bounding box center [168, 361] width 129 height 39
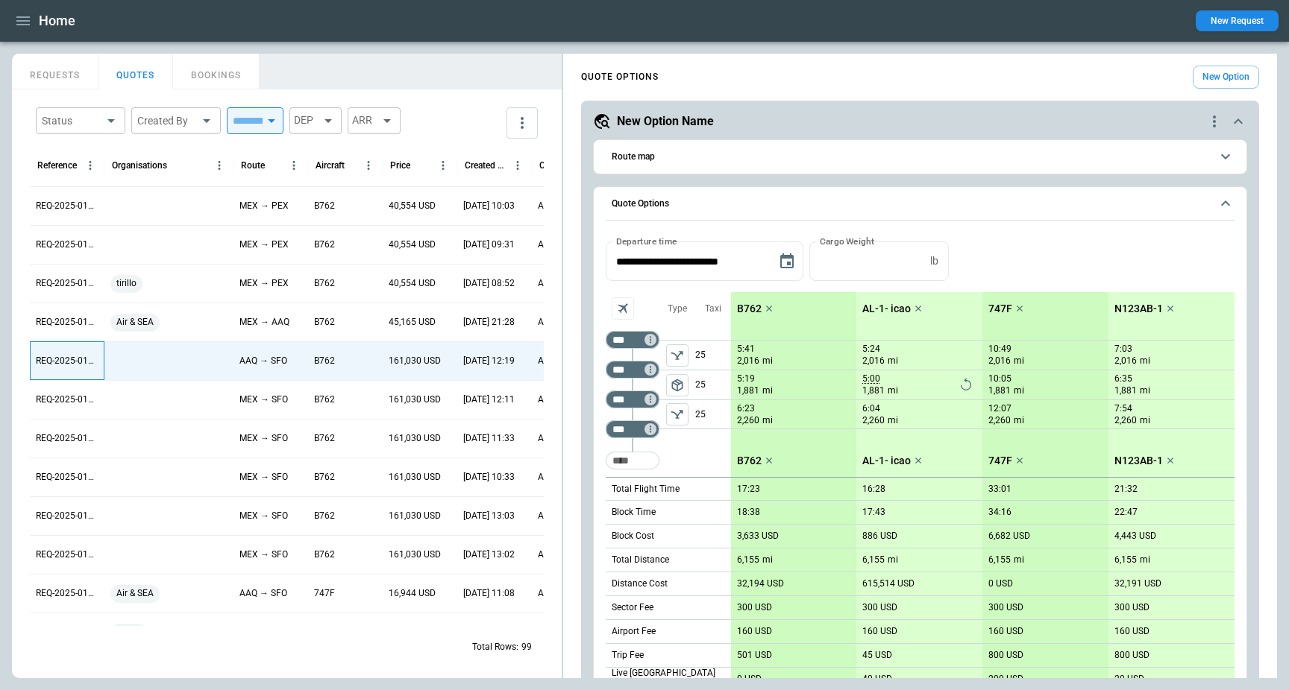
click at [69, 368] on div "REQ-2025-010826" at bounding box center [67, 361] width 75 height 39
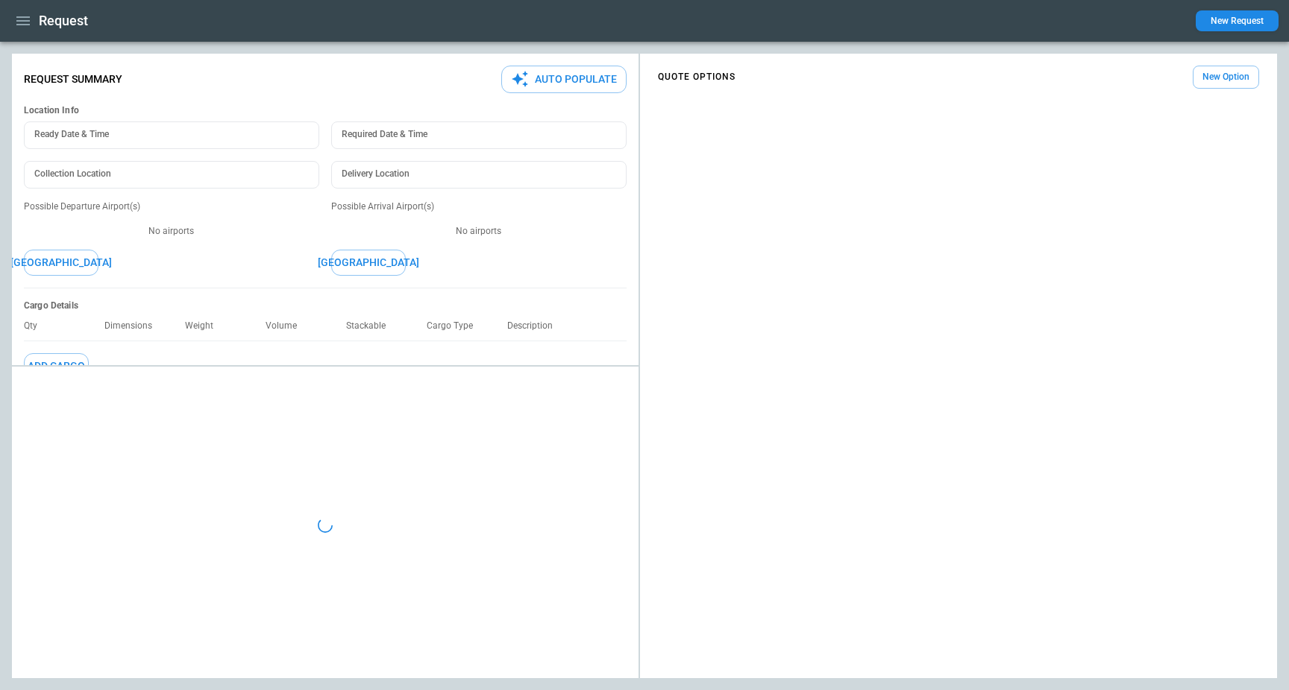
type input "**********"
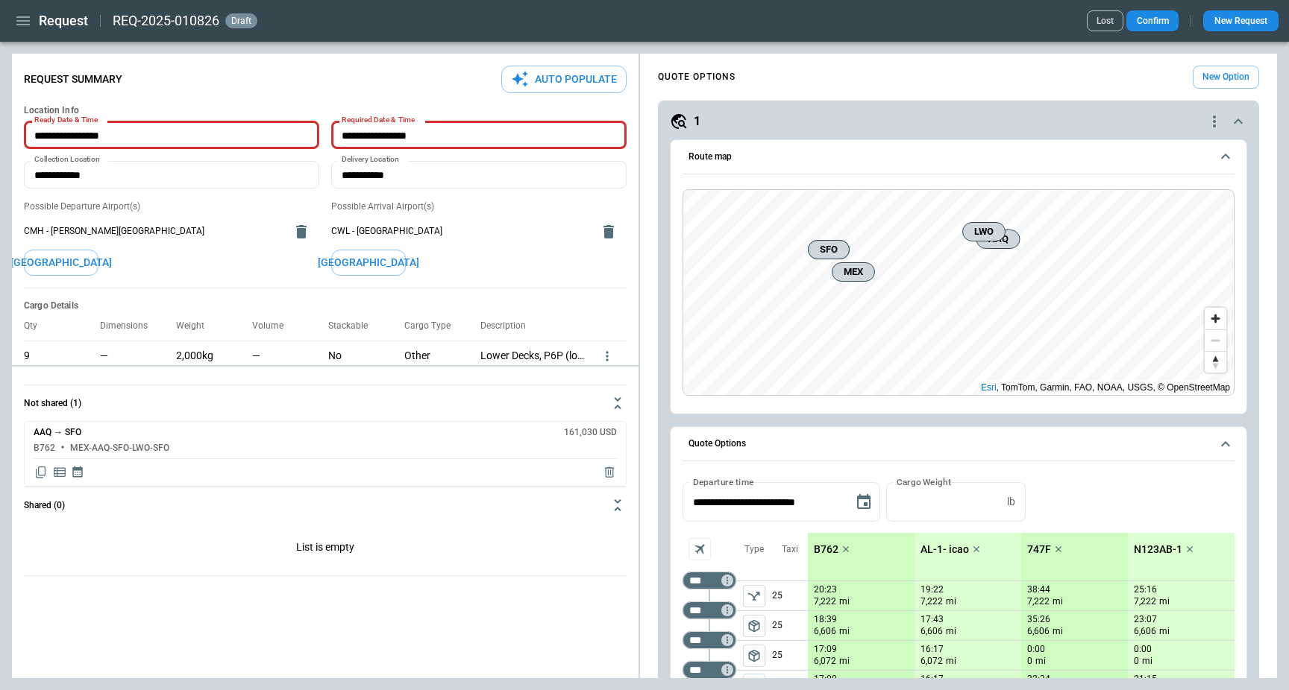
click at [548, 87] on button "Auto Populate" at bounding box center [563, 80] width 125 height 28
type textarea "*"
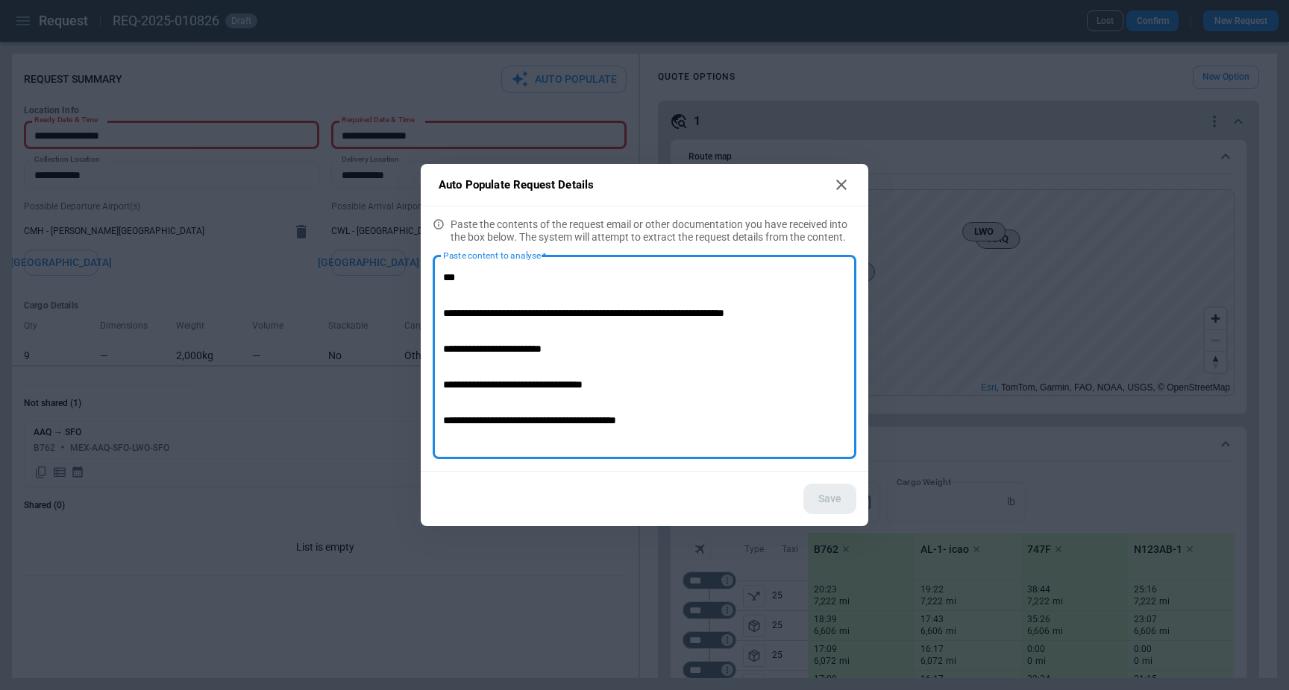
scroll to position [158, 0]
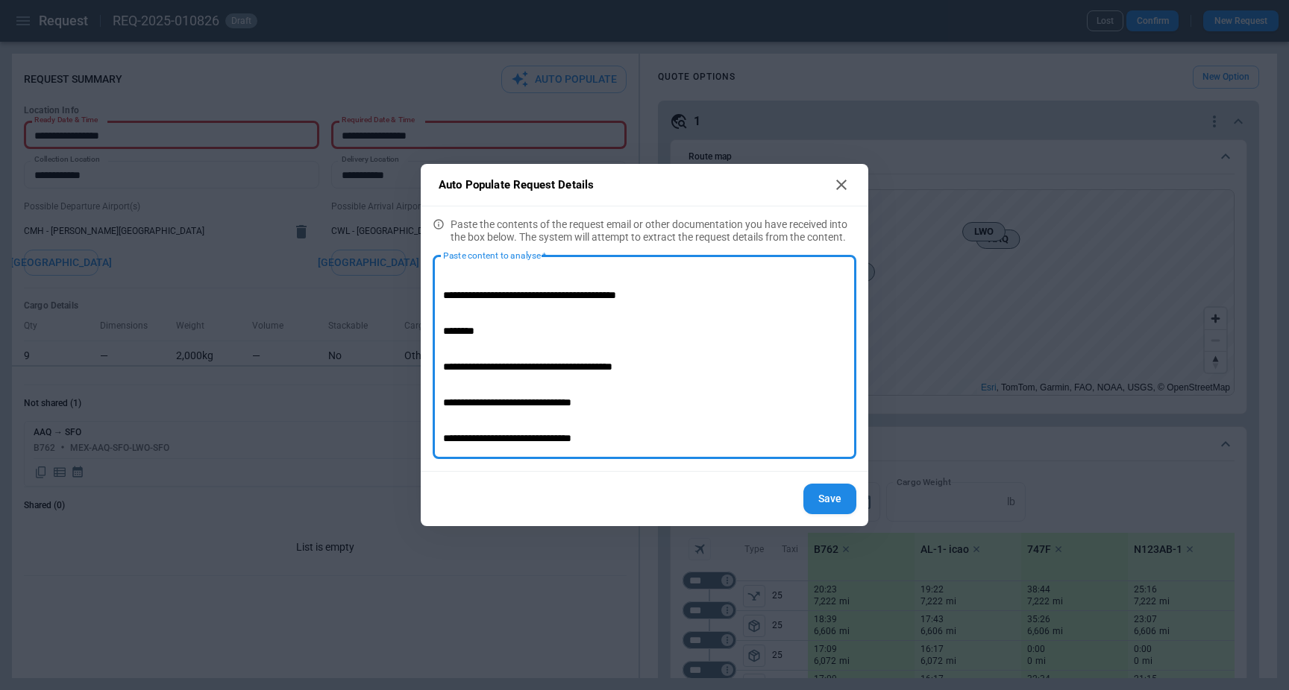
type textarea "**********"
click at [834, 501] on button "Save" at bounding box center [829, 499] width 53 height 31
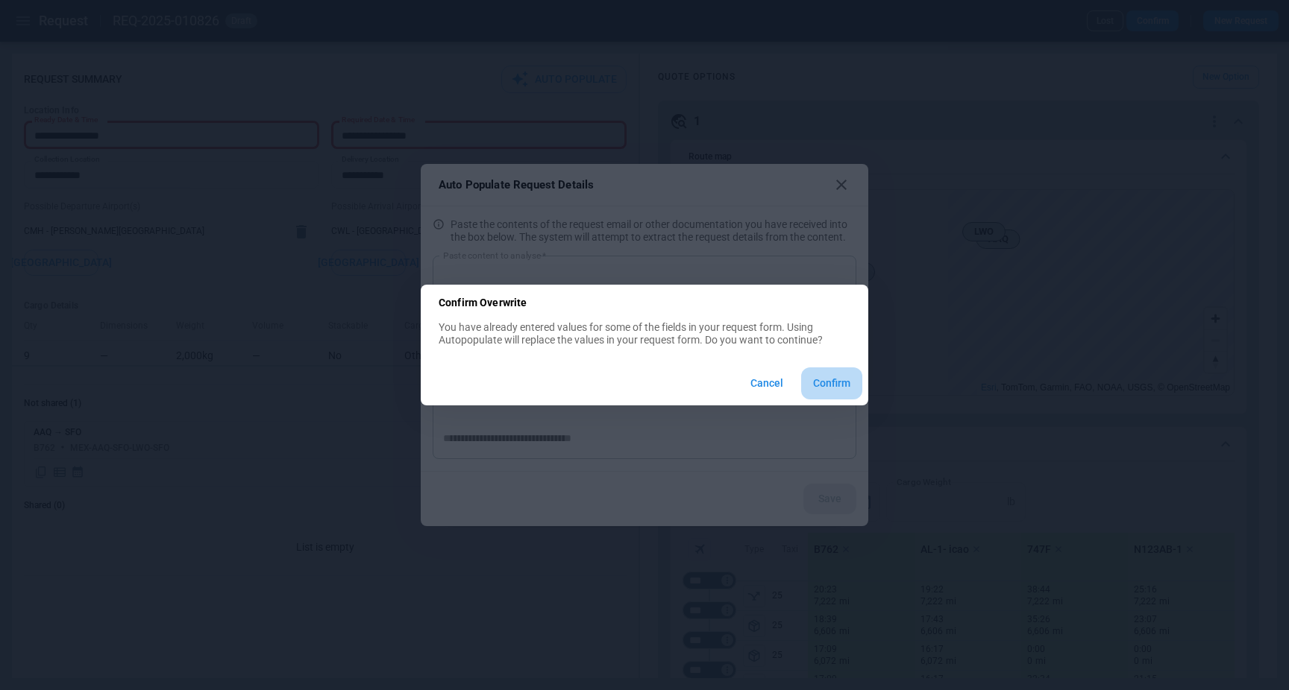
click at [831, 386] on button "Confirm" at bounding box center [831, 384] width 61 height 32
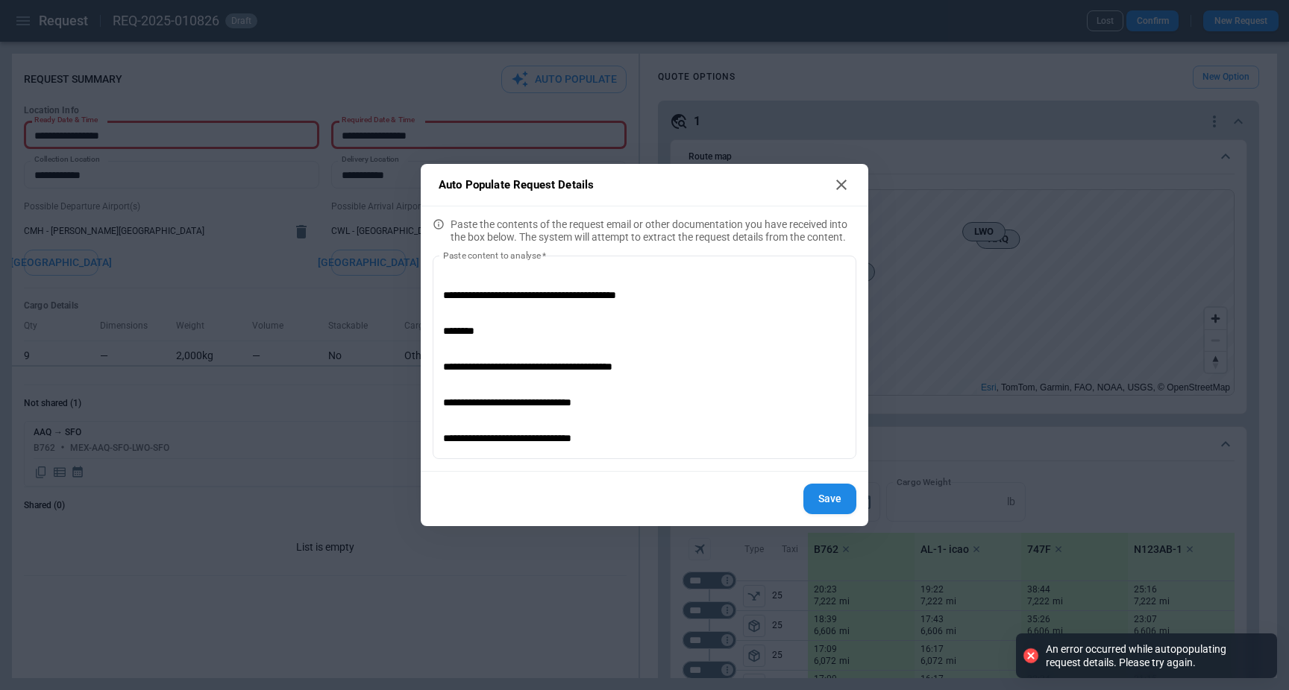
click at [837, 182] on icon at bounding box center [841, 185] width 10 height 10
type textarea "*"
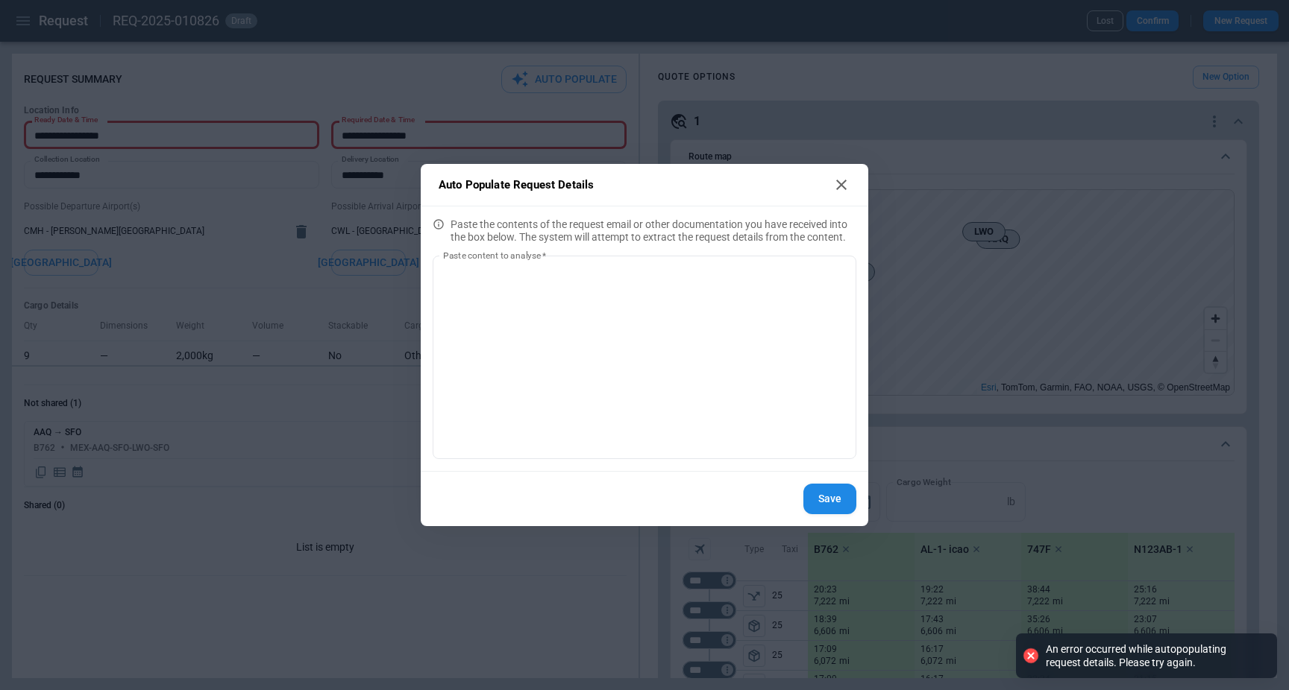
scroll to position [0, 0]
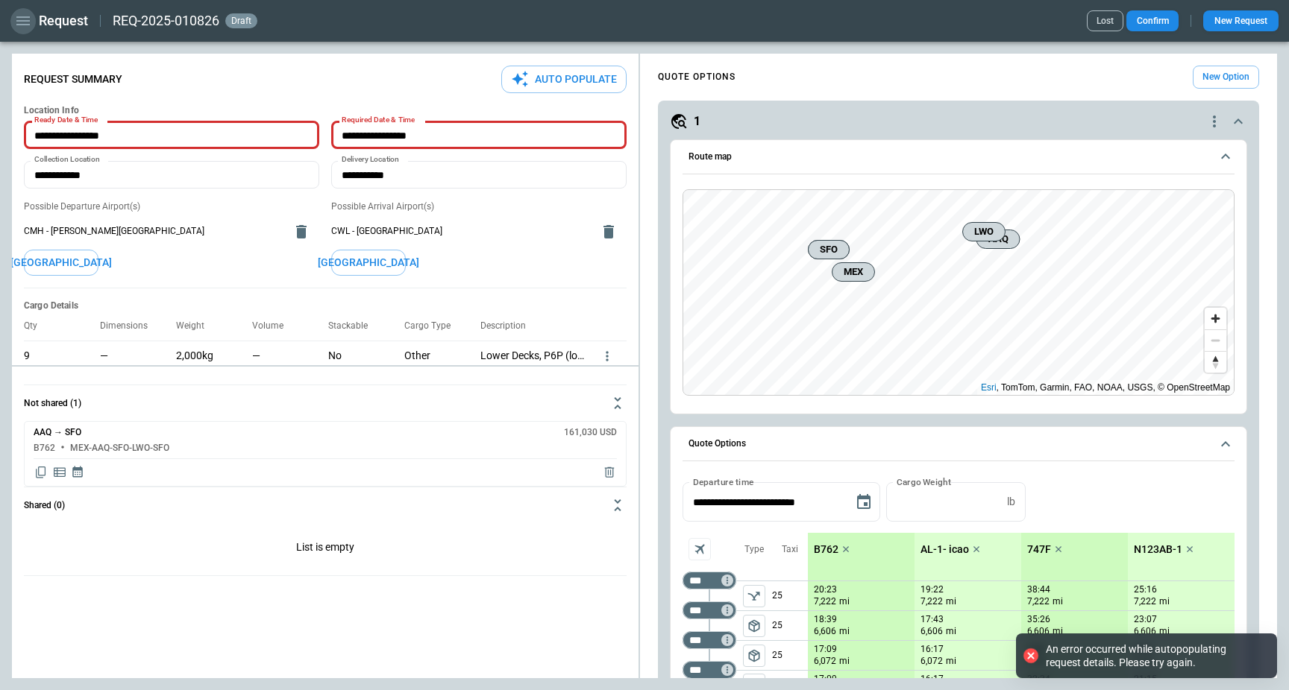
click at [19, 26] on icon "button" at bounding box center [23, 21] width 18 height 18
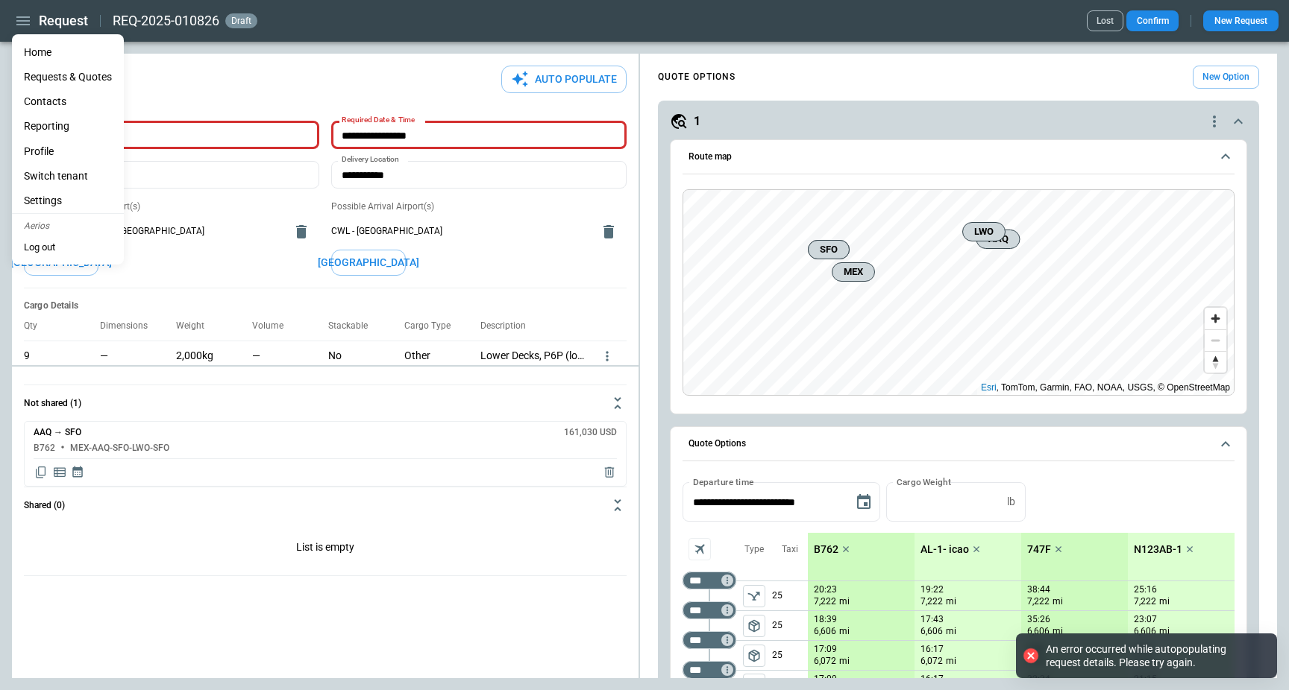
click at [40, 54] on li "Home" at bounding box center [68, 52] width 112 height 25
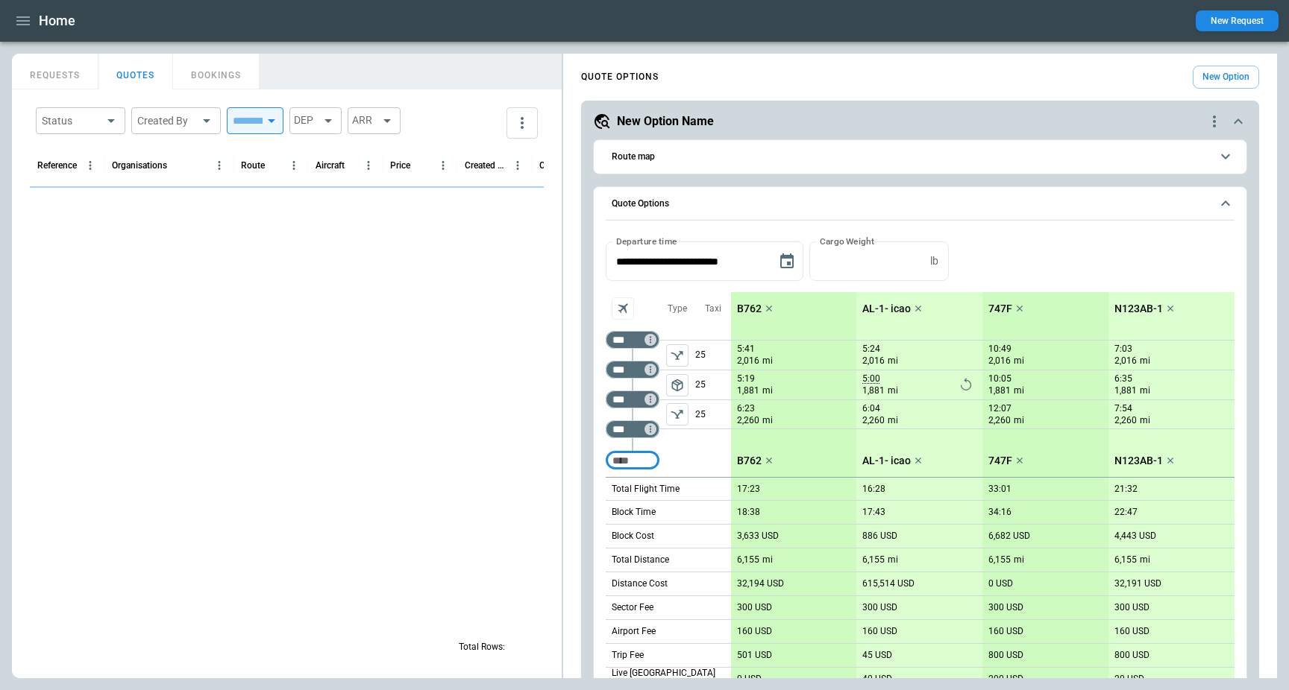
click at [740, 164] on button "Route map" at bounding box center [919, 157] width 629 height 34
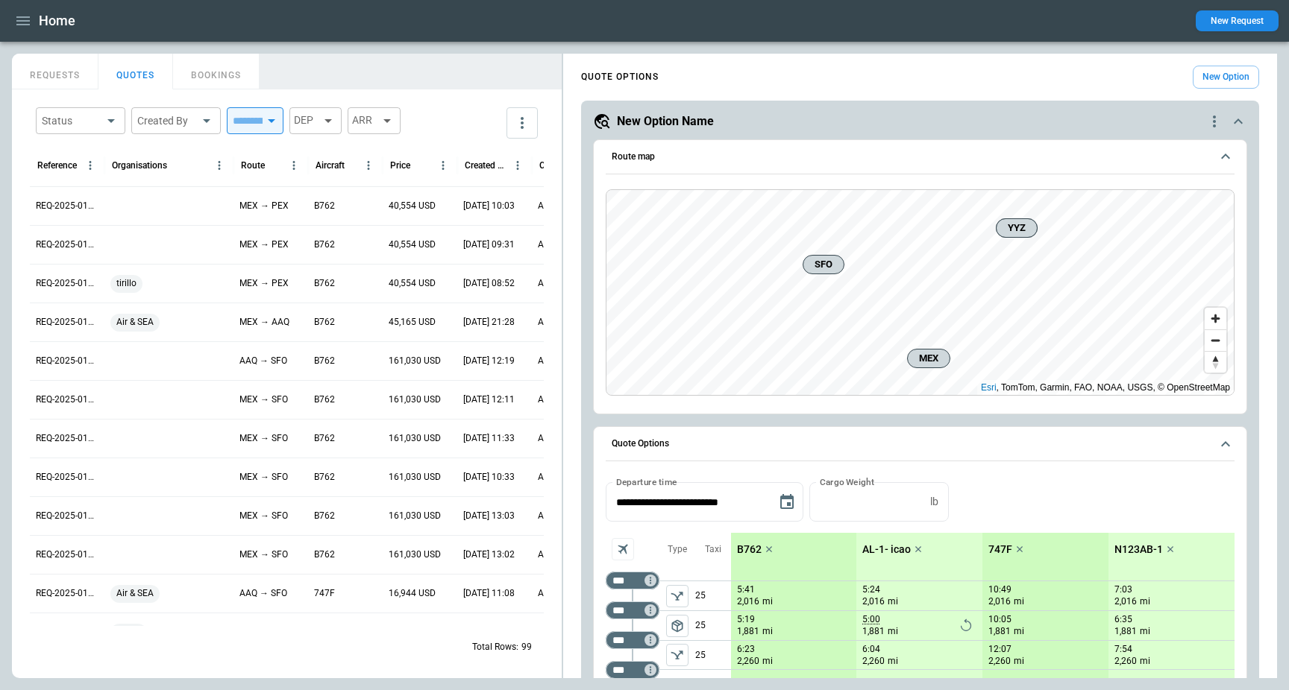
click at [573, 311] on div "**********" at bounding box center [920, 700] width 714 height 1280
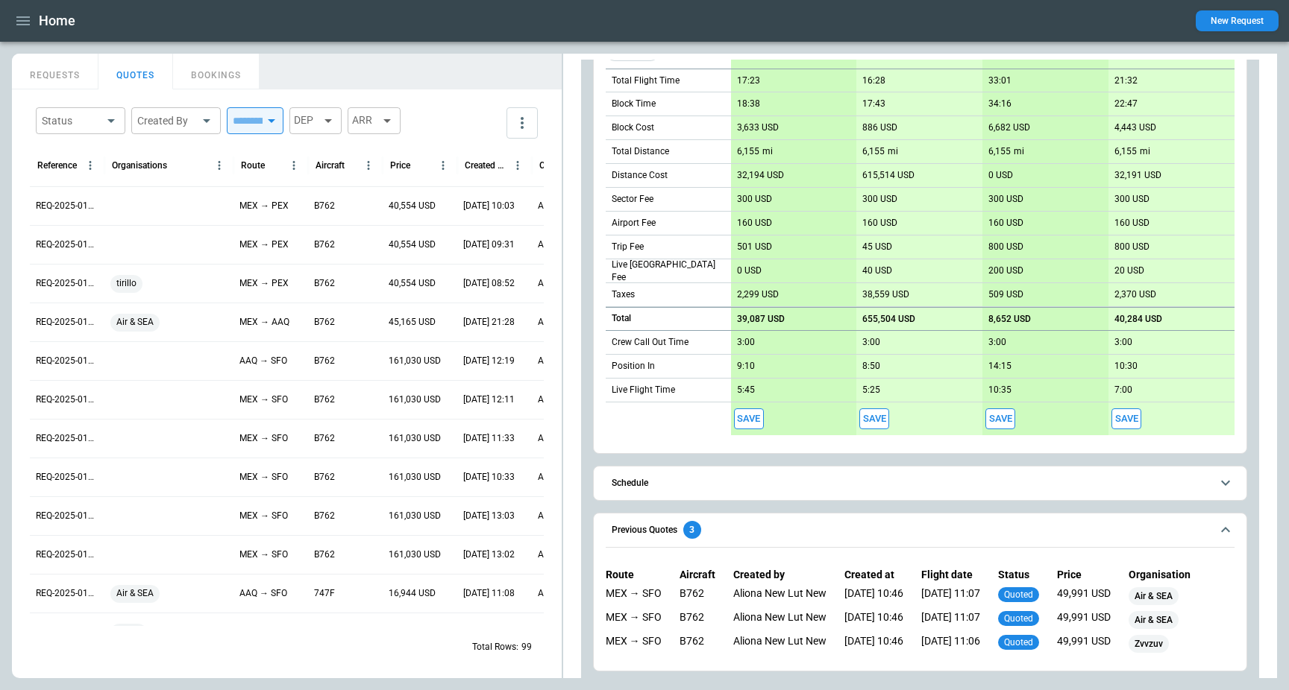
scroll to position [661, 0]
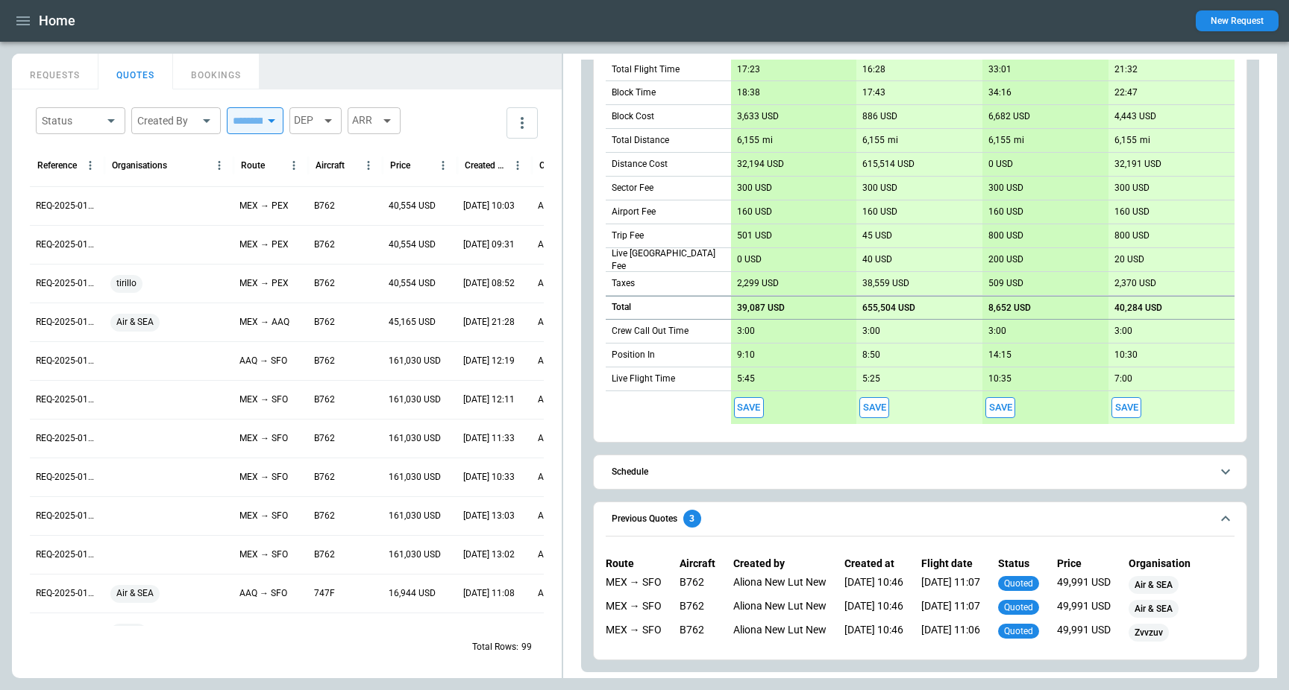
click at [670, 523] on h6 "Previous Quotes" at bounding box center [644, 520] width 66 height 10
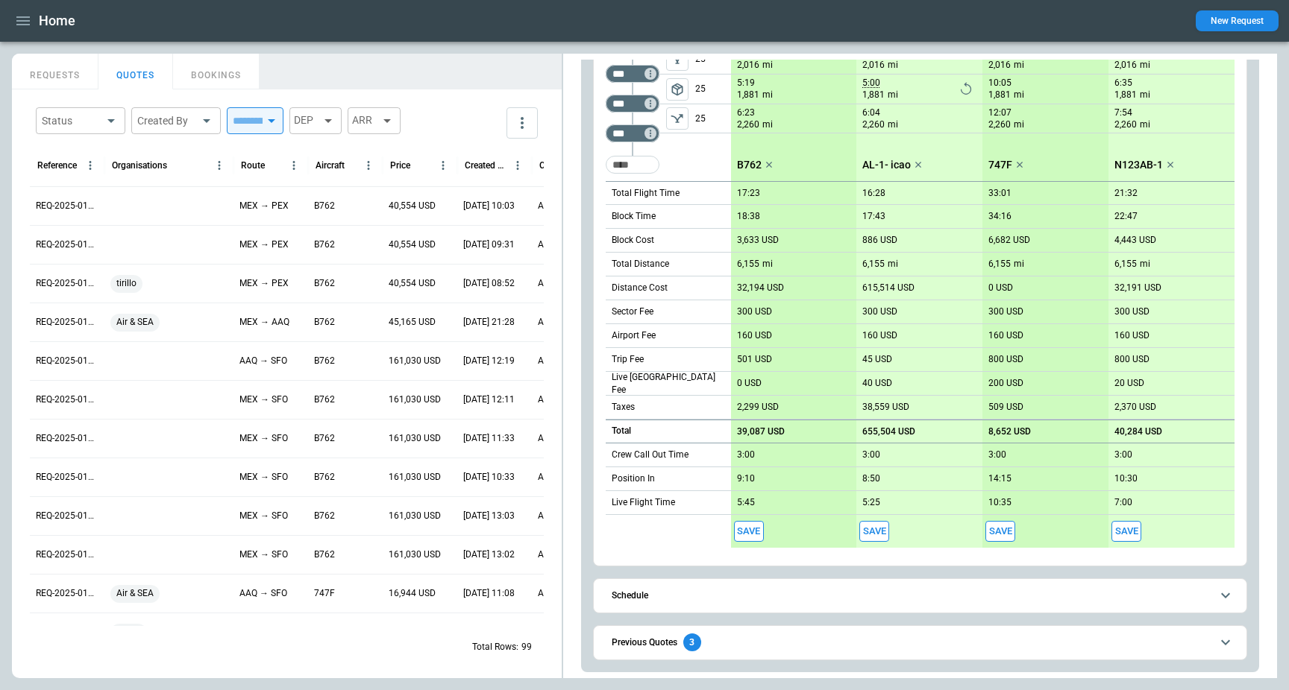
scroll to position [537, 0]
click at [652, 641] on h6 "Previous Quotes" at bounding box center [644, 643] width 66 height 10
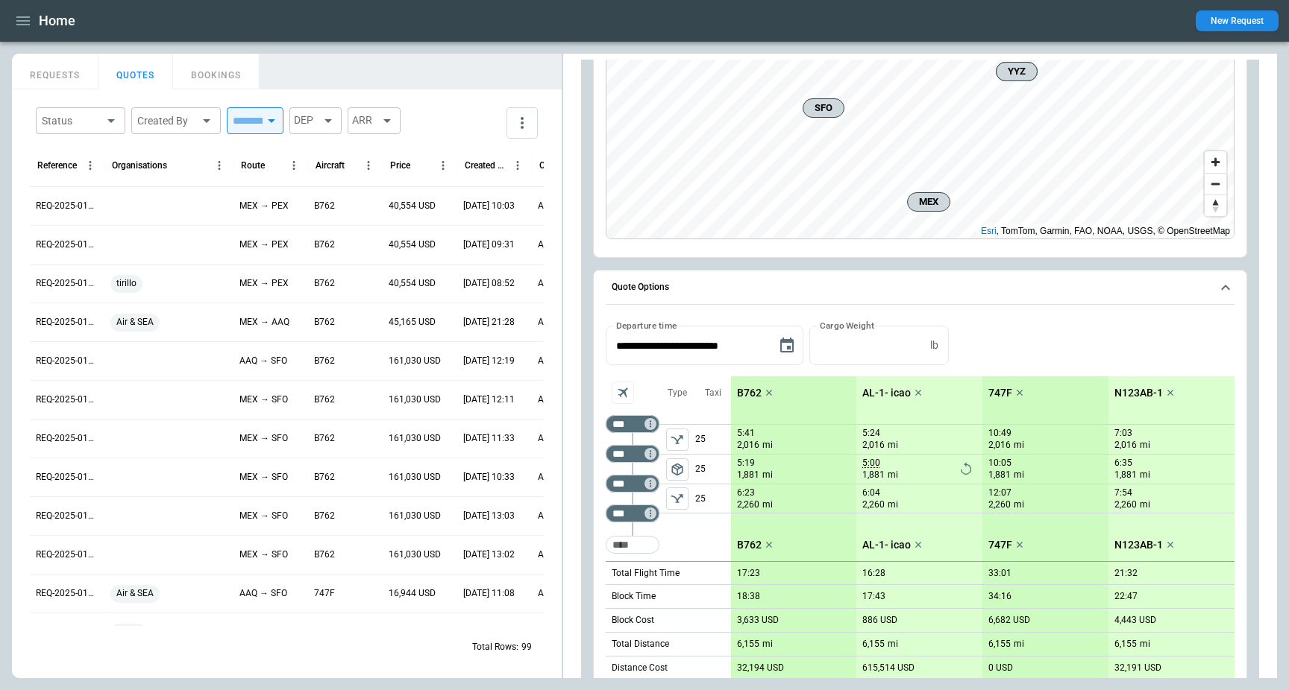
scroll to position [0, 0]
